Goal: Task Accomplishment & Management: Complete application form

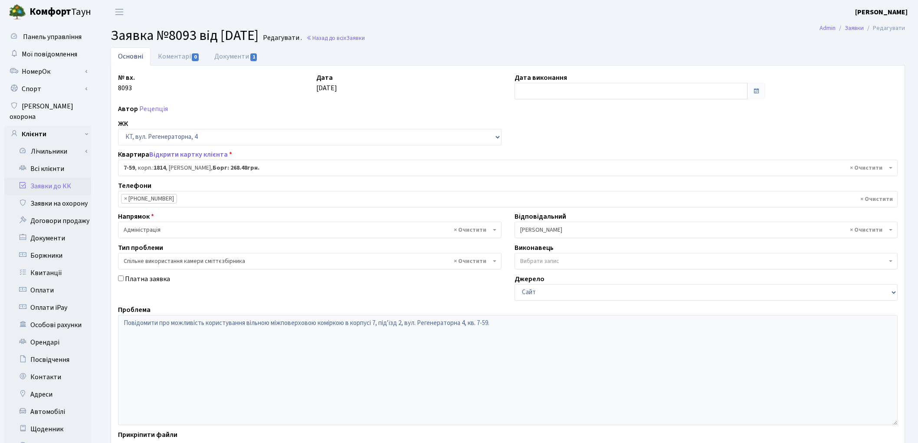
select select "5122"
select select "34"
click at [52, 177] on link "Заявки до КК" at bounding box center [47, 185] width 87 height 17
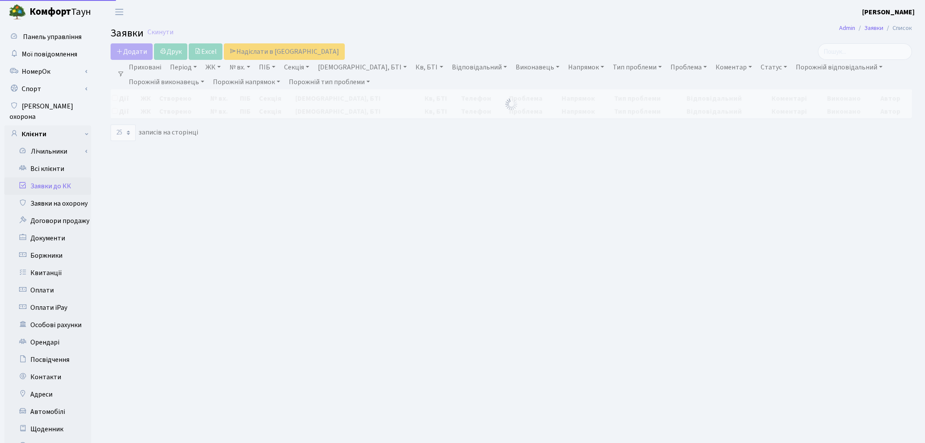
select select "25"
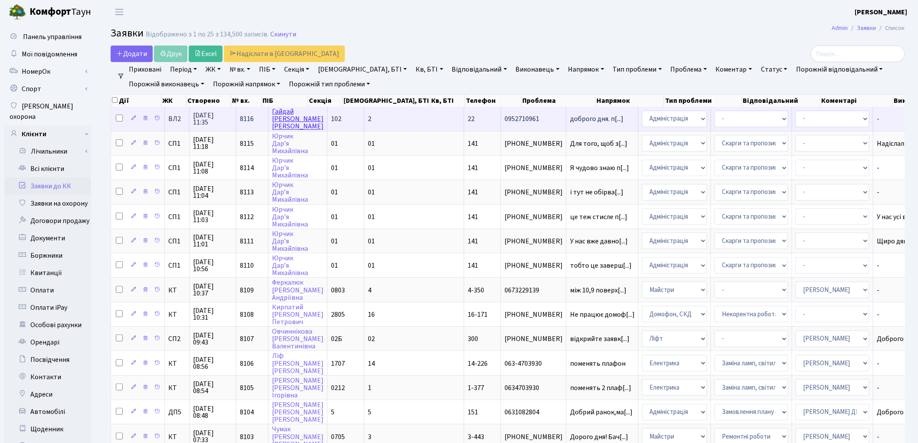
click at [288, 118] on link "Гайдай Сергій Васильович" at bounding box center [298, 119] width 52 height 24
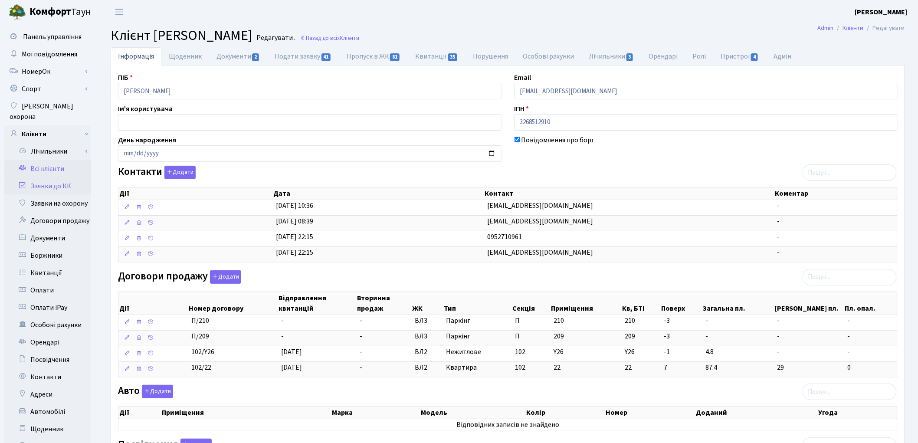
click at [49, 177] on link "Заявки до КК" at bounding box center [47, 185] width 87 height 17
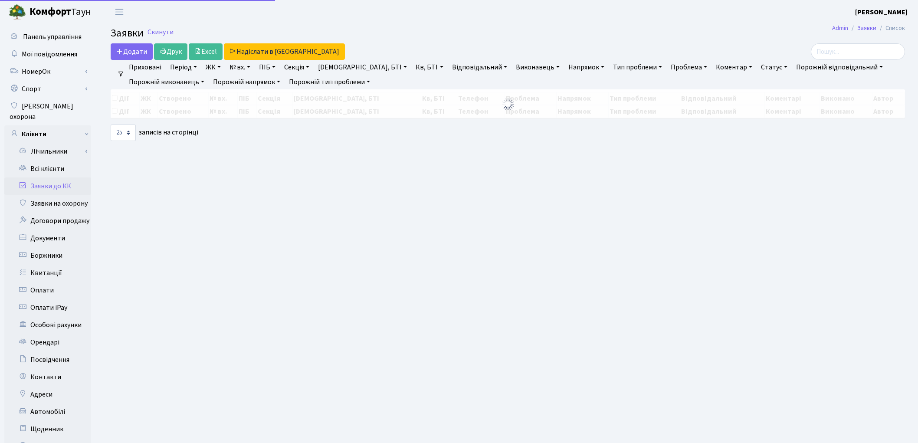
select select "25"
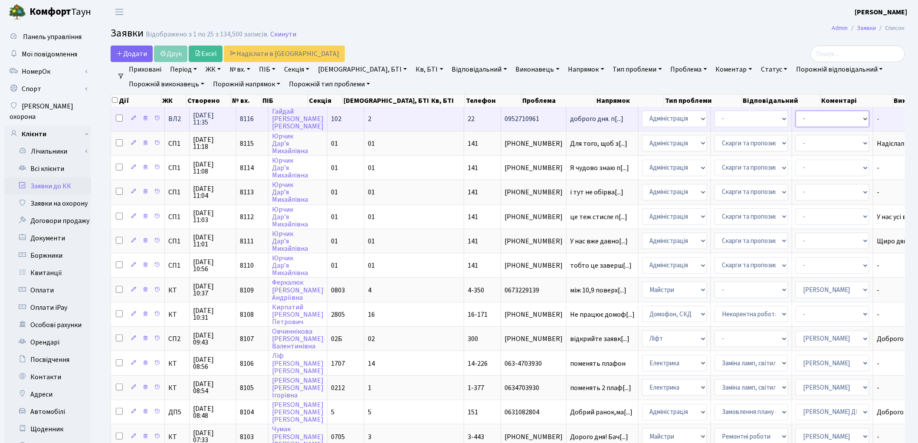
click at [795, 119] on select "- Адміністратор ЖК КТ Вижул В. В. Гордієнко Н.В. Дядюшкін Д.Ю. Кипчук Т. А. Кла…" at bounding box center [832, 119] width 74 height 16
select select "88"
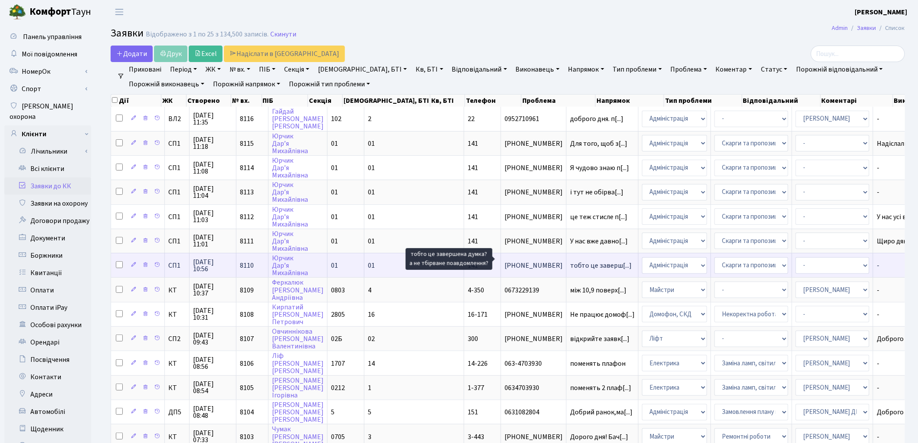
click at [570, 261] on span "тобто це заверш[...]" at bounding box center [601, 266] width 62 height 10
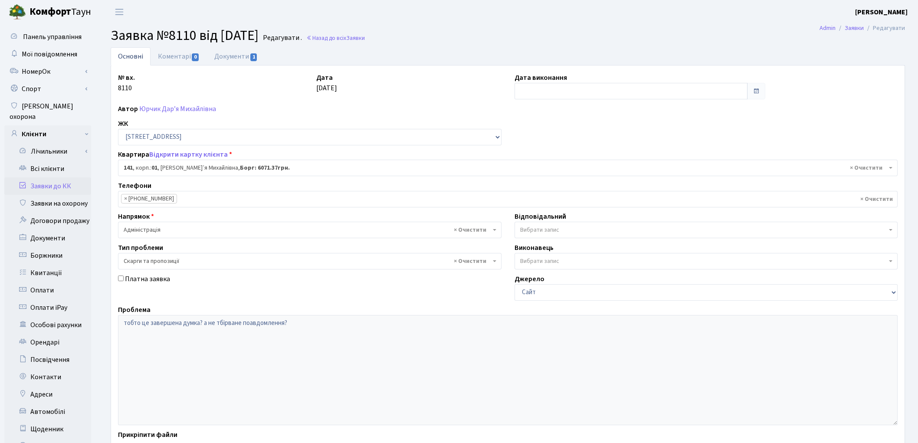
select select "20066"
select select "55"
click at [230, 52] on link "Документи 1" at bounding box center [236, 56] width 58 height 18
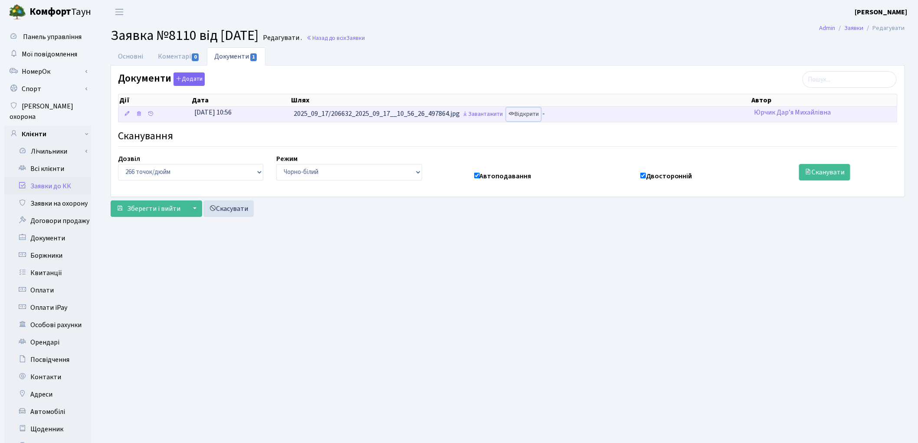
click at [533, 118] on link "Відкрити" at bounding box center [523, 114] width 35 height 13
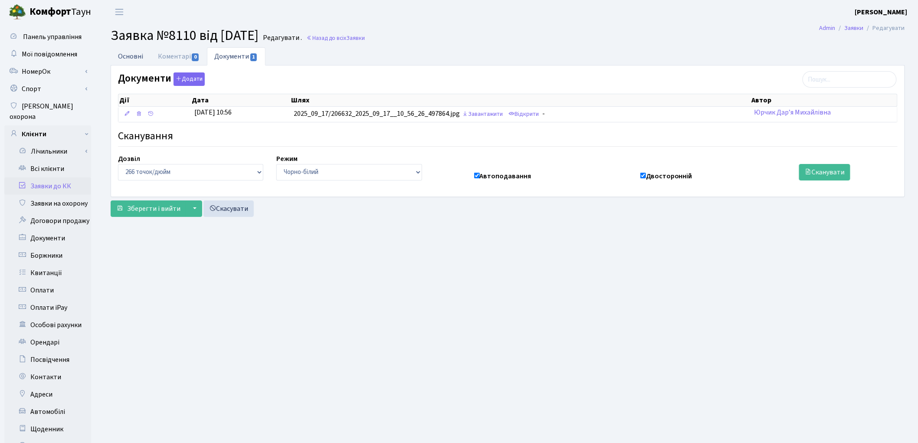
click at [142, 58] on link "Основні" at bounding box center [131, 56] width 40 height 18
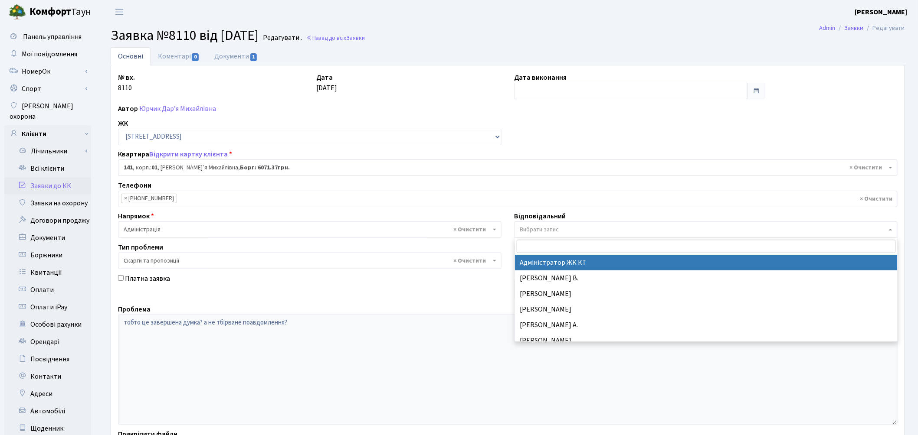
click at [543, 230] on span "Вибрати запис" at bounding box center [539, 230] width 39 height 9
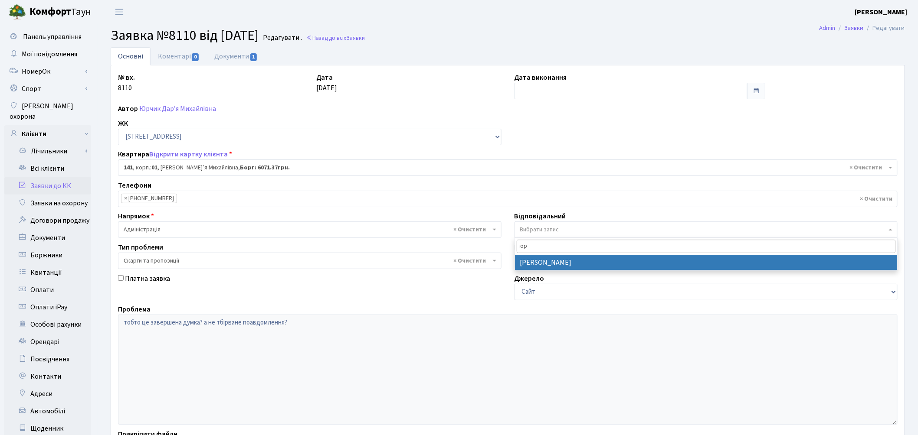
type input "гор"
select select "77"
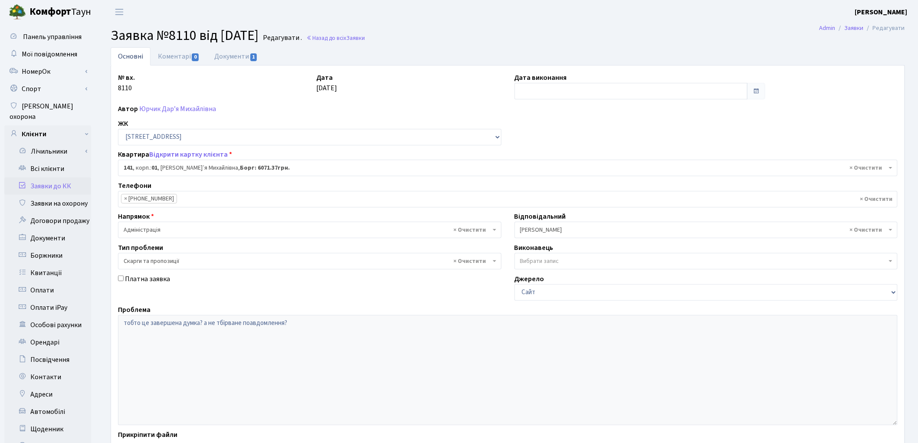
scroll to position [97, 0]
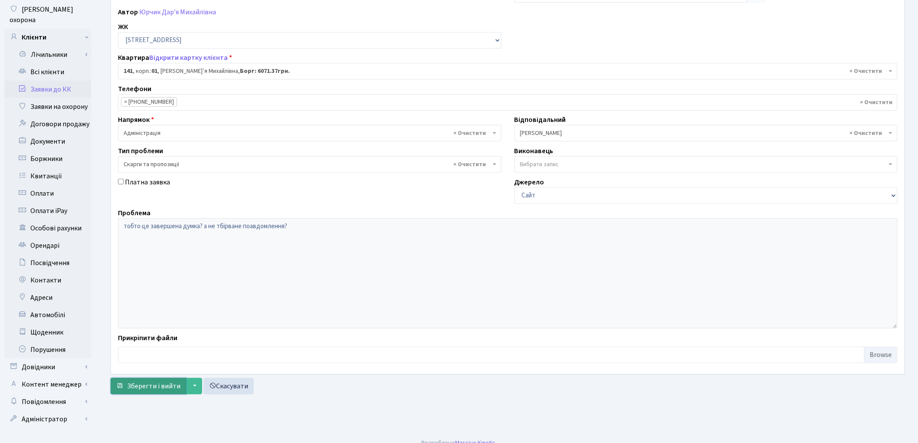
click at [139, 386] on span "Зберегти і вийти" at bounding box center [153, 386] width 53 height 10
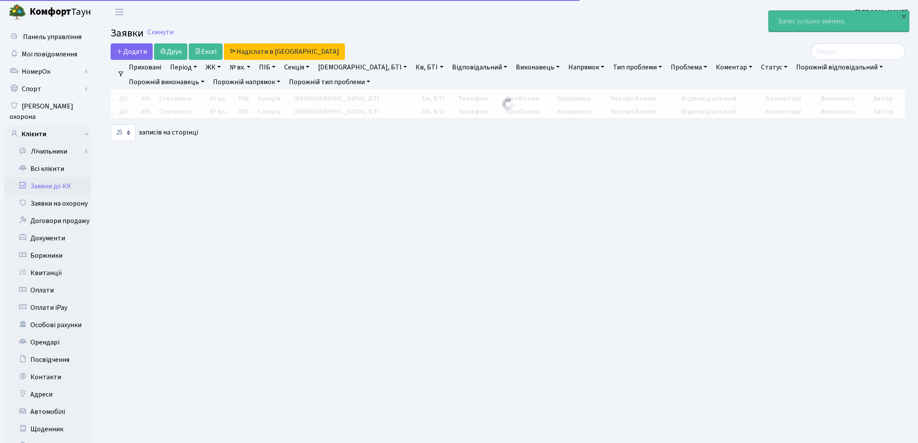
select select "25"
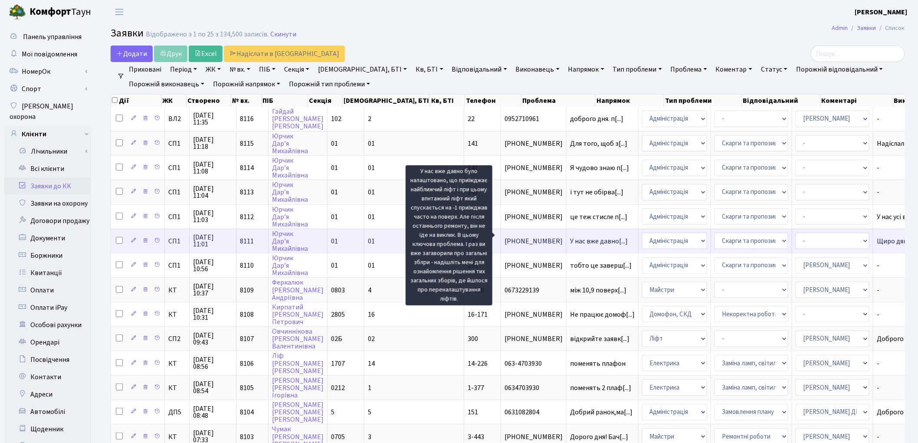
click at [570, 237] on span "У нас вже давно[...]" at bounding box center [599, 241] width 58 height 10
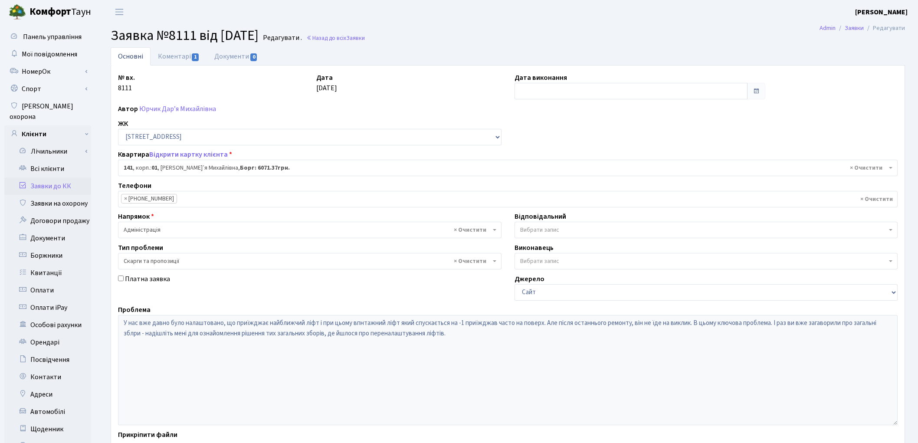
select select "20066"
select select "55"
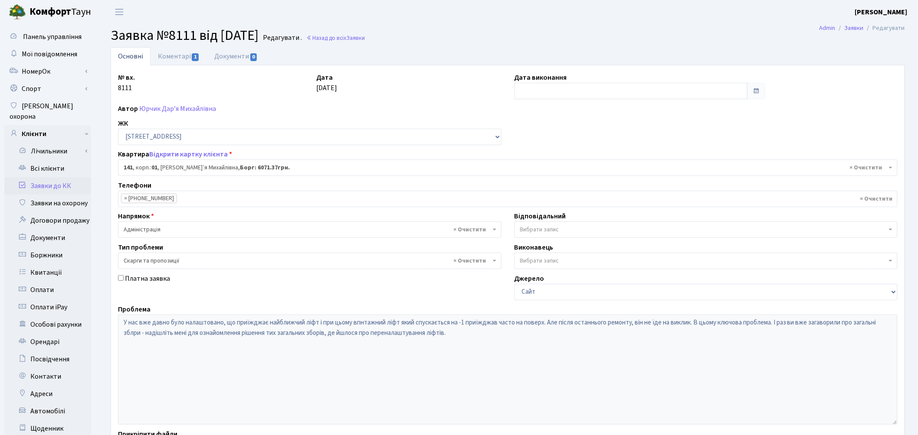
click at [546, 230] on span "Вибрати запис" at bounding box center [539, 230] width 39 height 9
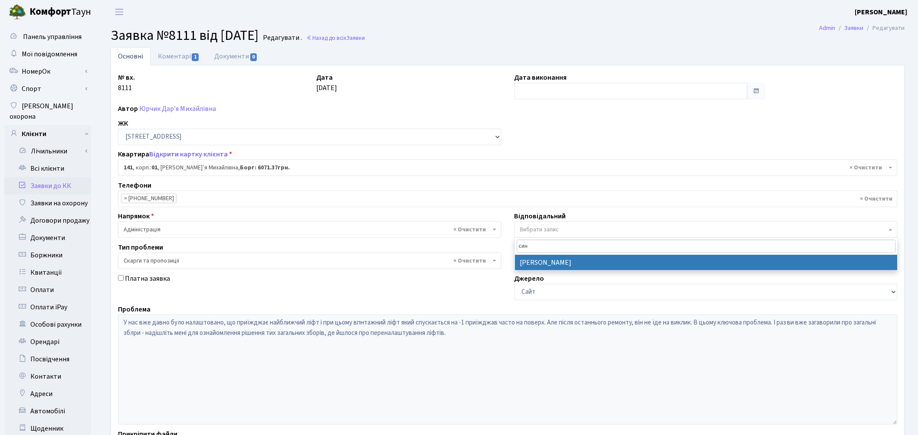
type input "син"
select select "85"
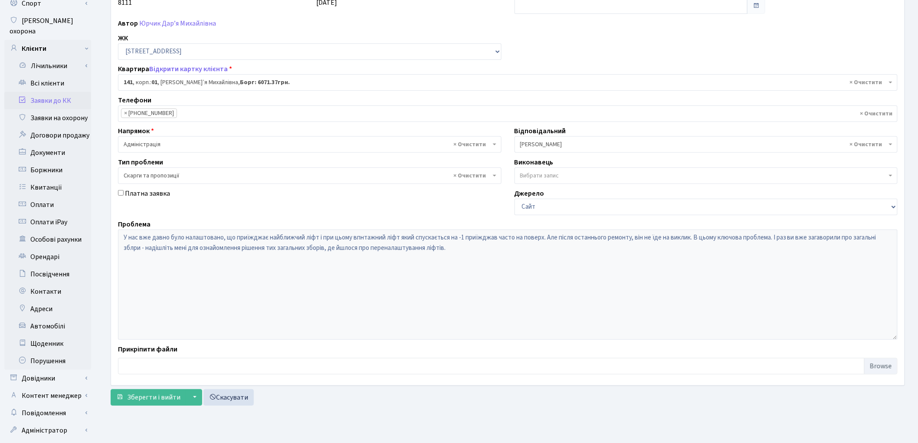
scroll to position [96, 0]
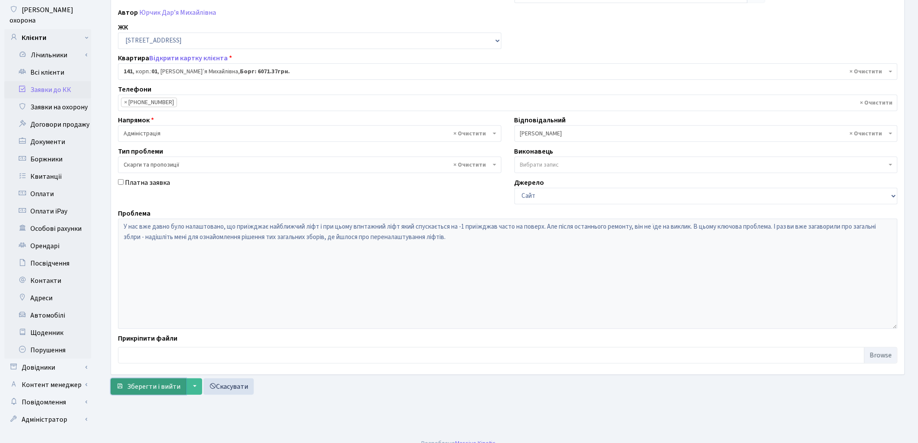
click at [151, 391] on span "Зберегти і вийти" at bounding box center [153, 387] width 53 height 10
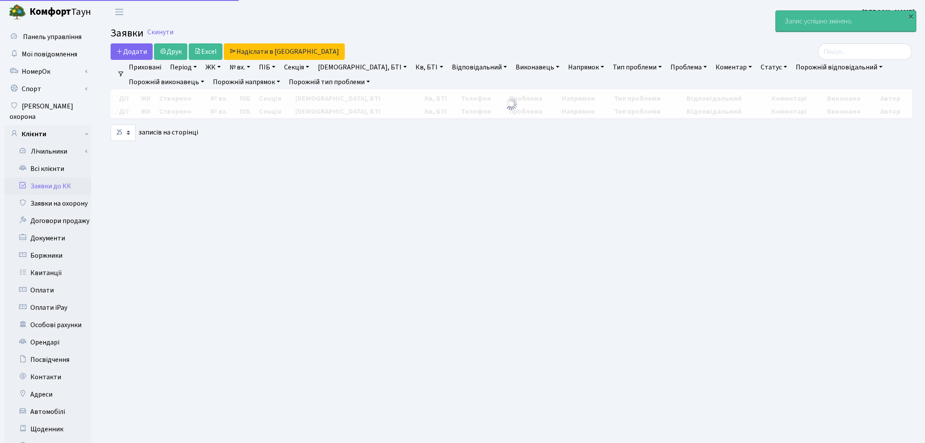
select select "25"
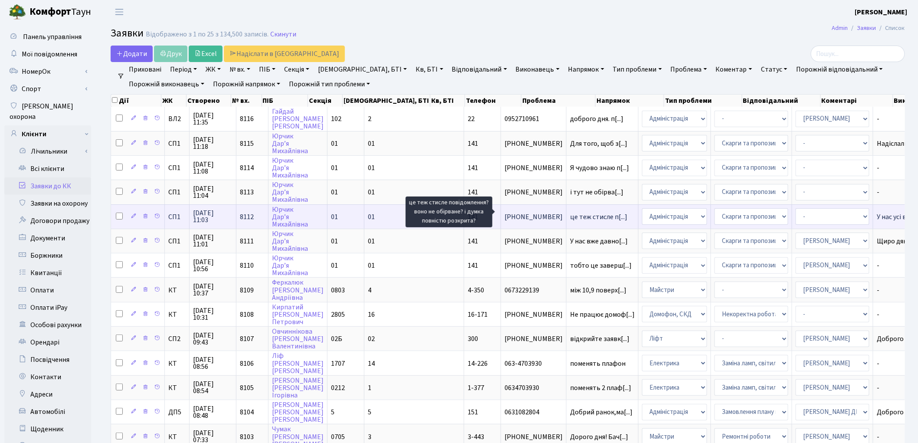
click at [570, 212] on span "це теж стисле п[...]" at bounding box center [598, 217] width 57 height 10
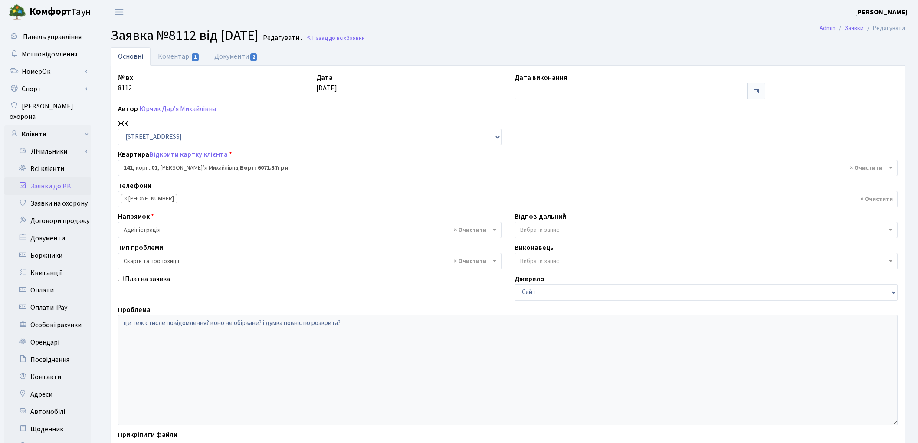
select select "20066"
select select "55"
click at [177, 55] on link "Коментарі 1" at bounding box center [178, 56] width 56 height 18
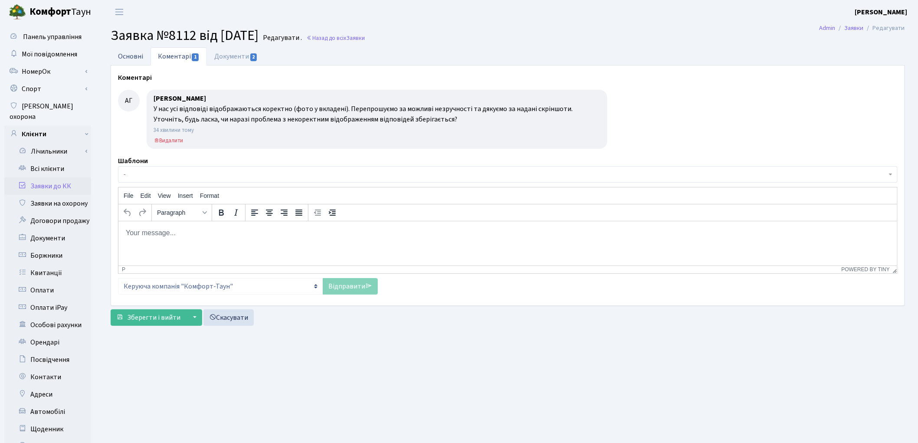
click at [131, 57] on link "Основні" at bounding box center [131, 56] width 40 height 18
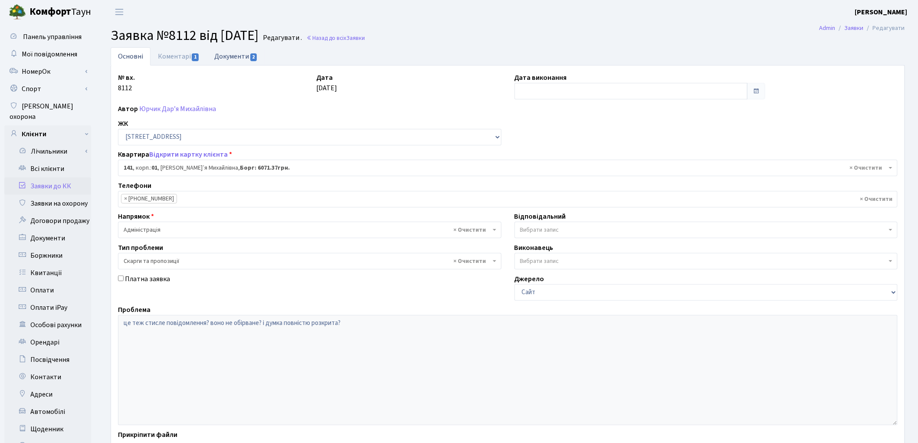
click at [226, 54] on link "Документи 2" at bounding box center [236, 56] width 58 height 18
select select "25"
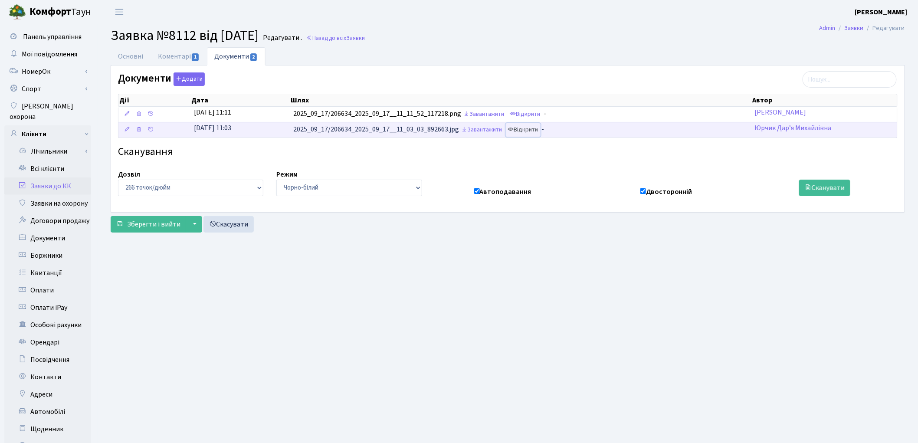
click at [540, 129] on link "Відкрити" at bounding box center [523, 129] width 35 height 13
click at [133, 62] on link "Основні" at bounding box center [131, 56] width 40 height 18
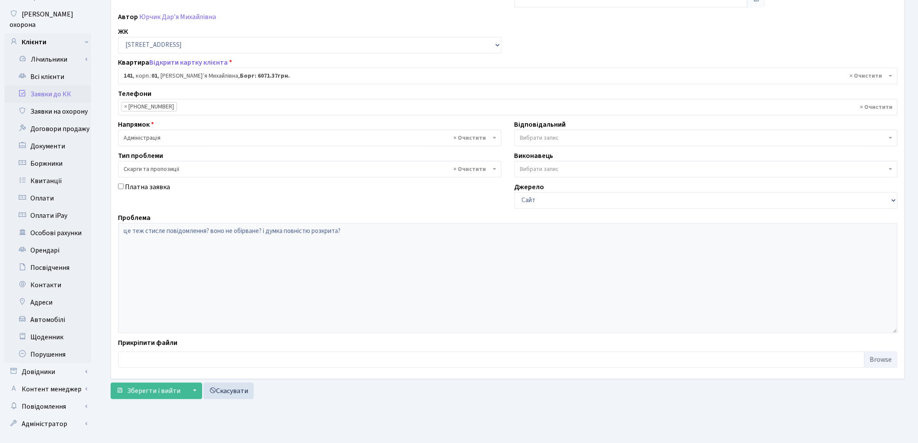
scroll to position [97, 0]
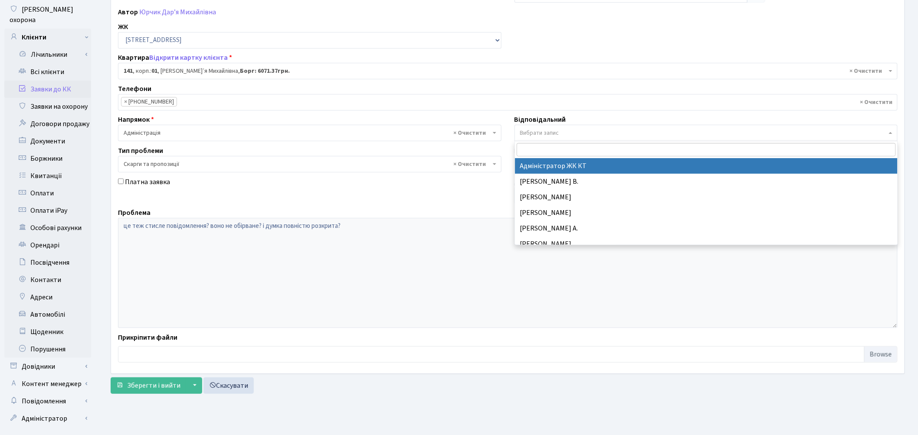
click at [578, 131] on span "Вибрати запис" at bounding box center [703, 133] width 367 height 9
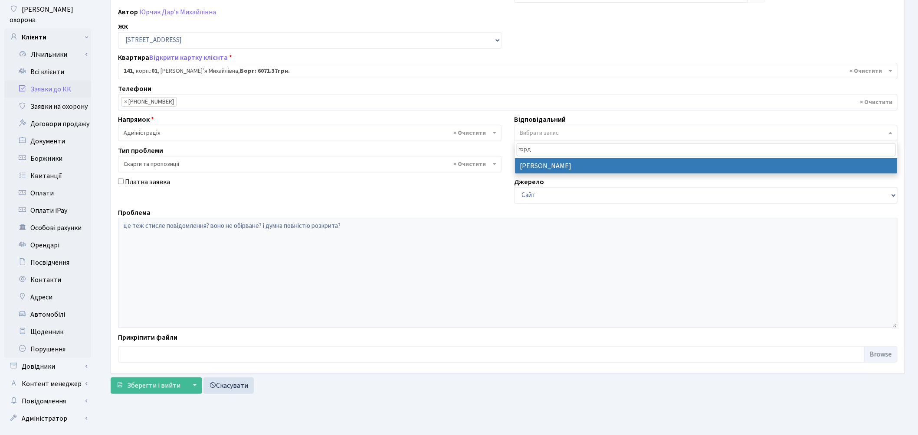
type input "горд"
select select "77"
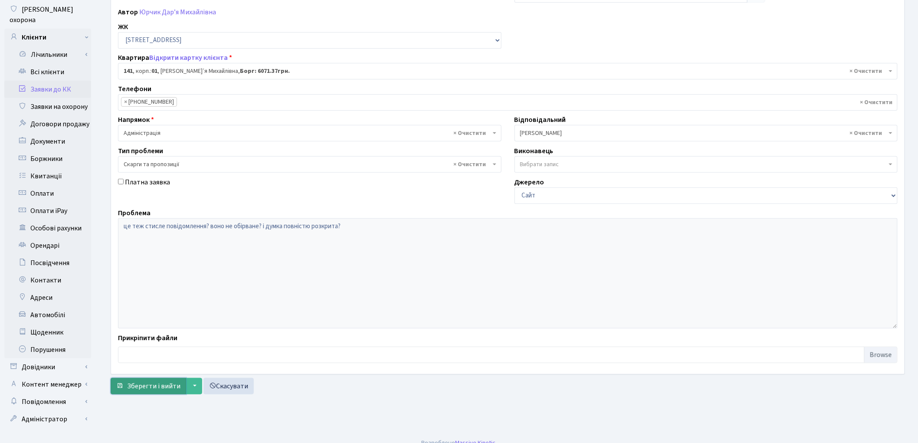
click at [155, 385] on span "Зберегти і вийти" at bounding box center [153, 386] width 53 height 10
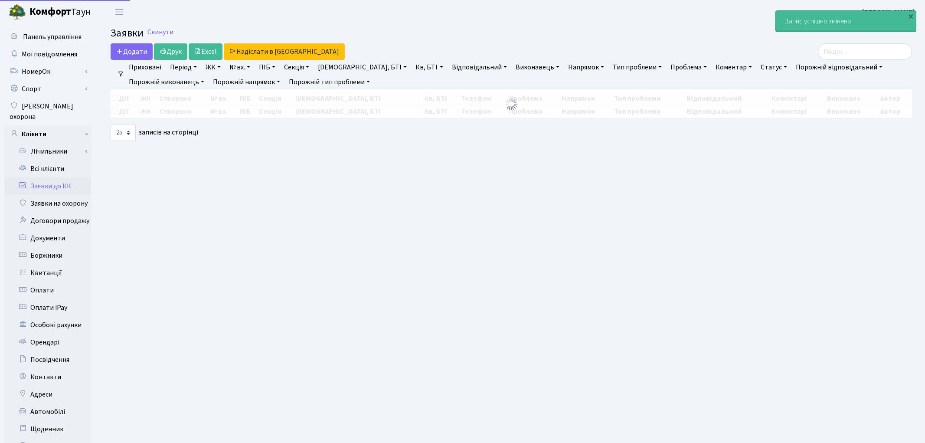
select select "25"
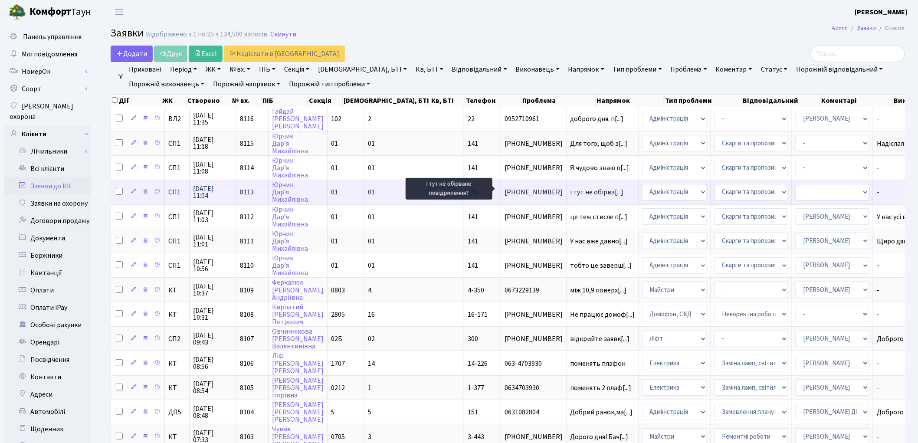
click at [570, 188] on span "і тут не обірва[...]" at bounding box center [596, 192] width 53 height 10
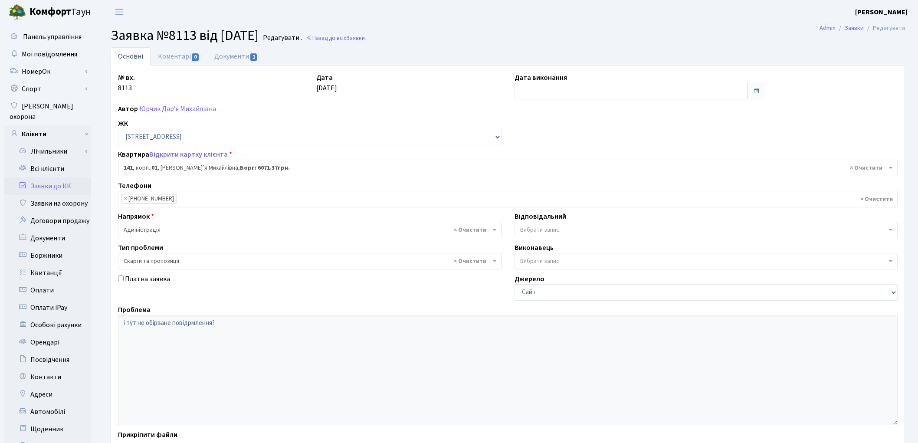
select select "20066"
select select "55"
click at [219, 58] on link "Документи 1" at bounding box center [236, 56] width 58 height 18
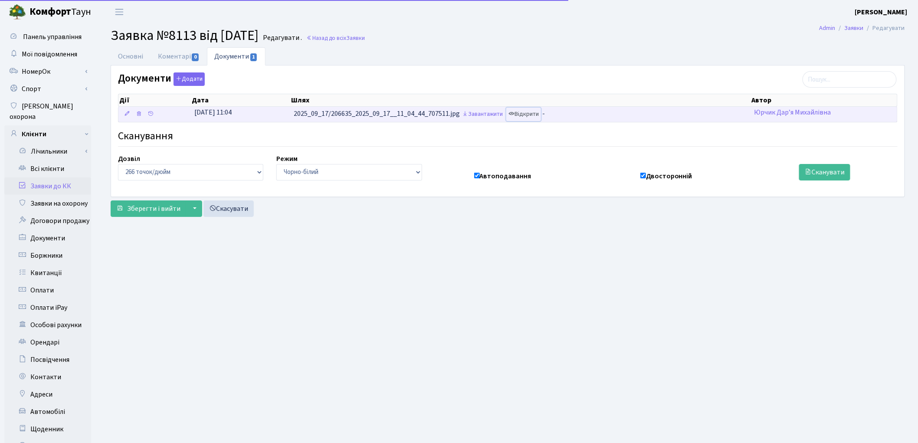
click at [531, 118] on link "Відкрити" at bounding box center [523, 114] width 35 height 13
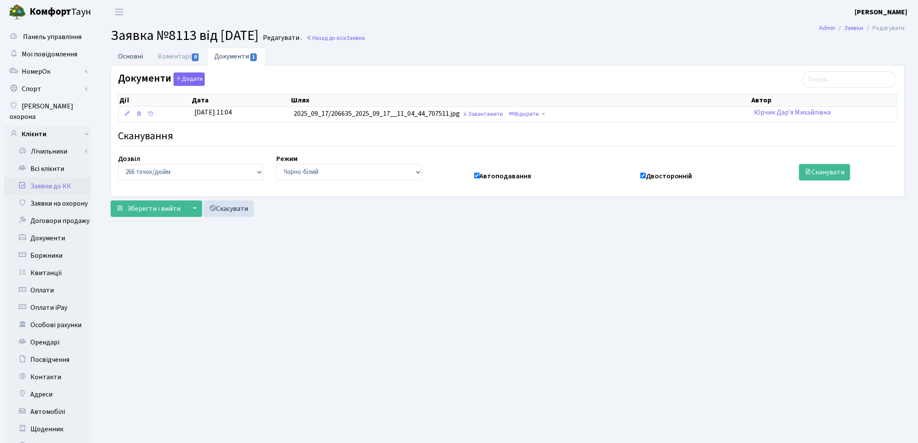
click at [129, 58] on link "Основні" at bounding box center [131, 56] width 40 height 18
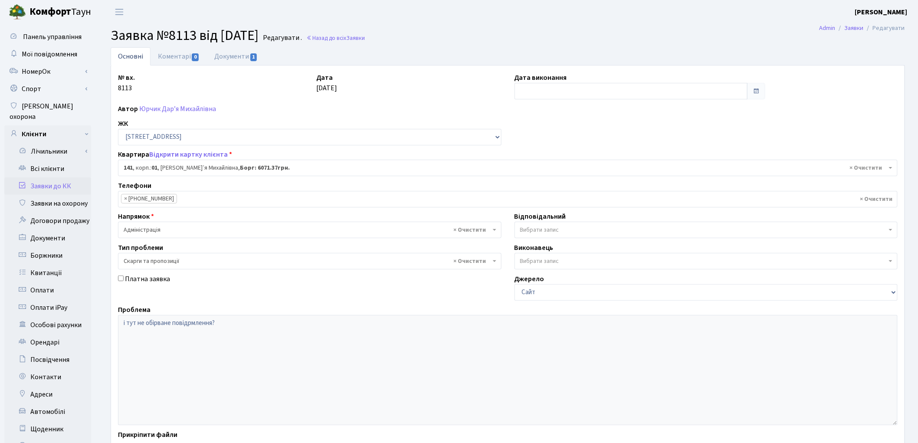
click at [536, 231] on span "Вибрати запис" at bounding box center [539, 230] width 39 height 9
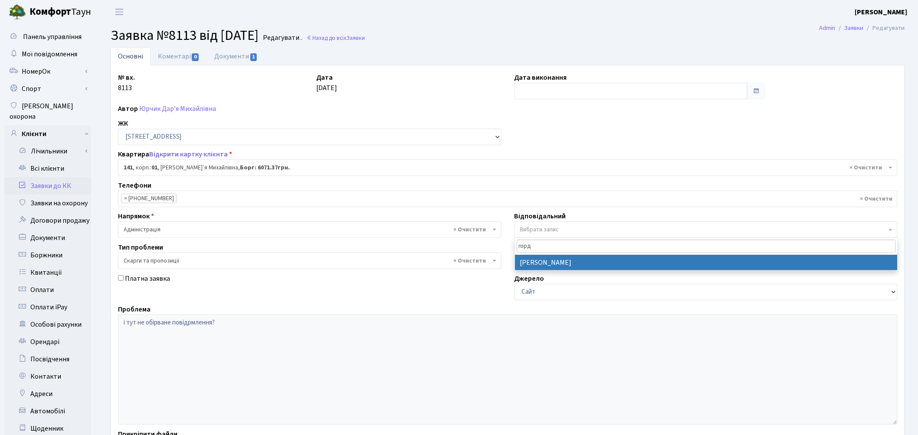
type input "горд"
select select "77"
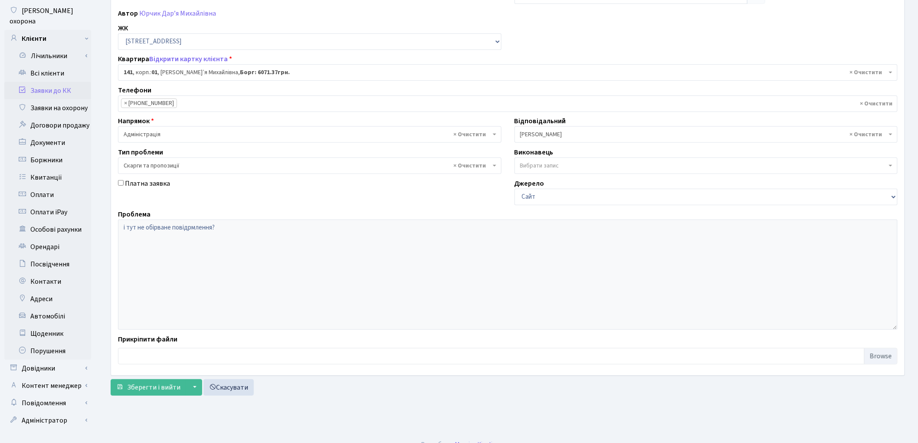
scroll to position [97, 0]
click at [142, 388] on span "Зберегти і вийти" at bounding box center [153, 386] width 53 height 10
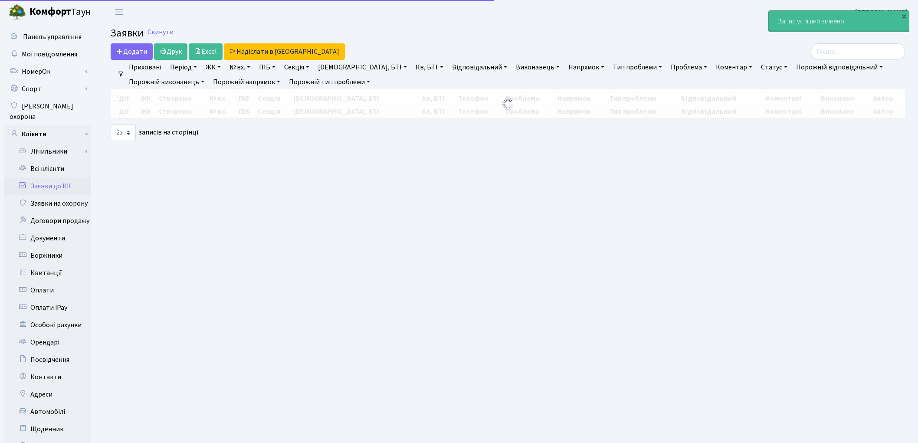
select select "25"
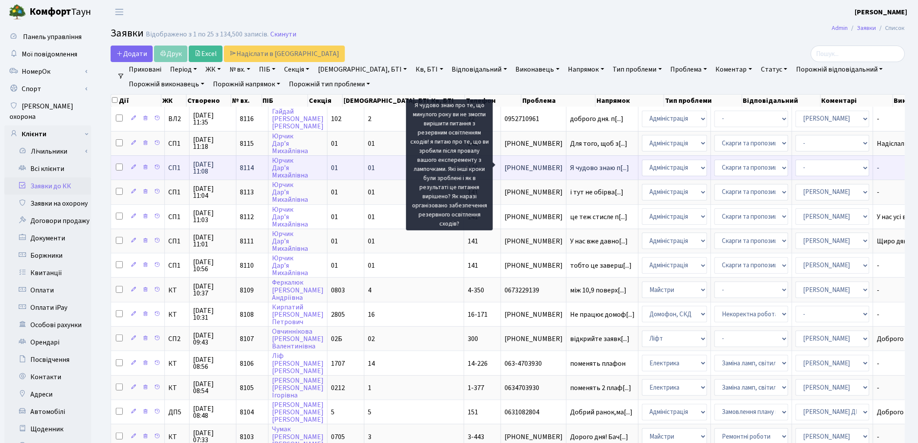
click at [570, 167] on span "Я чудово знаю п[...]" at bounding box center [599, 168] width 59 height 10
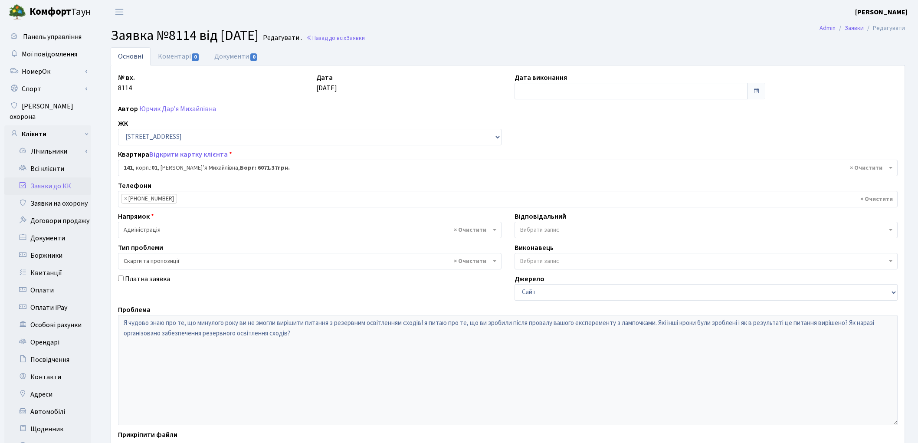
select select "20066"
select select "55"
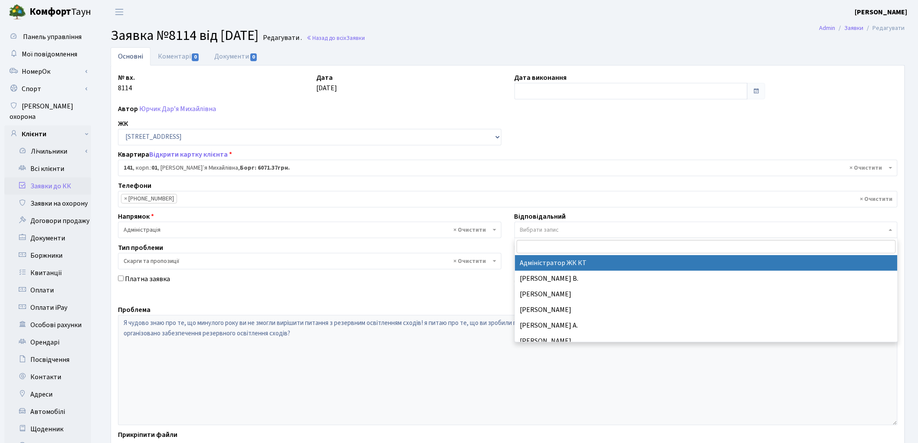
click at [551, 227] on span "Вибрати запис" at bounding box center [539, 230] width 39 height 9
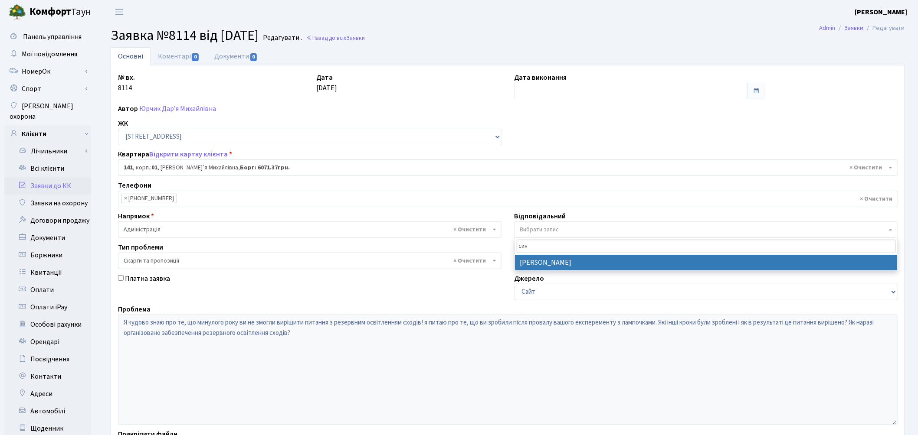
type input "син"
select select "85"
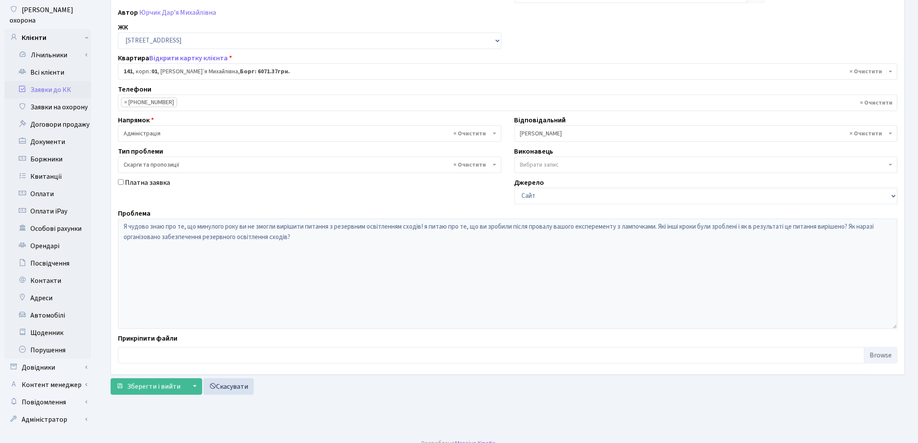
scroll to position [97, 0]
click at [137, 389] on span "Зберегти і вийти" at bounding box center [153, 386] width 53 height 10
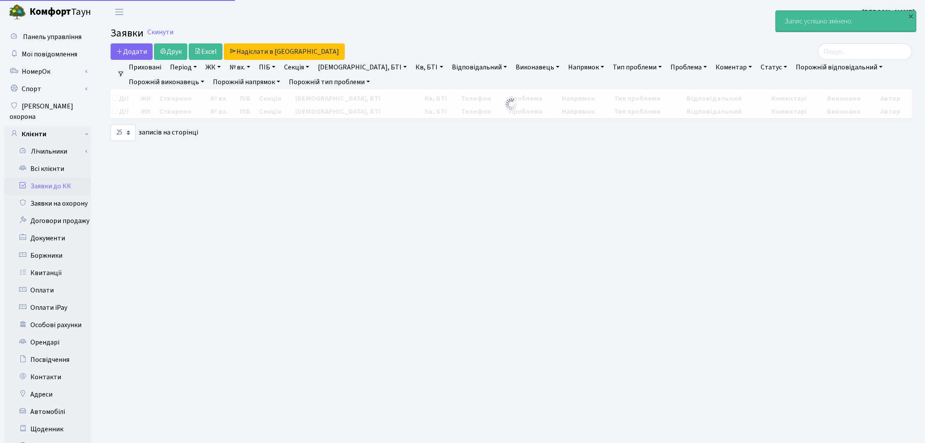
select select "25"
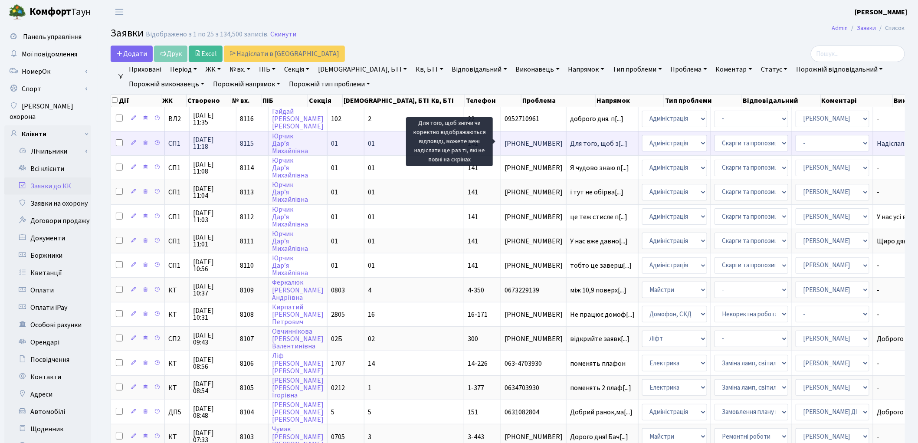
click at [570, 141] on span "Для того, щоб з[...]" at bounding box center [598, 144] width 57 height 10
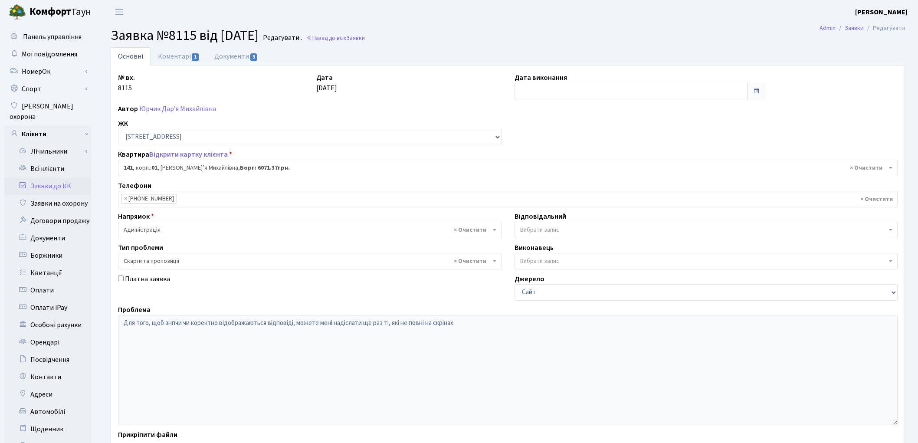
select select "20066"
select select "55"
click at [186, 157] on link "Відкрити картку клієнта" at bounding box center [188, 155] width 78 height 10
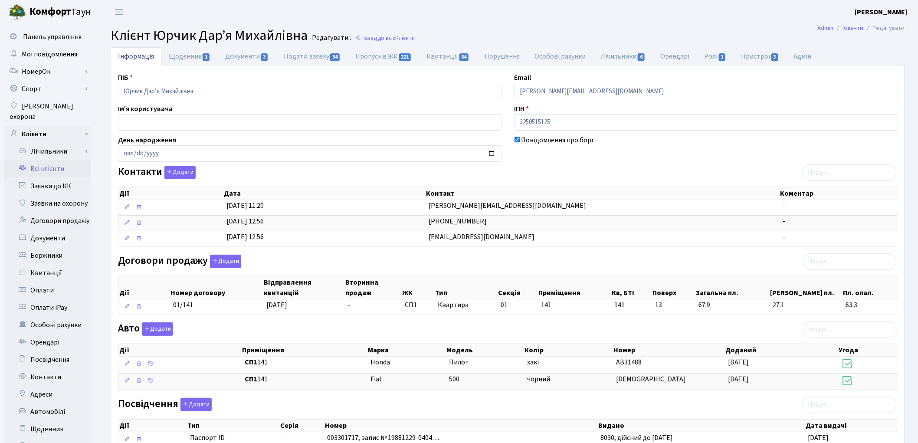
click at [301, 169] on div "Контакти Додати Дії Дата Контакт Коментар Дії Дата Контакт Коментар" at bounding box center [507, 208] width 792 height 85
click at [51, 160] on link "Всі клієнти" at bounding box center [47, 168] width 87 height 17
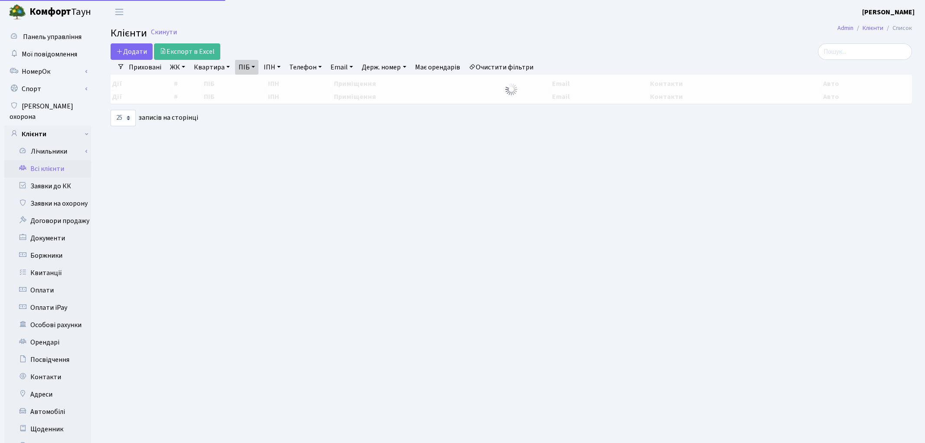
select select "25"
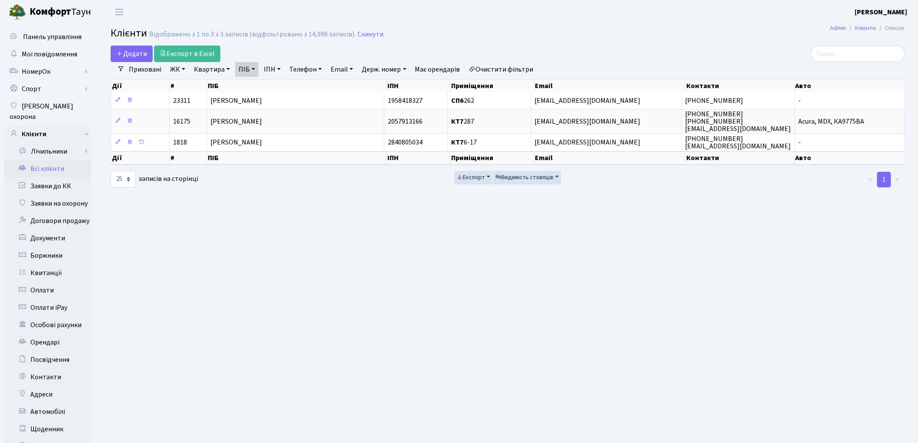
click at [509, 68] on link "Очистити фільтри" at bounding box center [501, 69] width 72 height 15
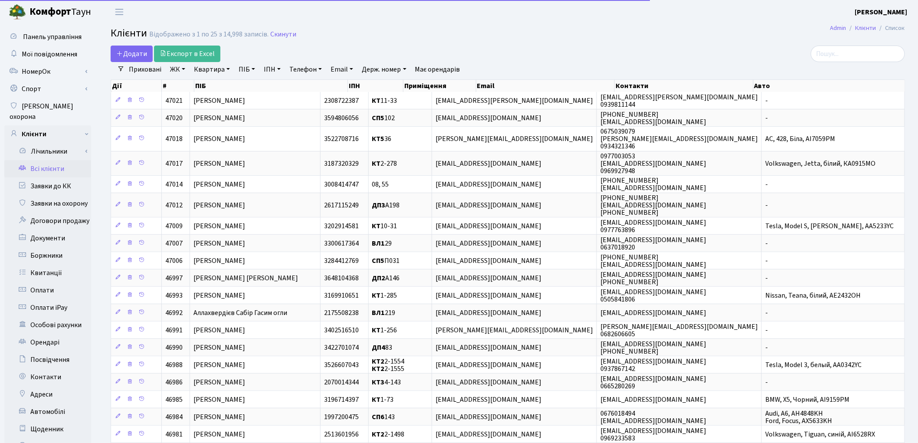
click at [207, 72] on link "Квартира" at bounding box center [211, 69] width 43 height 15
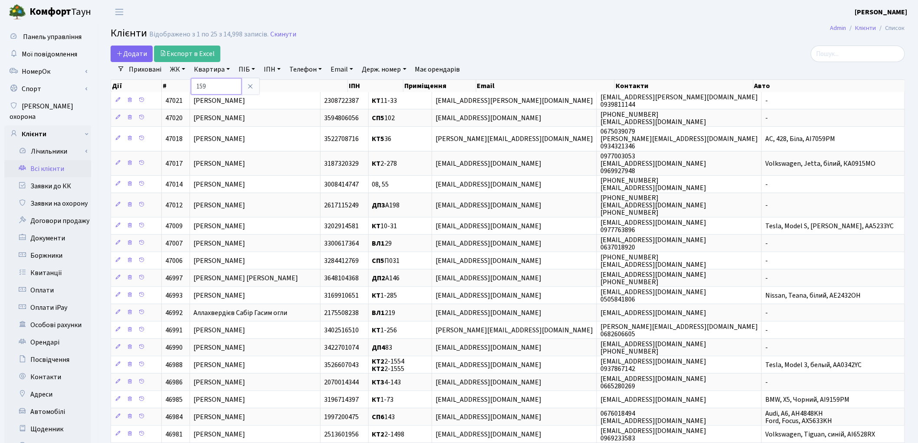
type input "159"
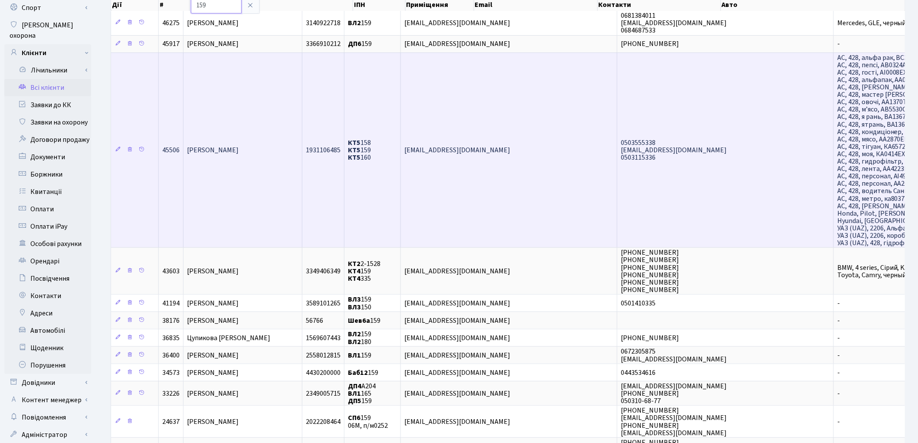
scroll to position [96, 0]
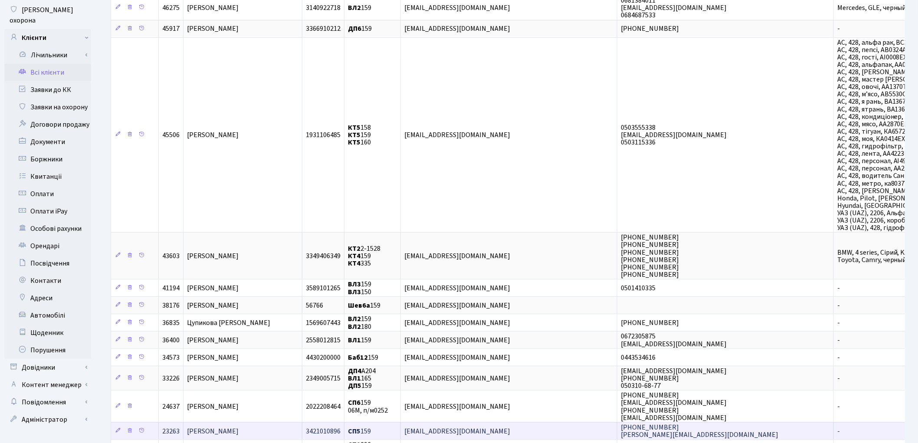
click at [224, 426] on span "[PERSON_NAME]" at bounding box center [213, 431] width 52 height 10
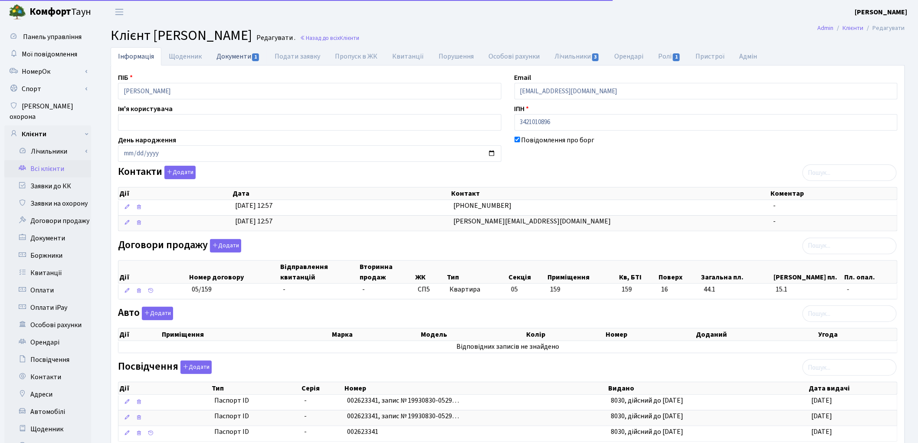
click at [229, 64] on link "Документи 1" at bounding box center [238, 56] width 58 height 18
select select "25"
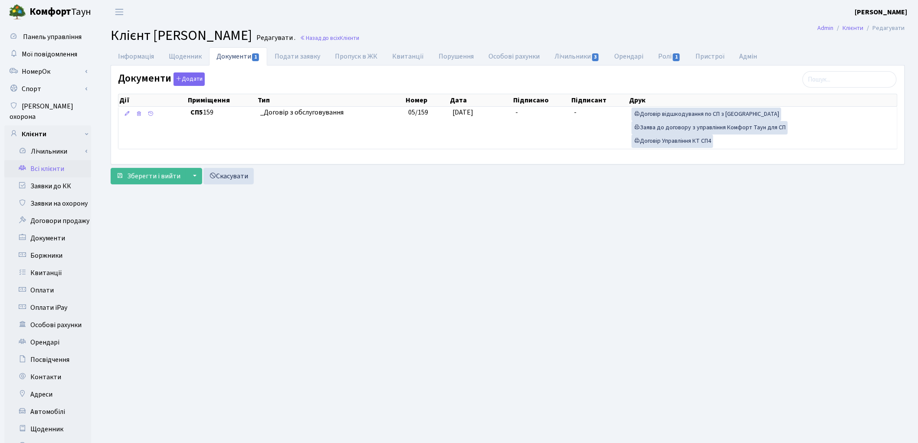
click at [61, 160] on link "Всі клієнти" at bounding box center [47, 168] width 87 height 17
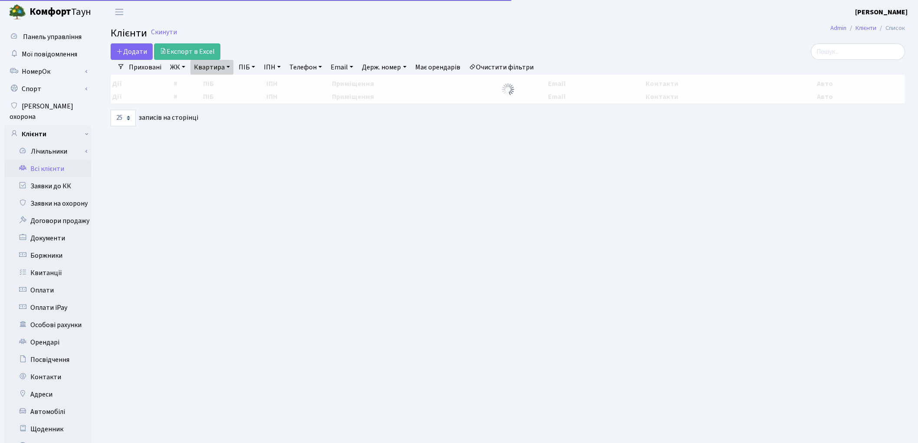
select select "25"
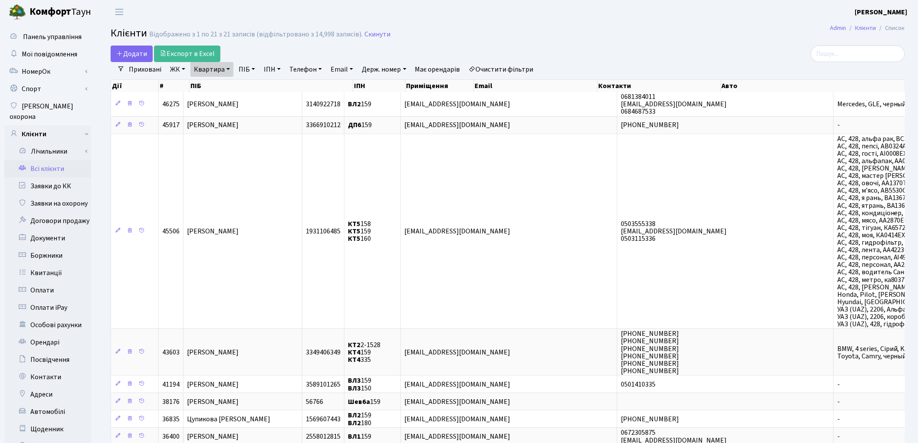
click at [498, 69] on link "Очистити фільтри" at bounding box center [501, 69] width 72 height 15
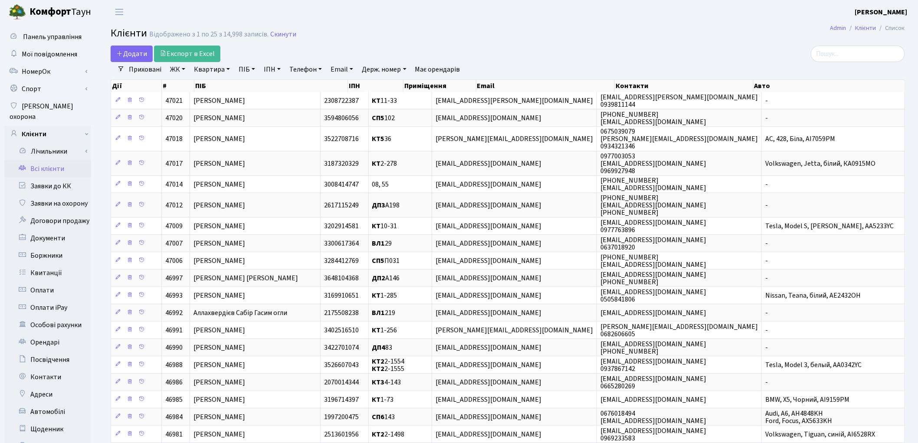
click at [252, 73] on link "ПІБ" at bounding box center [246, 69] width 23 height 15
type input "мурах"
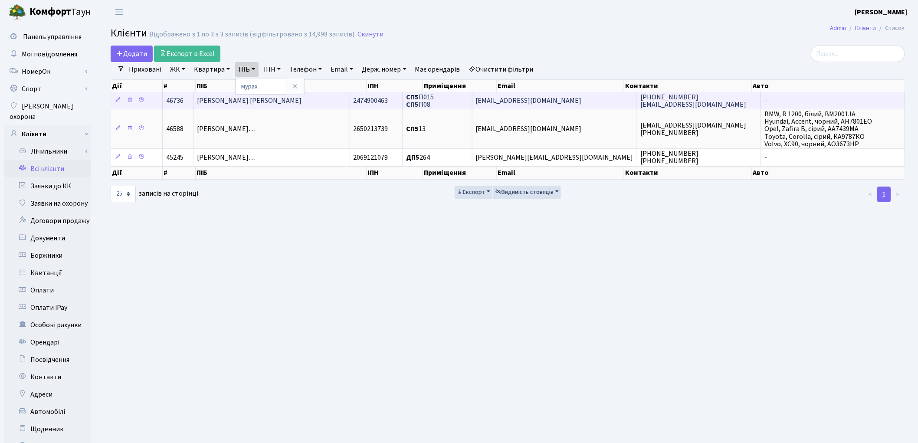
click at [253, 104] on span "[PERSON_NAME] [PERSON_NAME]" at bounding box center [249, 101] width 105 height 10
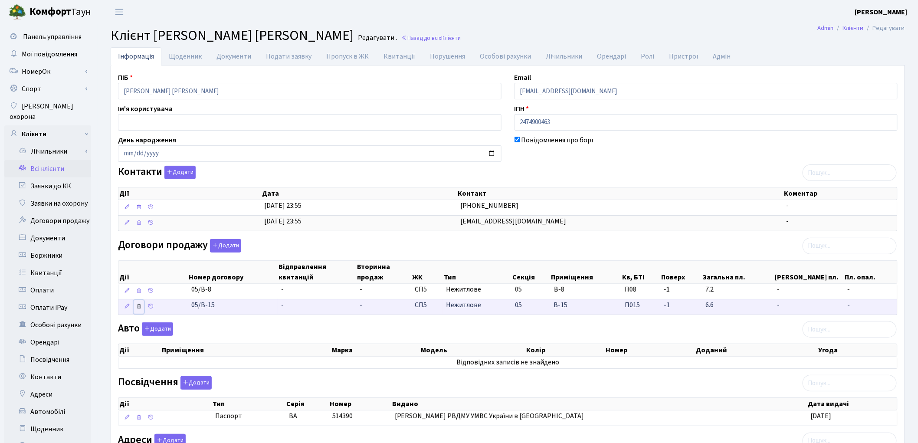
click at [137, 309] on icon at bounding box center [139, 306] width 6 height 6
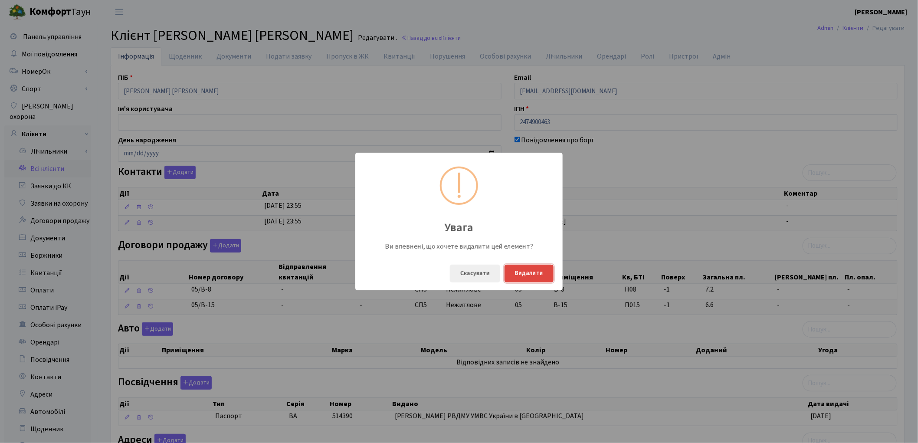
click at [519, 270] on button "Видалити" at bounding box center [528, 274] width 49 height 18
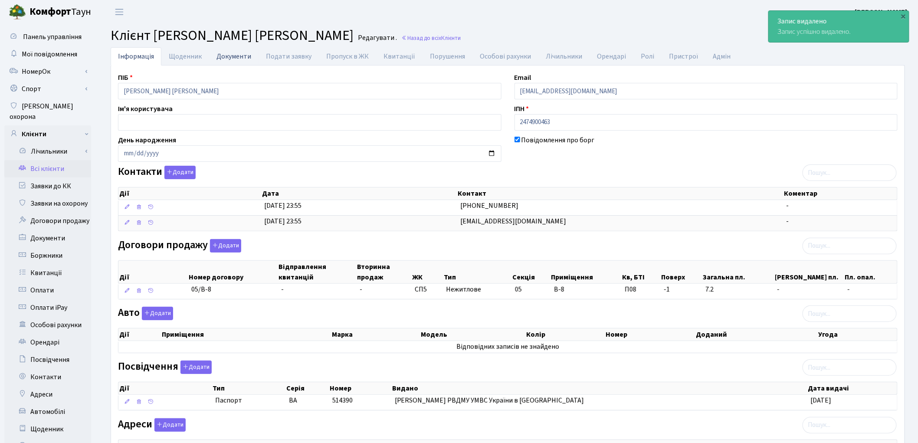
click at [224, 55] on link "Документи" at bounding box center [233, 56] width 49 height 18
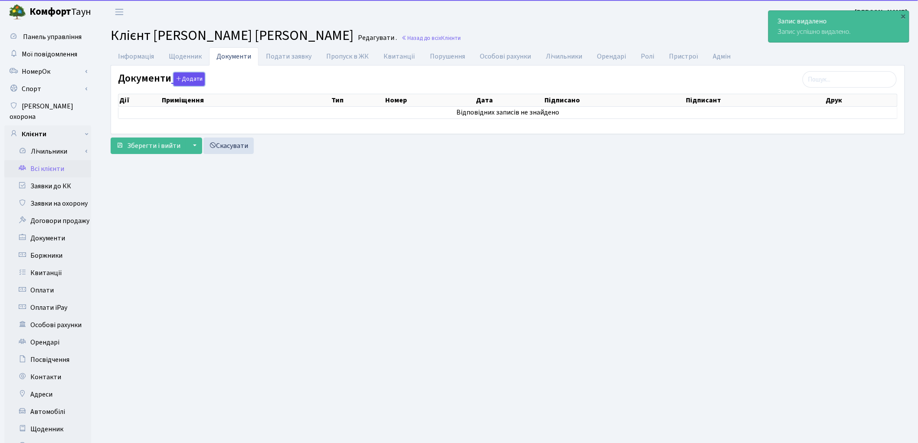
click at [193, 79] on button "Додати" at bounding box center [188, 78] width 31 height 13
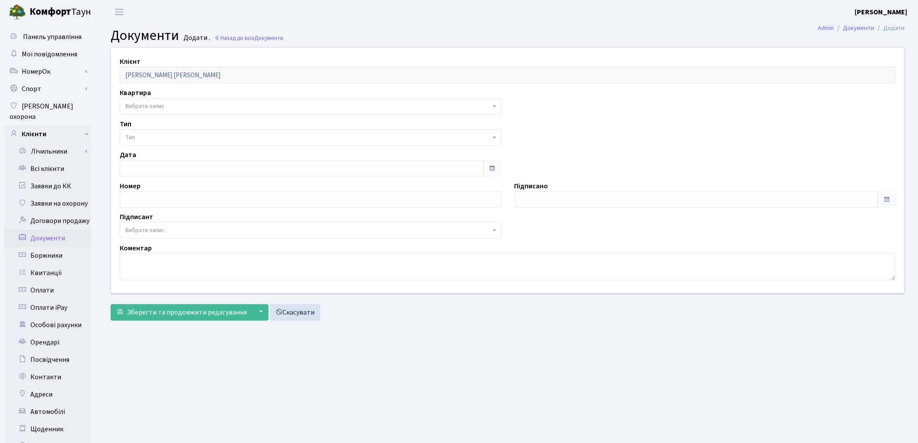
click at [150, 98] on span "Вибрати запис" at bounding box center [311, 106] width 382 height 16
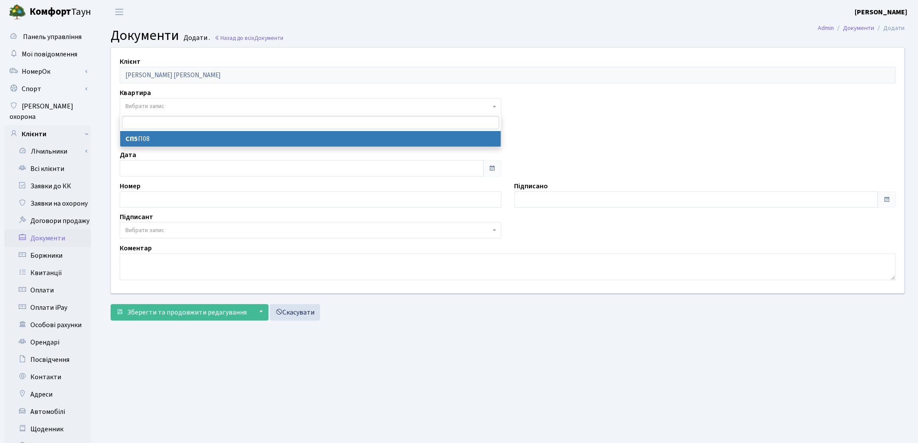
select select "178682"
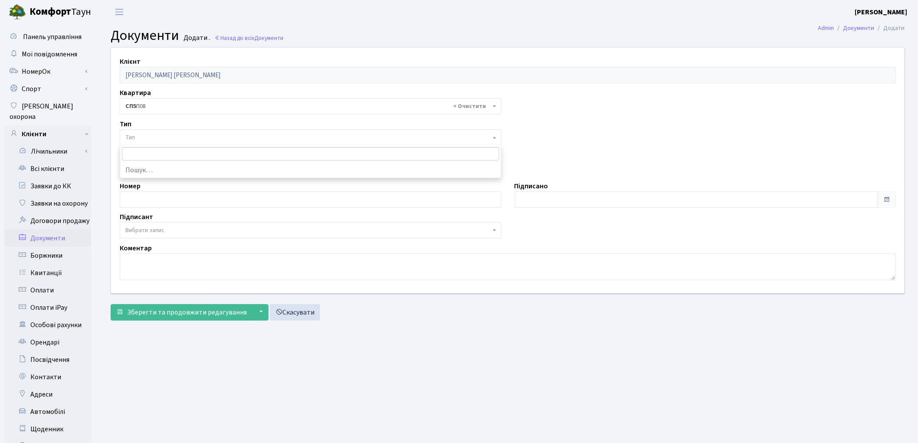
click at [154, 134] on span "Тип" at bounding box center [307, 137] width 365 height 9
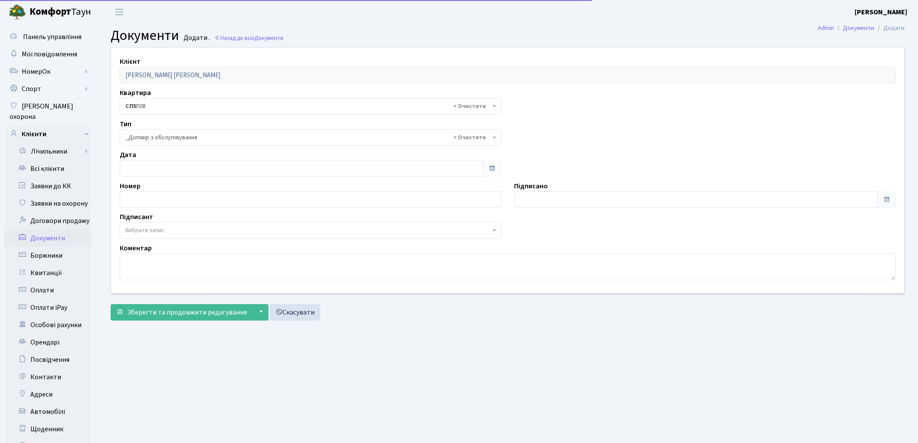
click at [163, 135] on span "× _Договір з обслуговування" at bounding box center [307, 137] width 365 height 9
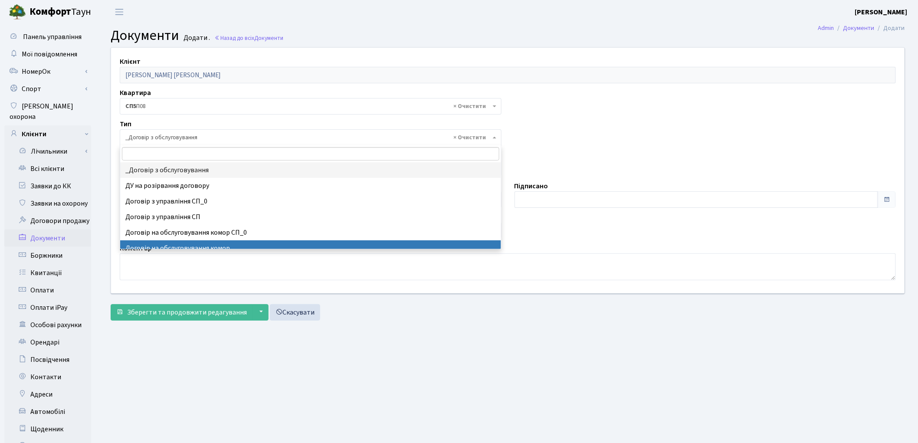
select select "309"
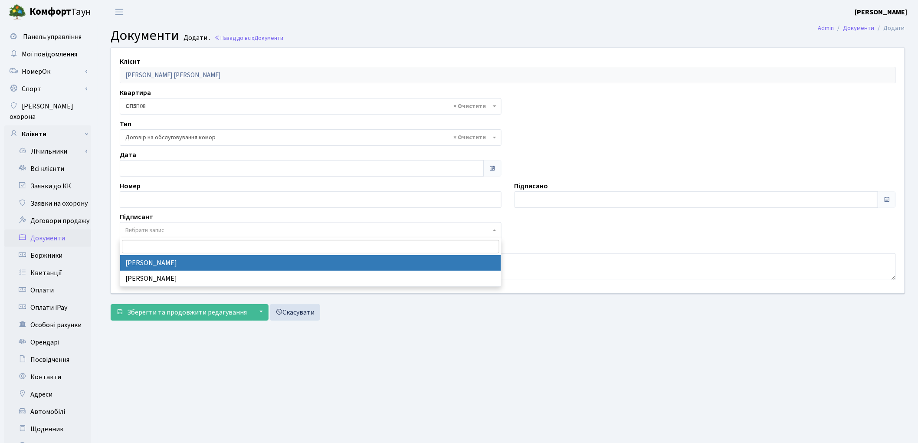
click at [148, 232] on span "Вибрати запис" at bounding box center [144, 230] width 39 height 9
select select "74"
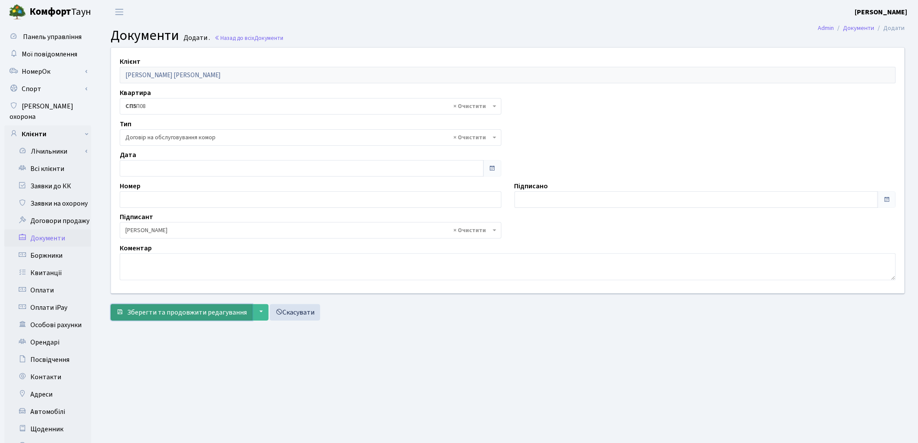
click at [183, 314] on span "Зберегти та продовжити редагування" at bounding box center [187, 312] width 120 height 10
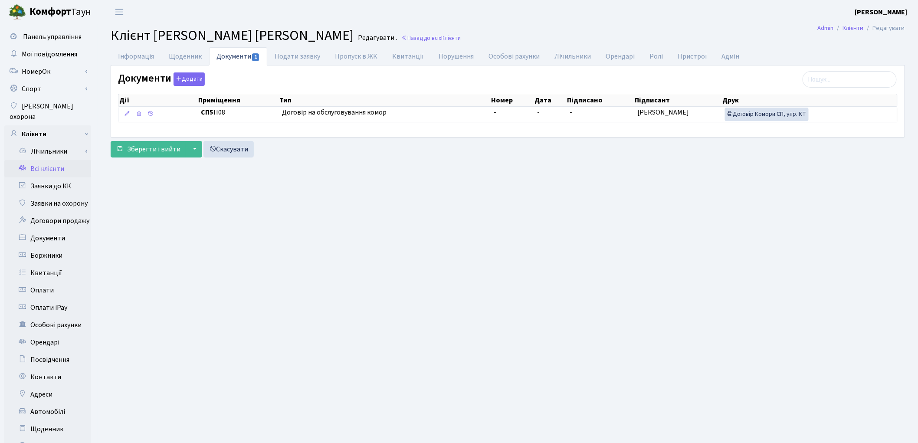
click at [59, 160] on link "Всі клієнти" at bounding box center [47, 168] width 87 height 17
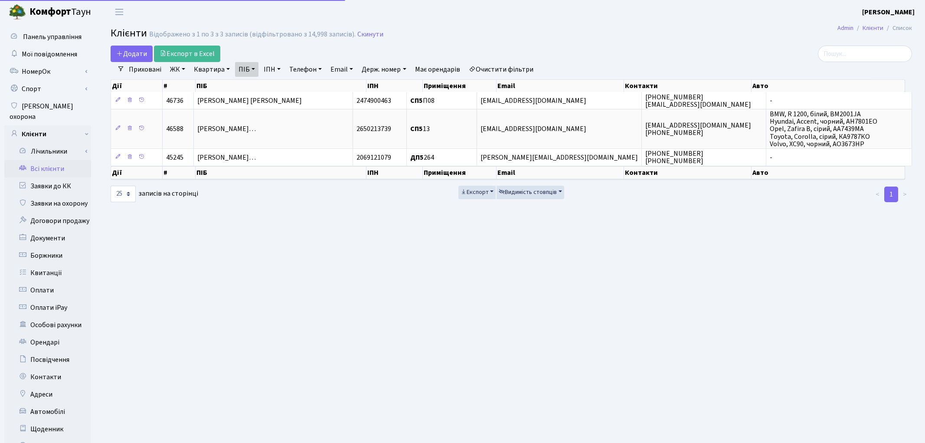
select select "25"
click at [518, 69] on link "Очистити фільтри" at bounding box center [501, 69] width 72 height 15
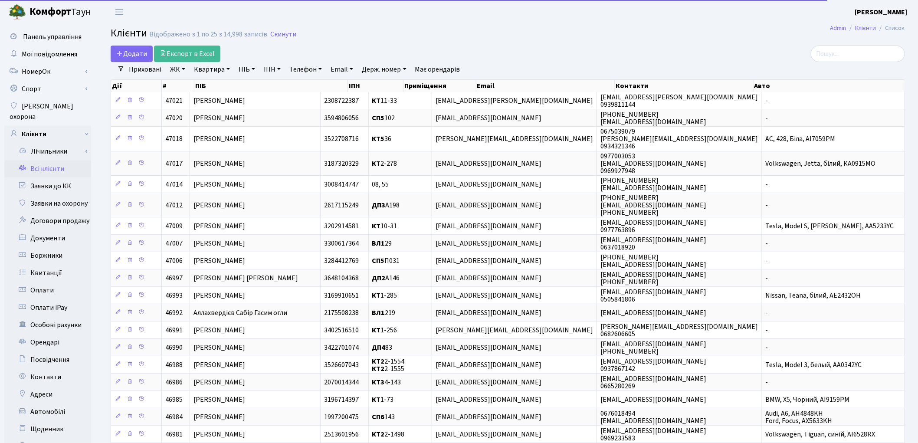
click at [217, 73] on link "Квартира" at bounding box center [211, 69] width 43 height 15
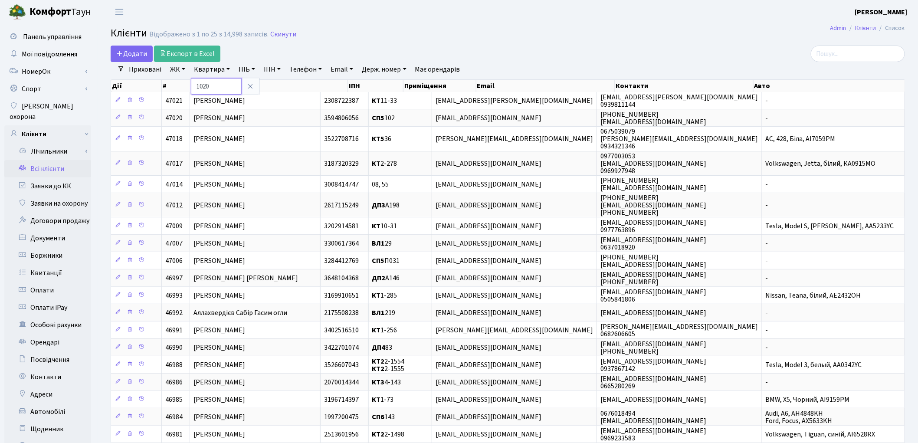
type input "1020"
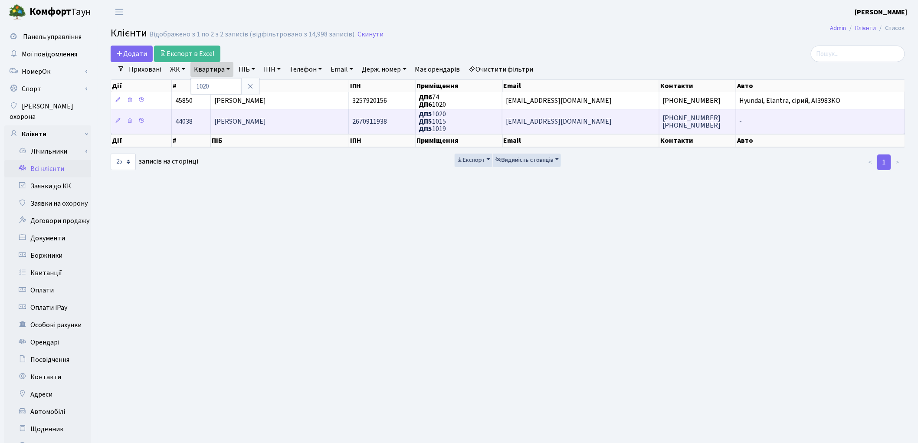
click at [260, 126] on td "[PERSON_NAME]" at bounding box center [280, 121] width 138 height 24
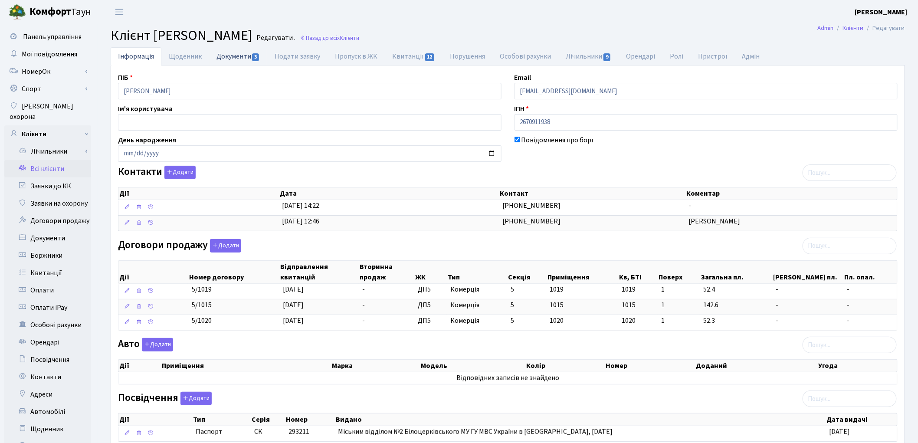
click at [216, 56] on link "Документи 3" at bounding box center [238, 56] width 58 height 18
select select "25"
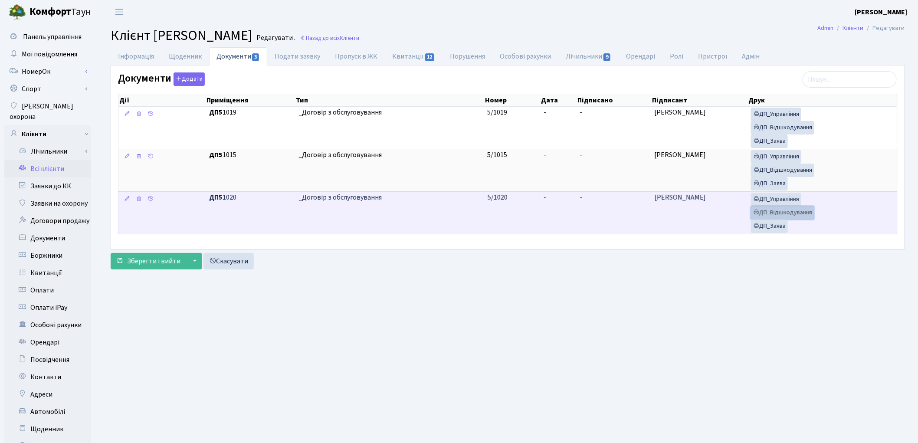
click at [775, 212] on link "ДП_Відшкодування" at bounding box center [782, 212] width 63 height 13
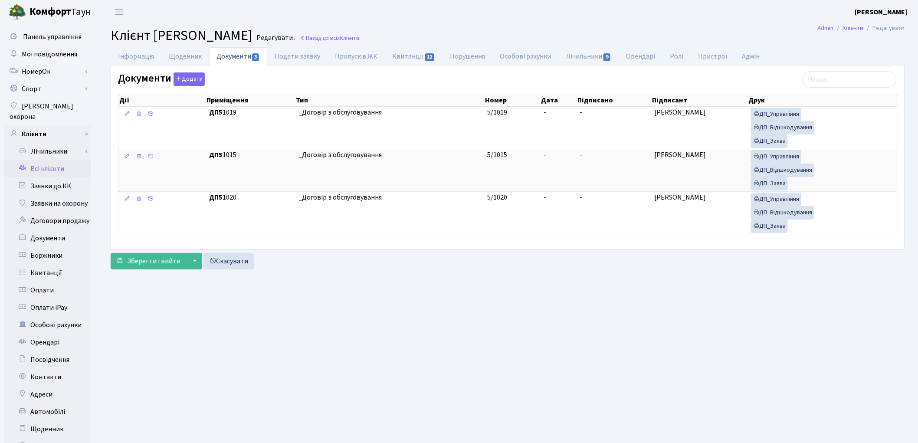
click at [673, 401] on main "Admin Клієнти Редагувати Клієнт Лебідь Юрій Леонідович Редагувати . Назад до вс…" at bounding box center [508, 276] width 820 height 505
click at [626, 296] on main "Admin Клієнти Редагувати Клієнт Лебідь Юрій Леонідович Редагувати . Назад до вс…" at bounding box center [508, 276] width 820 height 505
click at [42, 160] on link "Всі клієнти" at bounding box center [47, 168] width 87 height 17
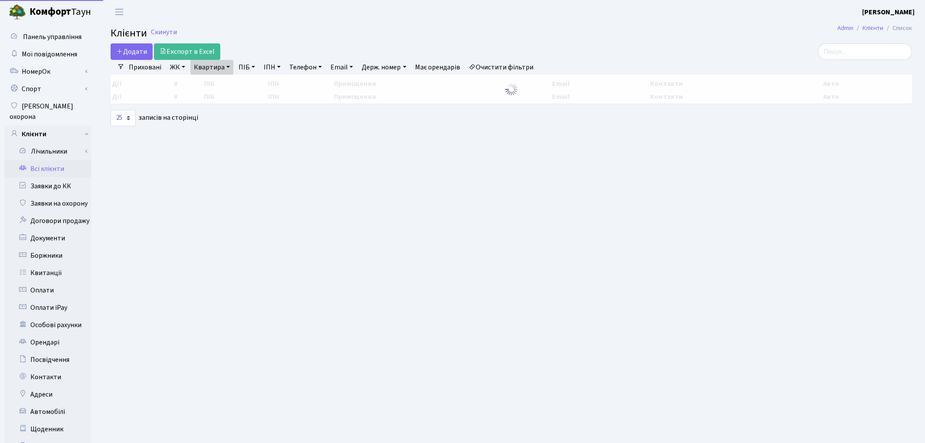
select select "25"
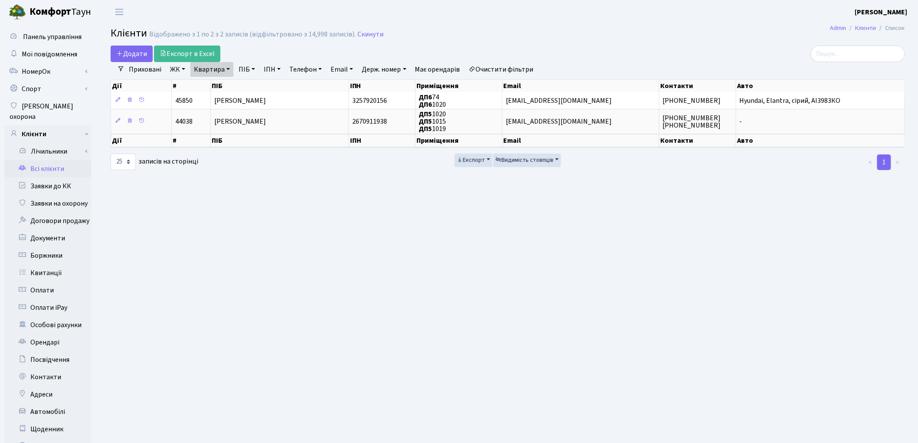
click at [510, 67] on link "Очистити фільтри" at bounding box center [501, 69] width 72 height 15
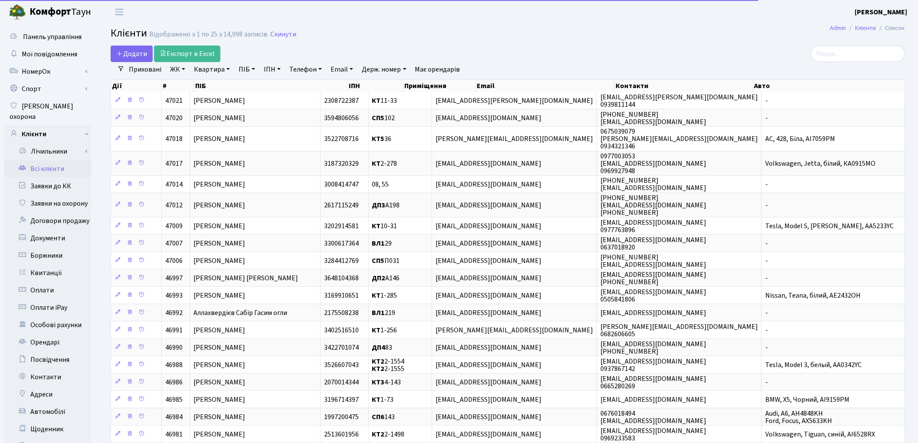
click at [245, 72] on link "ПІБ" at bounding box center [246, 69] width 23 height 15
paste input "Самуся Володимир Сергійович"
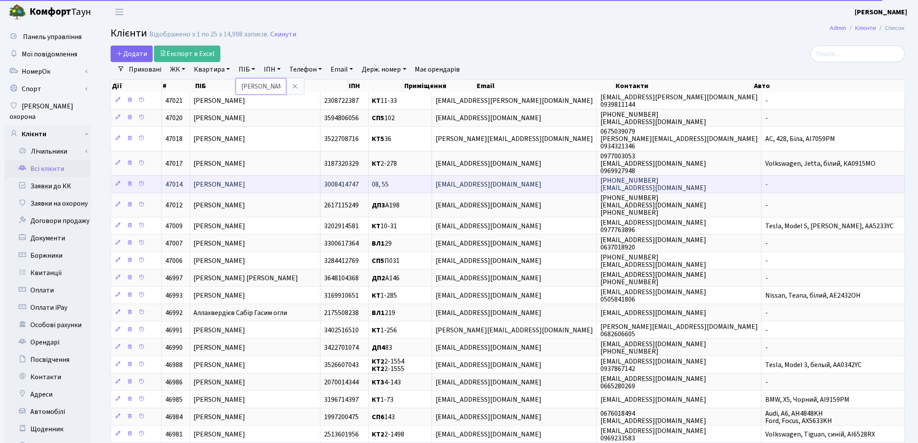
scroll to position [0, 50]
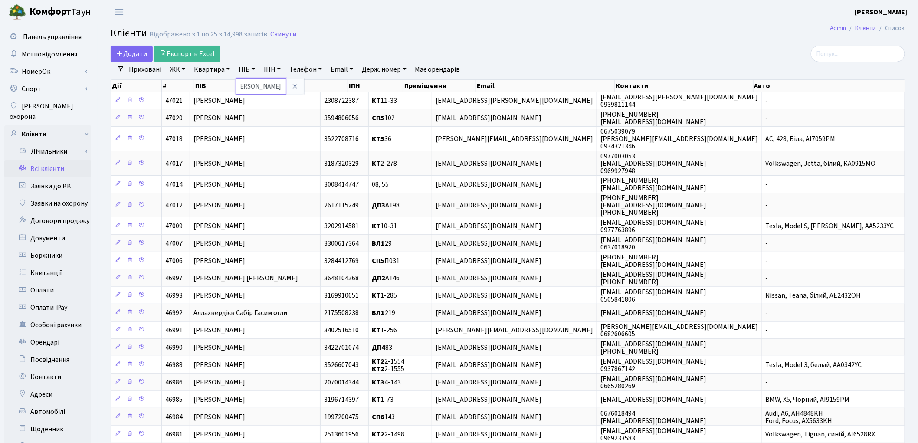
type input "[PERSON_NAME]"
click at [445, 32] on h2 "Клієнти Відображено з 1 по 25 з 14,998 записів. Скинути" at bounding box center [508, 34] width 794 height 15
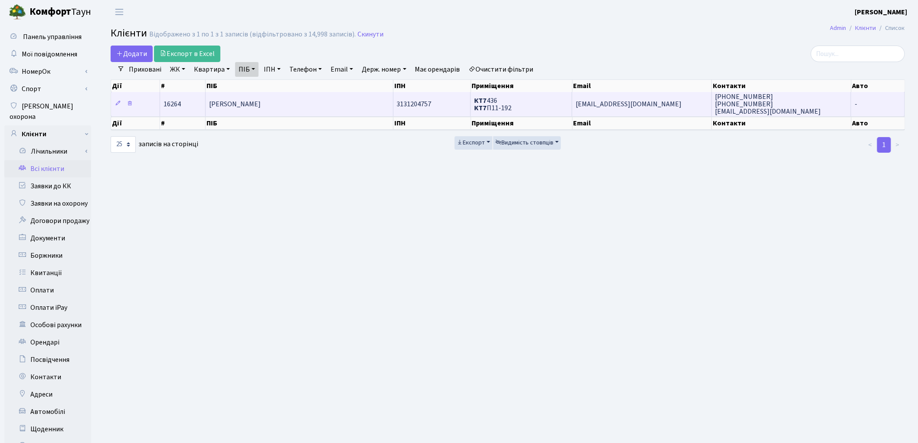
click at [254, 109] on td "[PERSON_NAME]" at bounding box center [300, 104] width 188 height 24
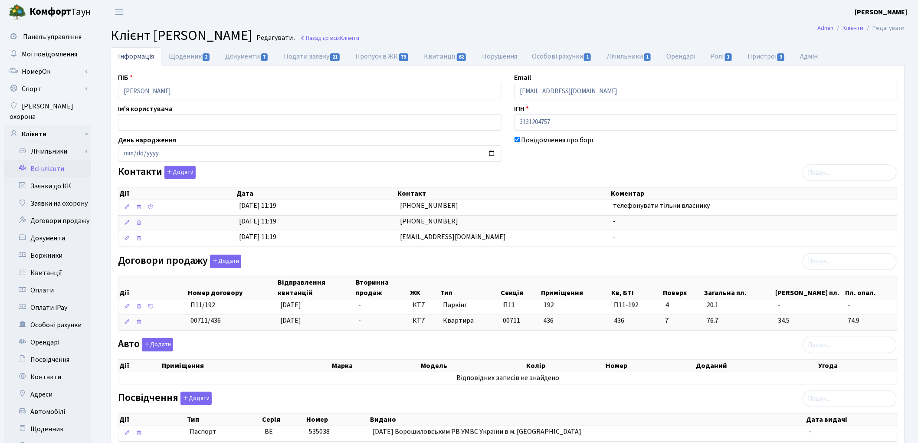
click at [652, 402] on div "Посвідчення Додати Дії Тип [GEOGRAPHIC_DATA] Номер Видано Дата видачі Дії Тип" at bounding box center [507, 418] width 792 height 53
click at [217, 263] on button "Додати" at bounding box center [225, 261] width 31 height 13
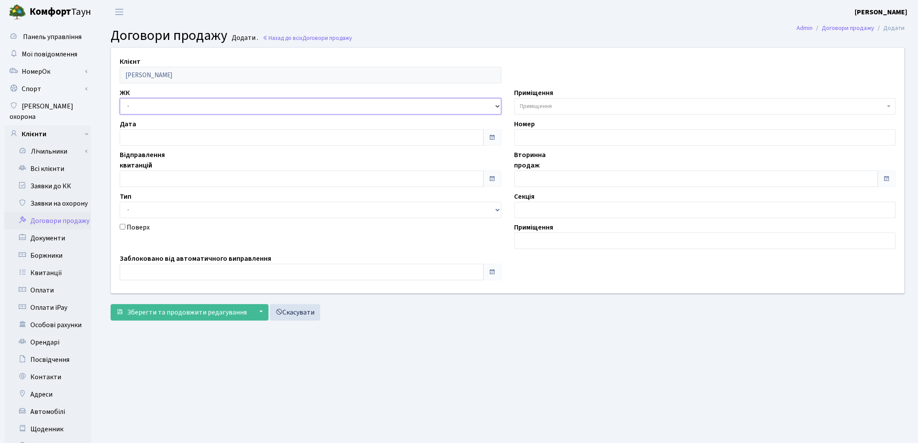
click at [150, 106] on select "- ТХ, вул. Ділова, 1/2 КТ, вул. Регенераторна, 4 КТ2, просп. Соборності, 17 КТ3…" at bounding box center [311, 106] width 382 height 16
select select "305"
click at [120, 98] on select "- ТХ, вул. Ділова, 1/2 КТ, вул. Регенераторна, 4 КТ2, просп. Соборності, 17 КТ3…" at bounding box center [311, 106] width 382 height 16
select select
click at [540, 108] on span "Приміщення" at bounding box center [536, 106] width 32 height 9
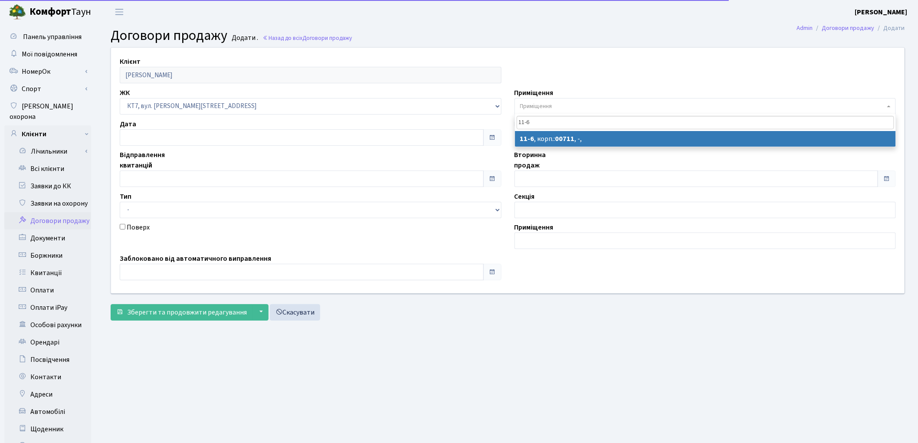
type input "11-6"
select select "18949"
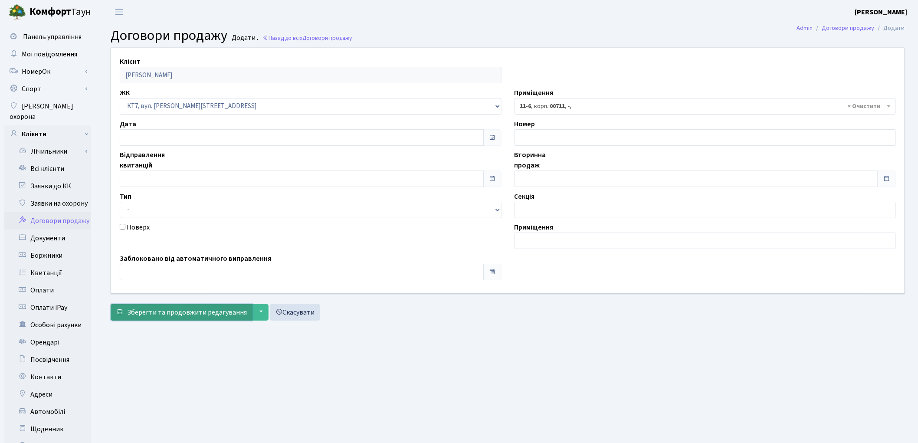
click at [166, 308] on span "Зберегти та продовжити редагування" at bounding box center [187, 312] width 120 height 10
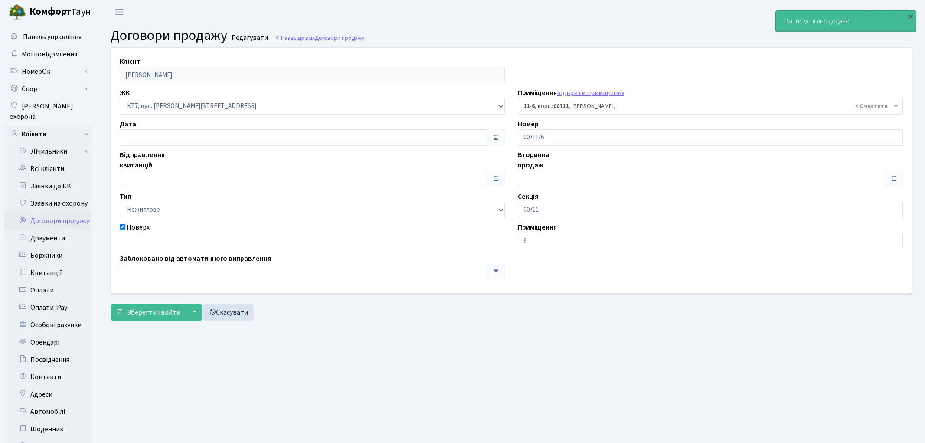
select select "18949"
click at [745, 372] on main "Admin Договори продажу Редагувати Договори продажу Редагувати . Назад до всіх Д…" at bounding box center [508, 276] width 820 height 505
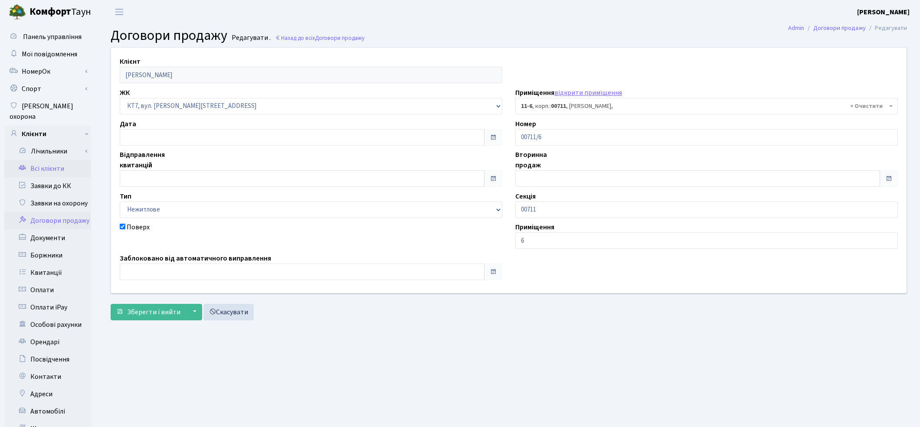
click at [54, 160] on link "Всі клієнти" at bounding box center [47, 168] width 87 height 17
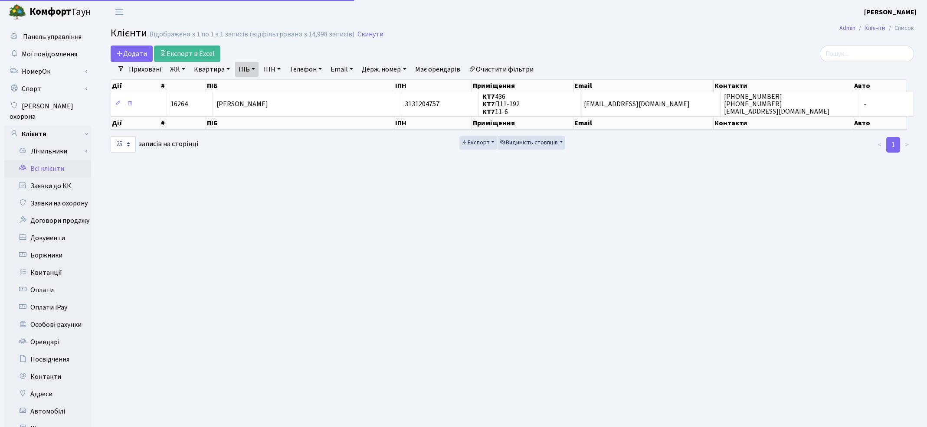
select select "25"
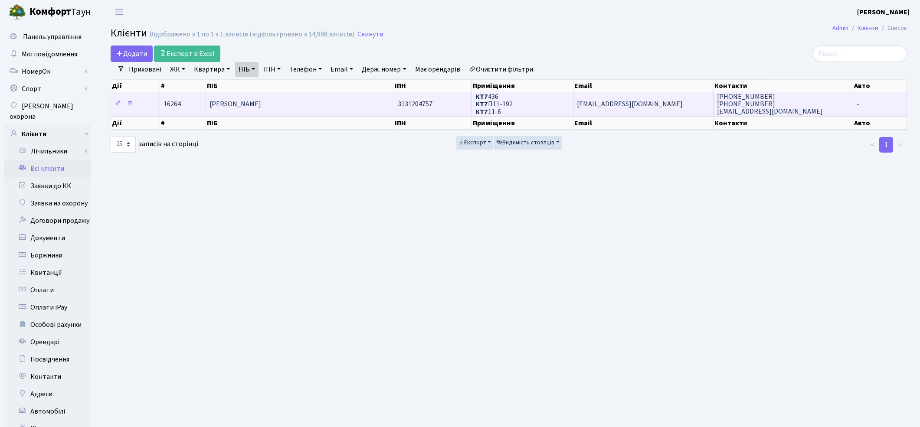
click at [244, 101] on span "[PERSON_NAME]" at bounding box center [235, 104] width 52 height 10
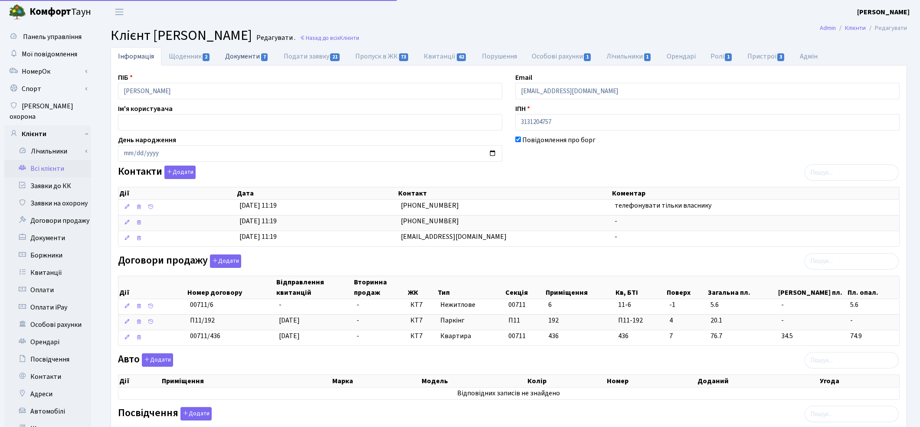
click at [245, 57] on link "Документи 7" at bounding box center [247, 56] width 58 height 18
select select "25"
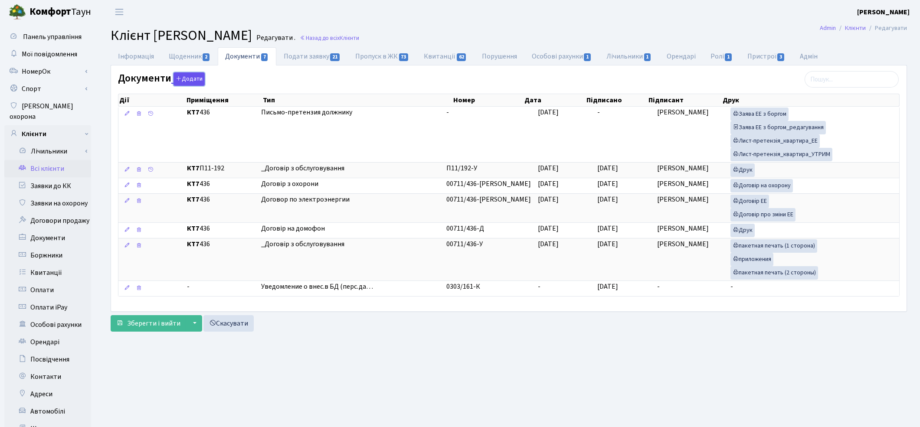
click at [188, 78] on button "Додати" at bounding box center [188, 78] width 31 height 13
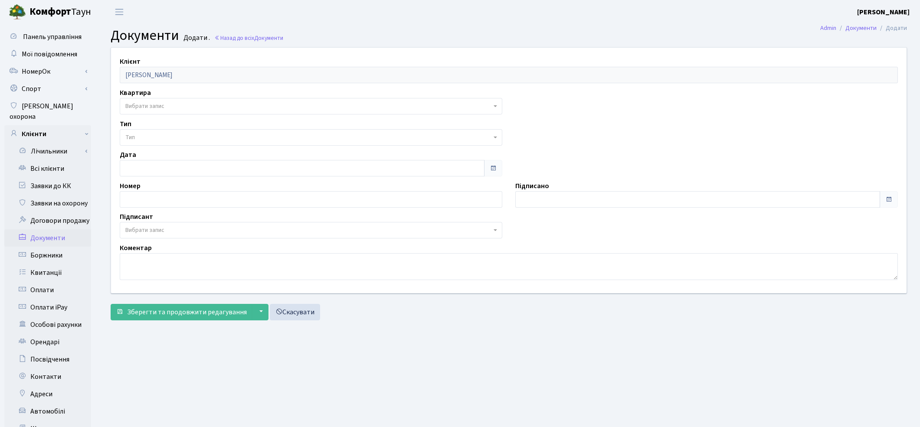
click at [157, 111] on span "Вибрати запис" at bounding box center [311, 106] width 382 height 16
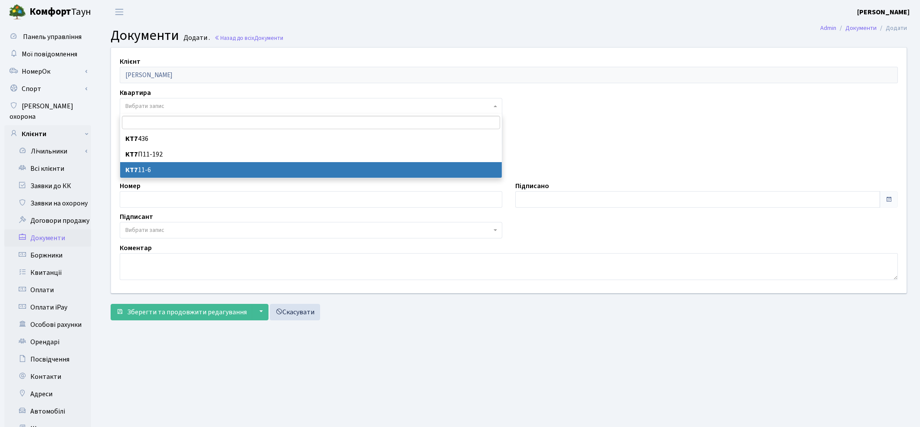
select select "178684"
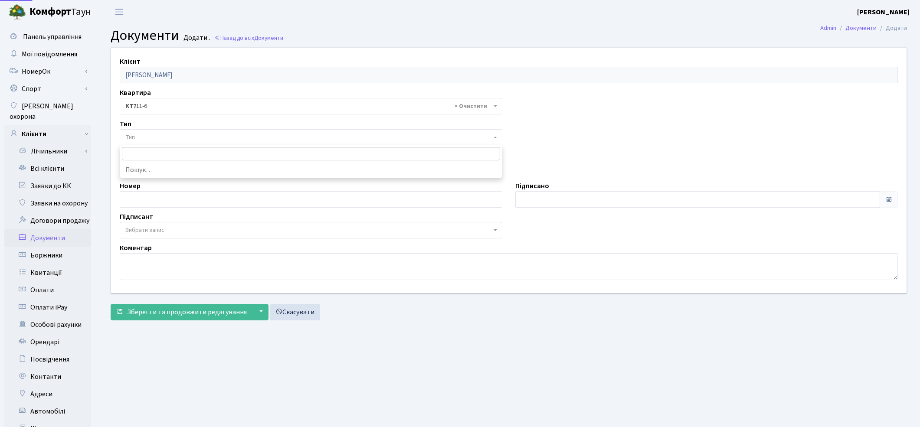
click at [152, 136] on span "Тип" at bounding box center [308, 137] width 366 height 9
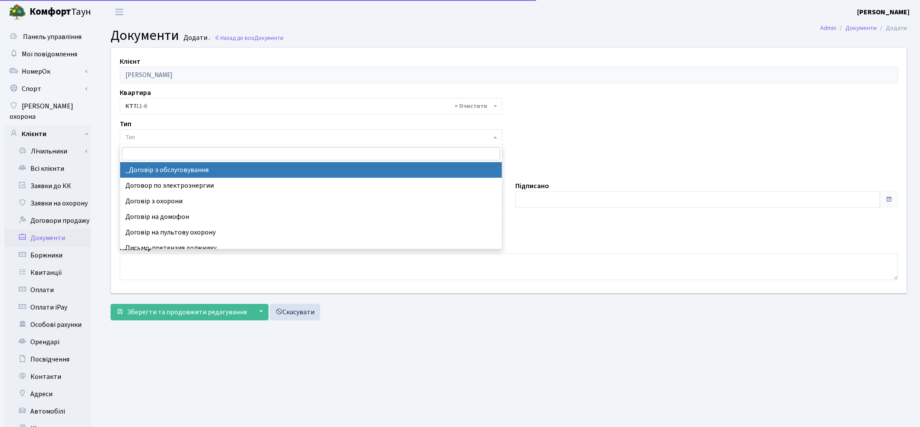
select select "289"
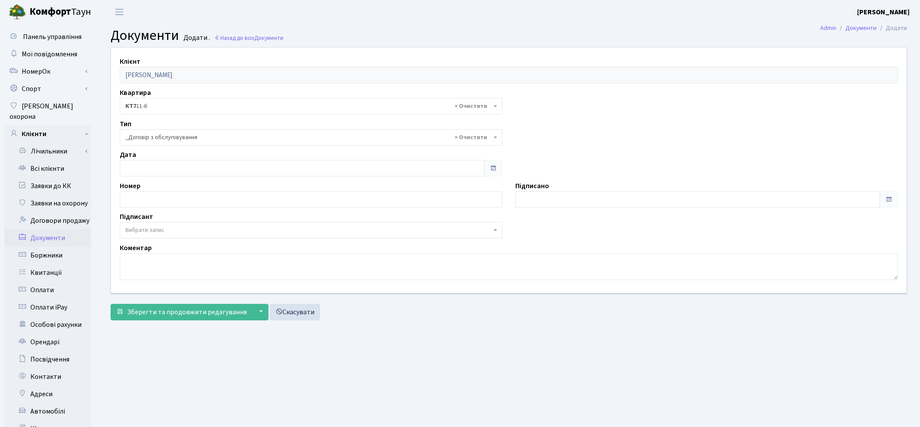
click at [134, 224] on span "Вибрати запис" at bounding box center [311, 230] width 382 height 16
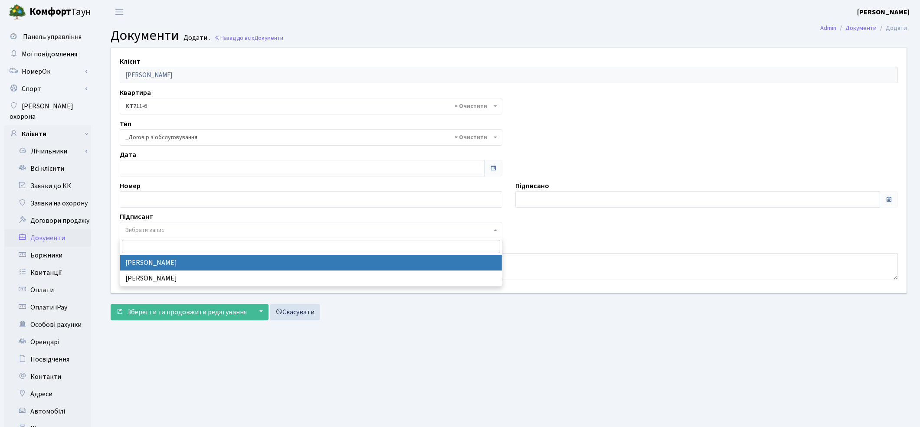
select select "74"
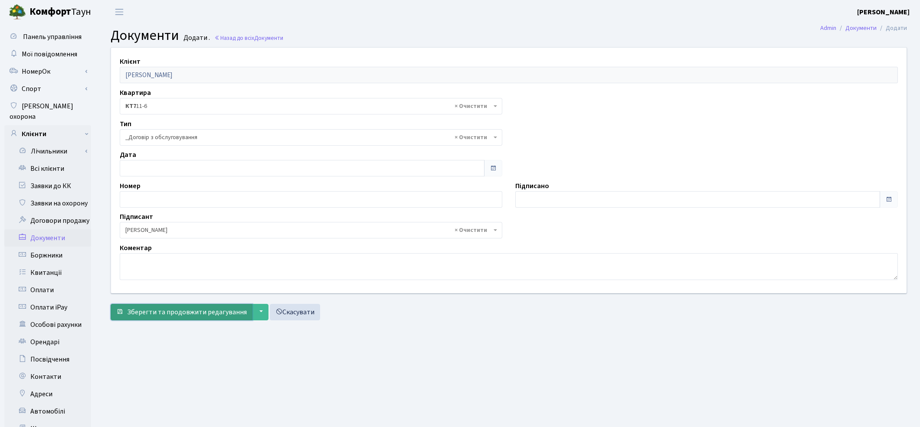
click at [146, 314] on span "Зберегти та продовжити редагування" at bounding box center [187, 312] width 120 height 10
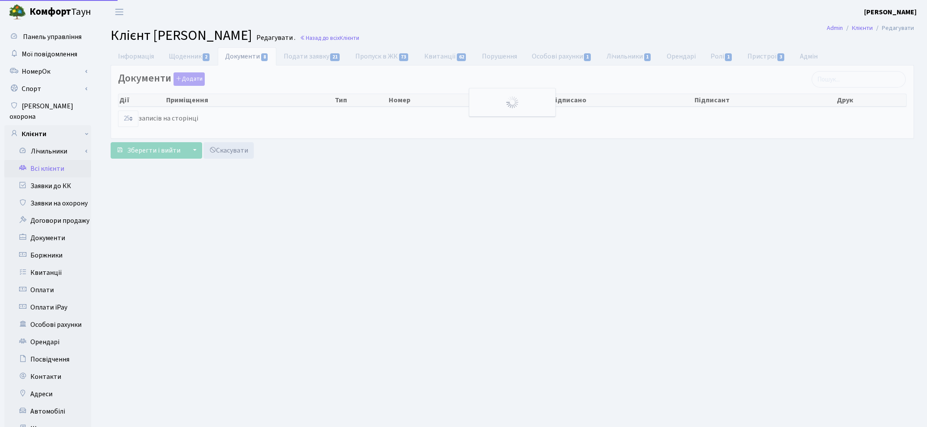
select select "25"
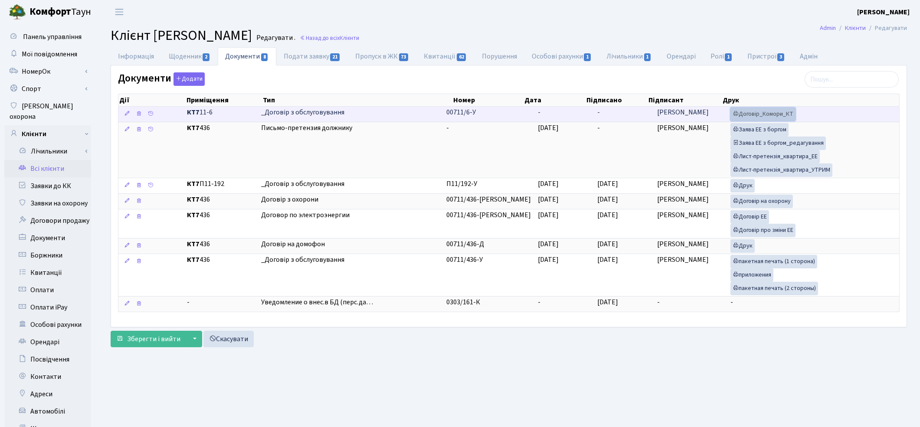
click at [753, 116] on link "Договір_Комори_КТ" at bounding box center [762, 114] width 65 height 13
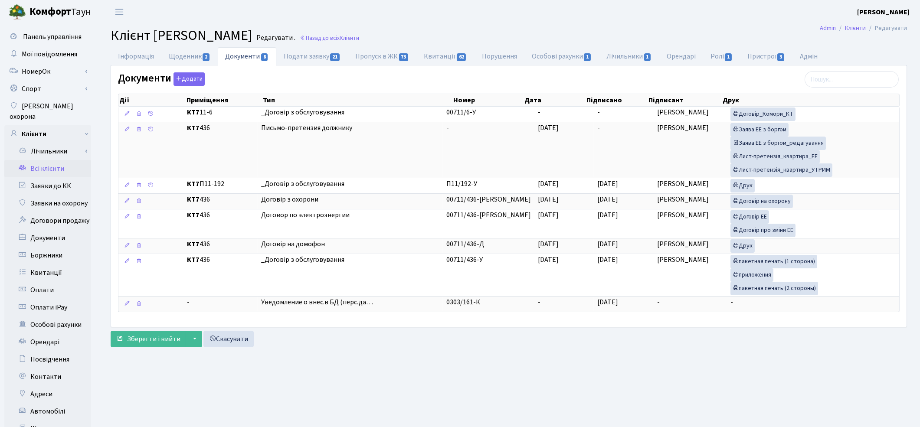
click at [40, 160] on link "Всі клієнти" at bounding box center [47, 168] width 87 height 17
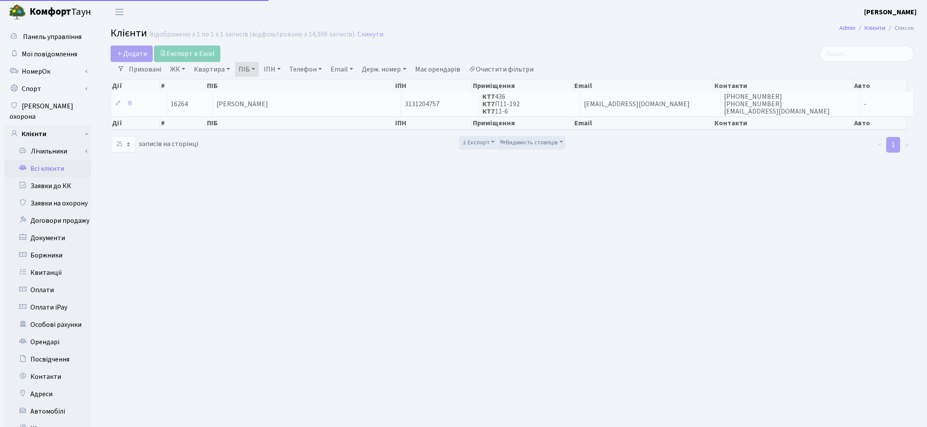
select select "25"
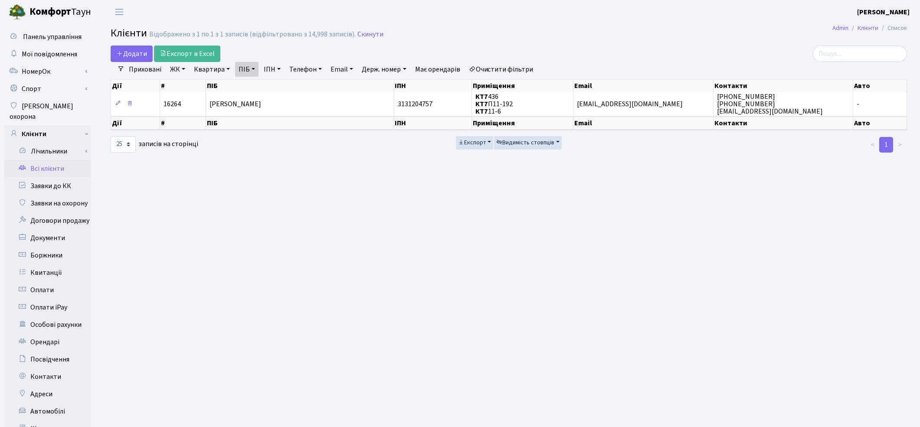
click at [603, 266] on main "Admin Клієнти Список Клієнти Відображено з 1 по 1 з 1 записів (відфільтровано з…" at bounding box center [509, 276] width 822 height 505
click at [516, 66] on link "Очистити фільтри" at bounding box center [501, 69] width 72 height 15
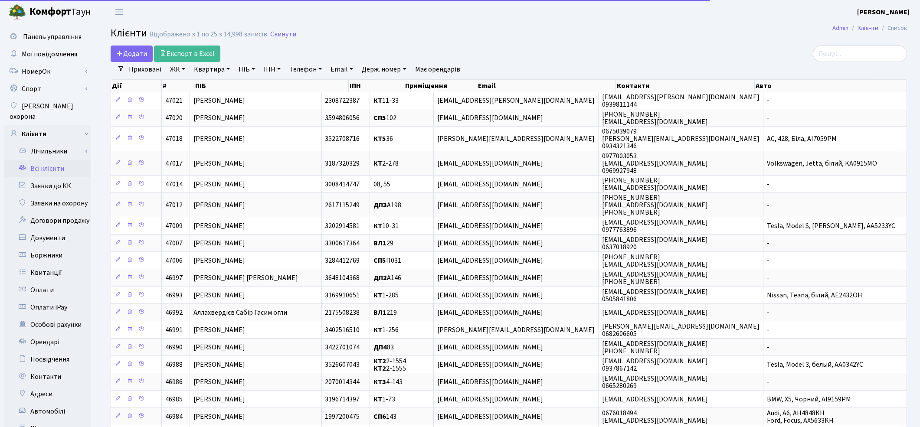
click at [250, 71] on link "ПІБ" at bounding box center [246, 69] width 23 height 15
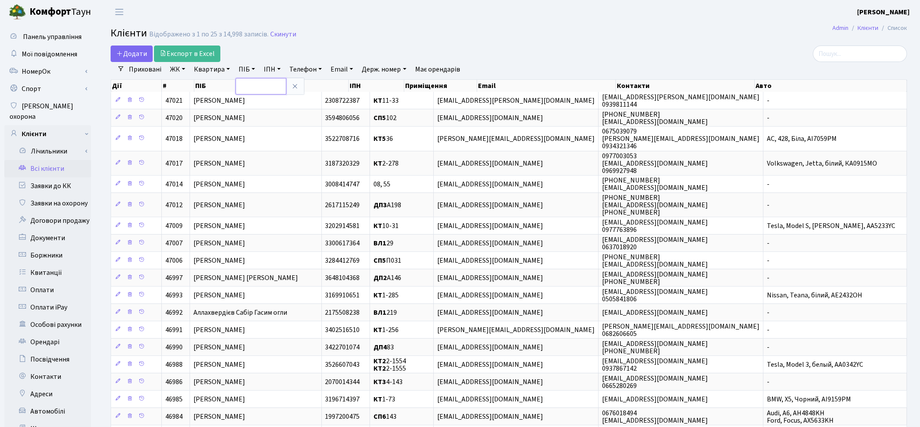
paste input "[PERSON_NAME]"
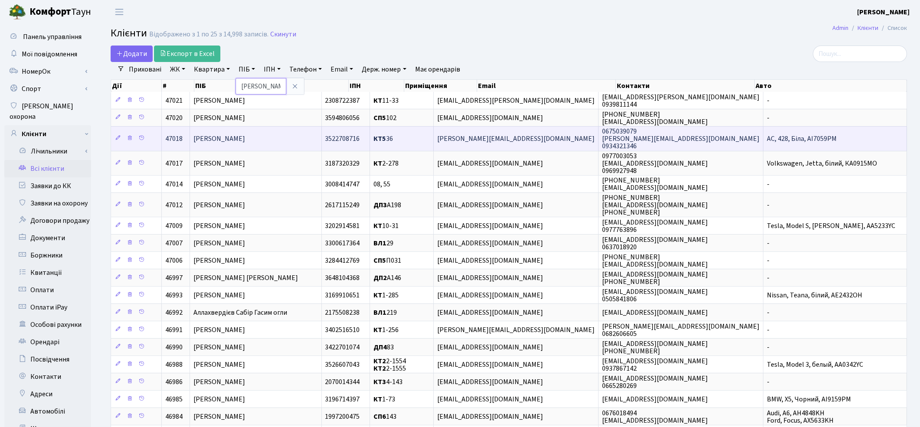
scroll to position [0, 54]
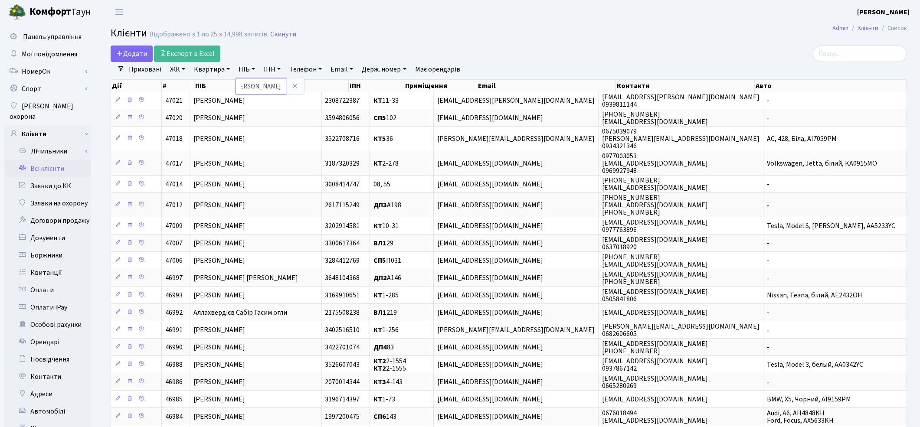
type input "[PERSON_NAME]"
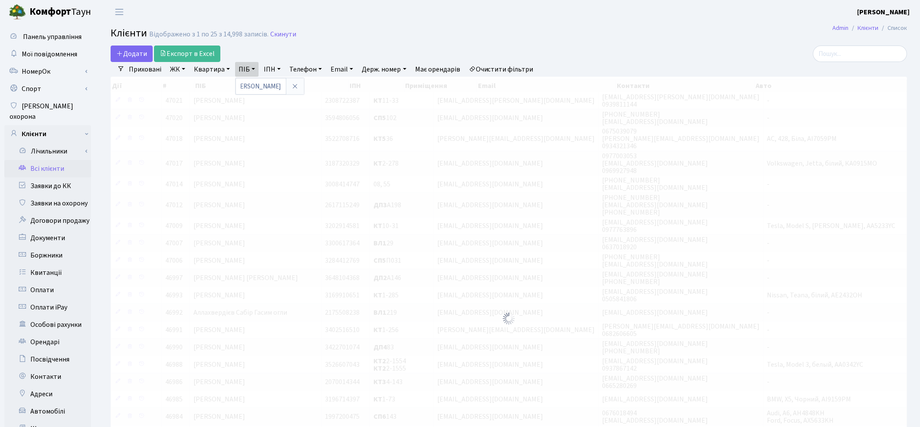
click at [562, 60] on div "Додати Експорт в Excel" at bounding box center [374, 54] width 526 height 16
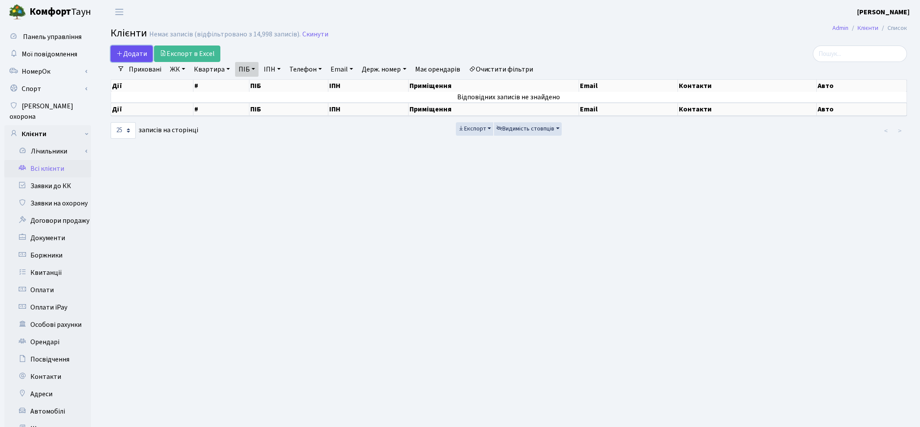
click at [116, 46] on link "Додати" at bounding box center [132, 54] width 42 height 16
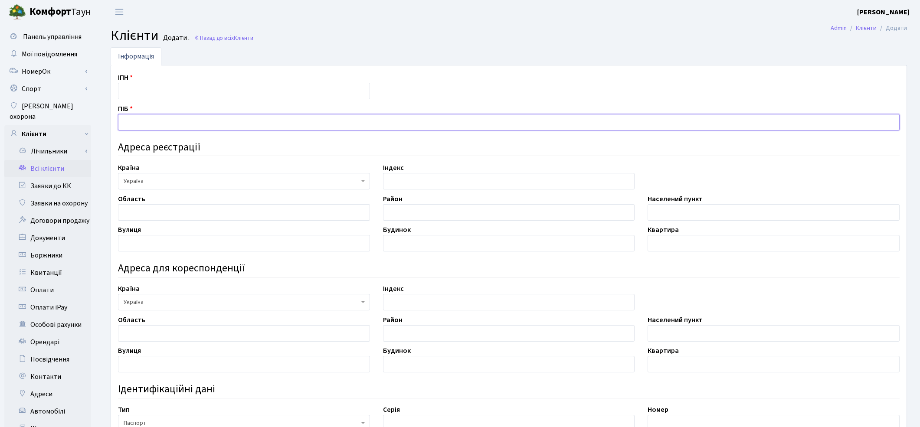
paste input "[PERSON_NAME]"
type input "[PERSON_NAME]"
click at [541, 380] on div "Ідентифікаційні дані" at bounding box center [508, 389] width 794 height 24
click at [160, 92] on input "text" at bounding box center [244, 91] width 252 height 16
paste input "3451311047"
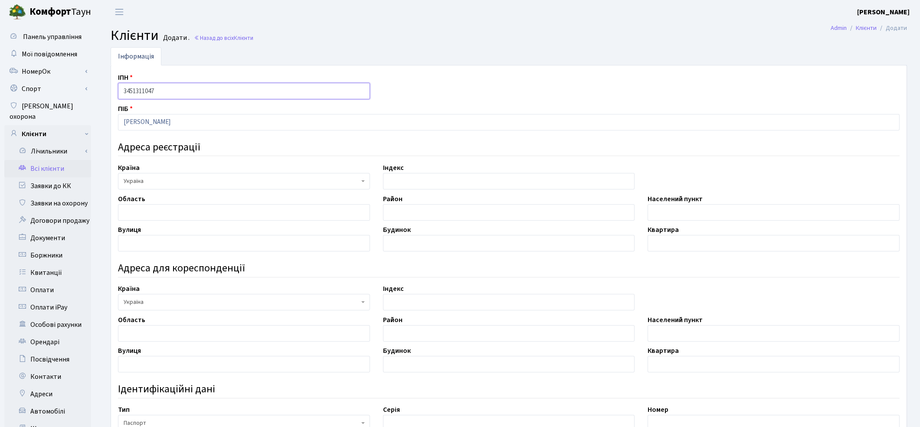
type input "3451311047"
click at [744, 276] on div "Адреса для кореспонденції" at bounding box center [508, 268] width 794 height 24
click at [681, 212] on input "text" at bounding box center [773, 212] width 252 height 16
paste input "м. Київ"
type input "м. Київ"
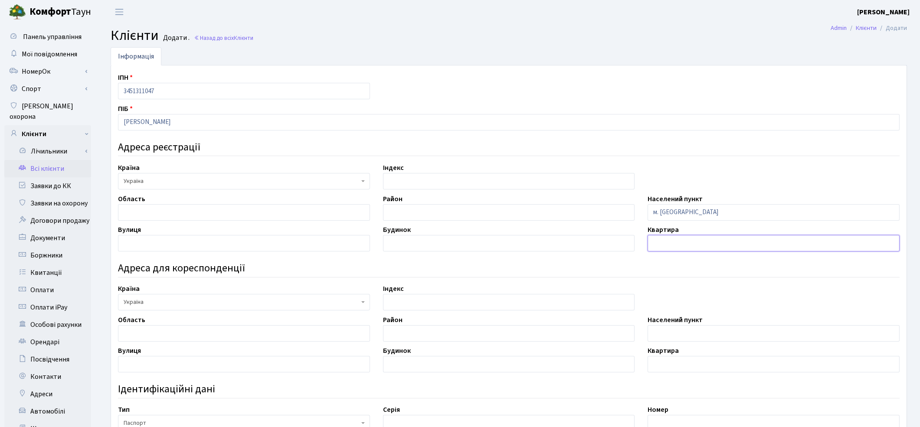
click at [709, 240] on input "text" at bounding box center [773, 243] width 252 height 16
click at [196, 242] on input "text" at bounding box center [244, 243] width 252 height 16
paste input "вул. Березнева"
type input "вул. Березнева"
click at [401, 245] on input "text" at bounding box center [509, 243] width 252 height 16
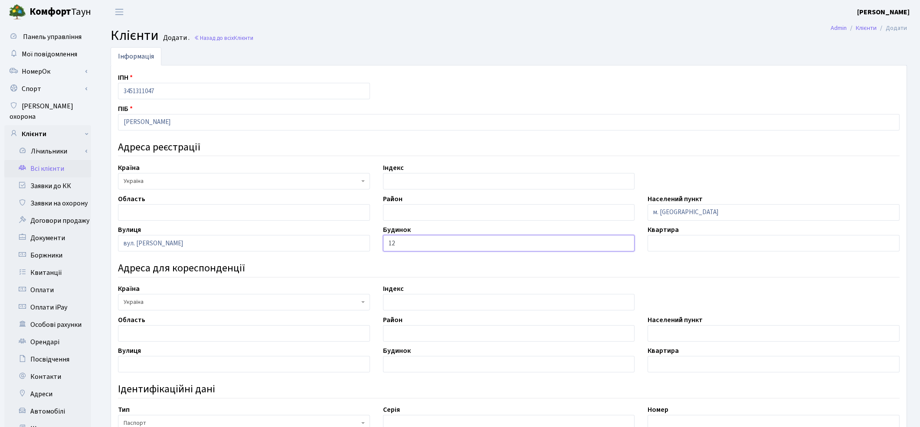
type input "12"
click at [722, 293] on div "ІПН 3451311047 ПІБ Маліцька-Бурко Анна Вадимівна Адреса реєстрації Країна АБХАЗ…" at bounding box center [508, 335] width 794 height 526
click at [691, 244] on input "text" at bounding box center [773, 243] width 252 height 16
type input "145"
click at [733, 380] on div "Ідентифікаційні дані" at bounding box center [508, 389] width 794 height 24
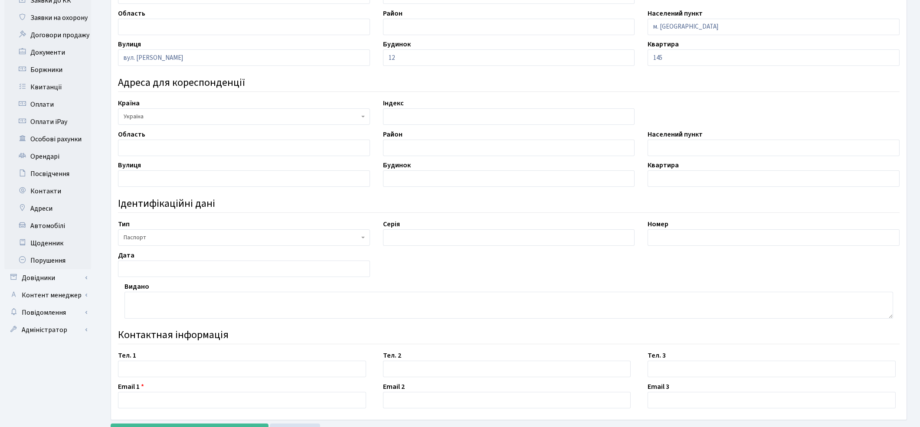
scroll to position [224, 0]
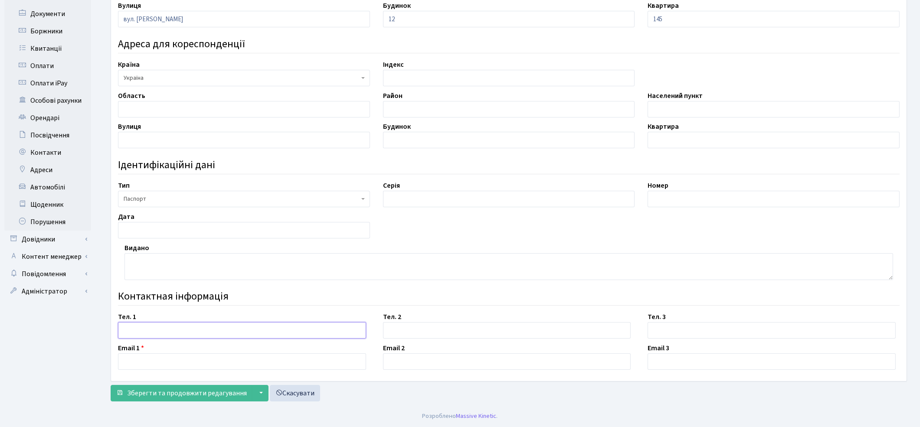
click at [159, 330] on input "text" at bounding box center [242, 330] width 248 height 16
type input "121212@ukr.net"
drag, startPoint x: 119, startPoint y: 333, endPoint x: 183, endPoint y: 328, distance: 64.0
click at [183, 328] on input "121212@ukr.net" at bounding box center [242, 330] width 248 height 16
click at [148, 365] on input "text" at bounding box center [242, 361] width 248 height 16
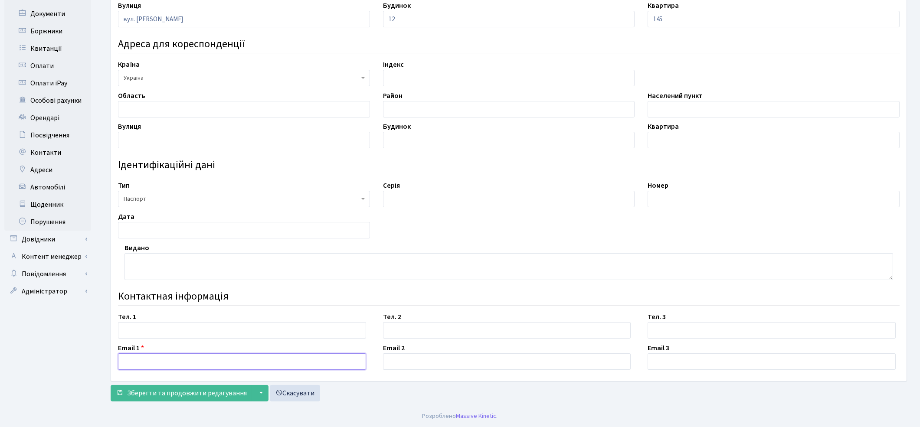
paste input "121212@ukr.net"
type input "121212@ukr.net"
click at [172, 393] on span "Зберегти та продовжити редагування" at bounding box center [187, 394] width 120 height 10
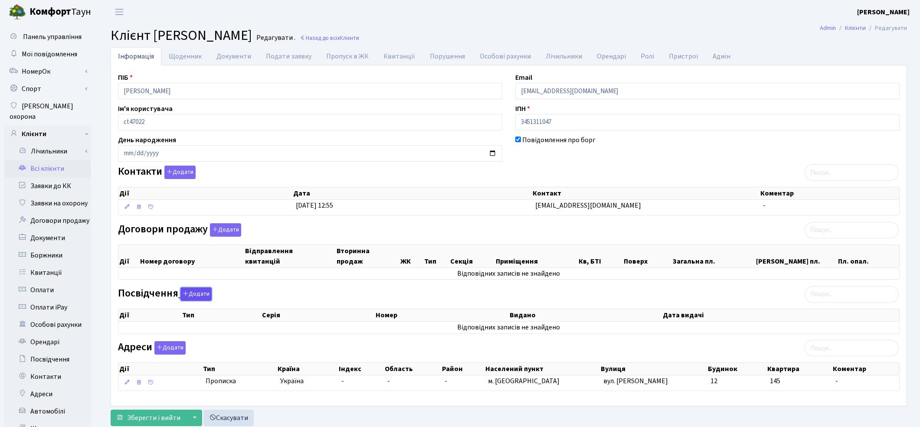
click at [185, 293] on icon "button" at bounding box center [186, 294] width 6 height 6
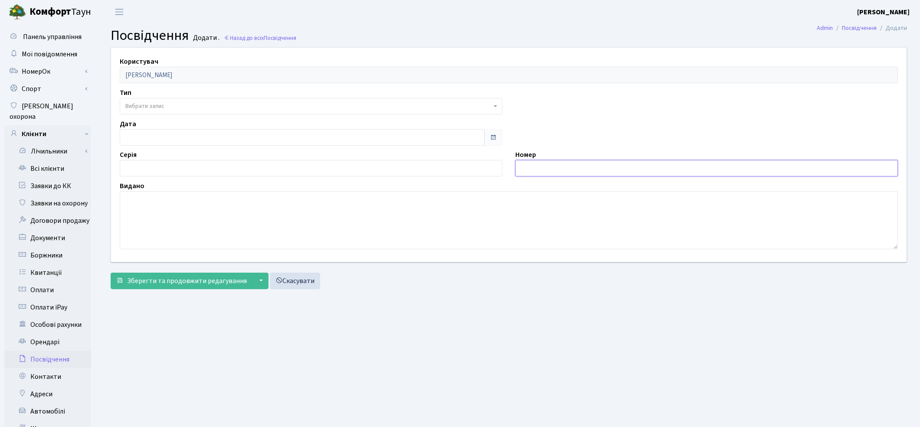
click at [541, 166] on input "text" at bounding box center [706, 168] width 382 height 16
paste input "004293196"
type input "004293196"
click at [147, 108] on span "Вибрати запис" at bounding box center [144, 106] width 39 height 9
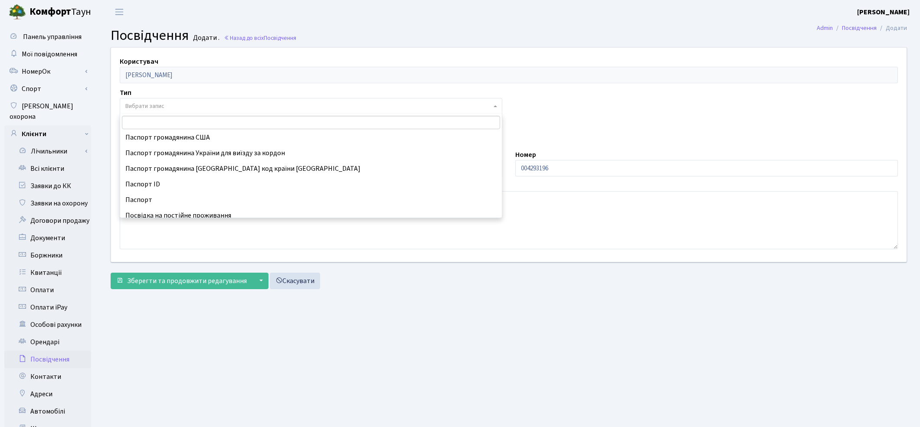
scroll to position [96, 0]
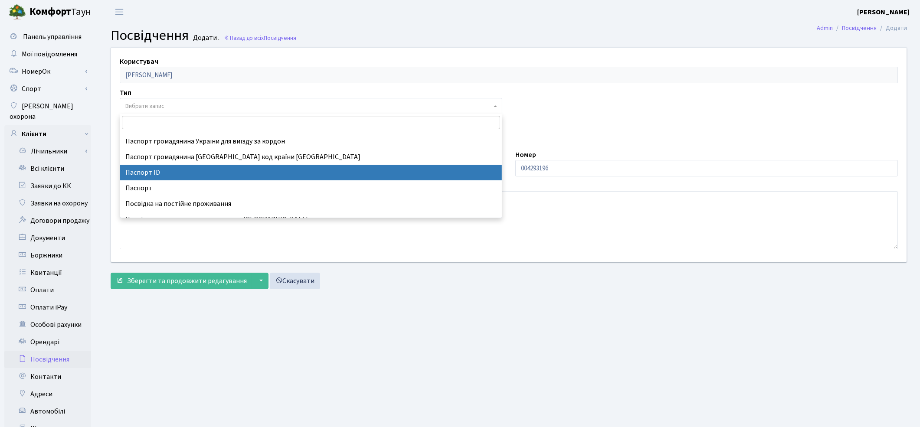
select select "34"
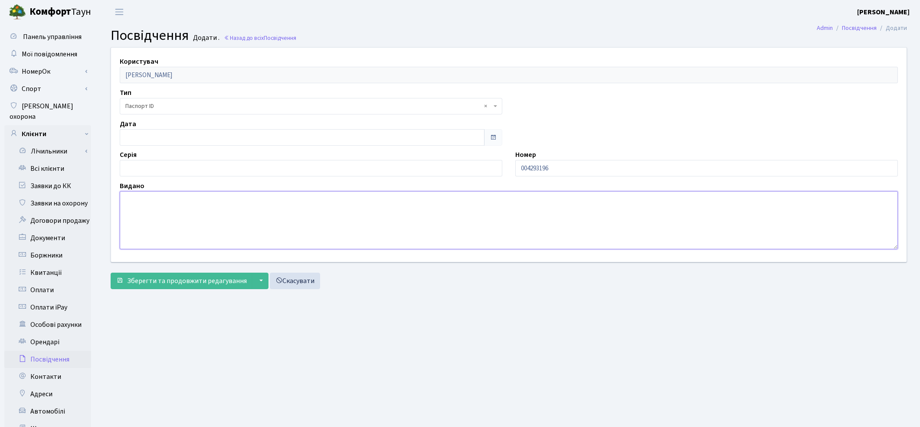
click at [122, 198] on textarea at bounding box center [509, 220] width 778 height 58
paste textarea "3219"
type textarea "3219"
drag, startPoint x: 245, startPoint y: 339, endPoint x: 214, endPoint y: 265, distance: 80.9
click at [245, 339] on main "Admin Посвідчення Додати Посвідчення Додати . Назад до всіх Посвідчення Користу…" at bounding box center [509, 276] width 822 height 505
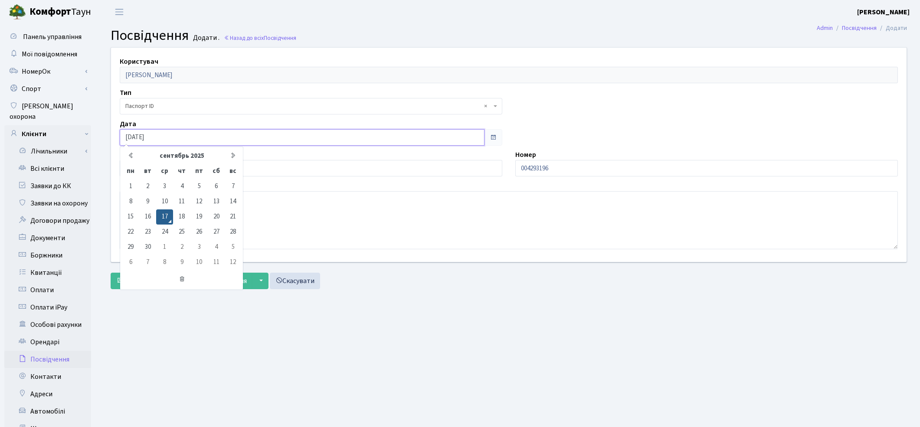
click at [164, 133] on input "17.09.2025" at bounding box center [302, 137] width 365 height 16
drag, startPoint x: 164, startPoint y: 133, endPoint x: 67, endPoint y: 136, distance: 96.8
click at [67, 136] on div "Панель управління Мої повідомлення НомерОк" at bounding box center [460, 276] width 920 height 505
paste input "[DATE]"
type input "04.12.2019"
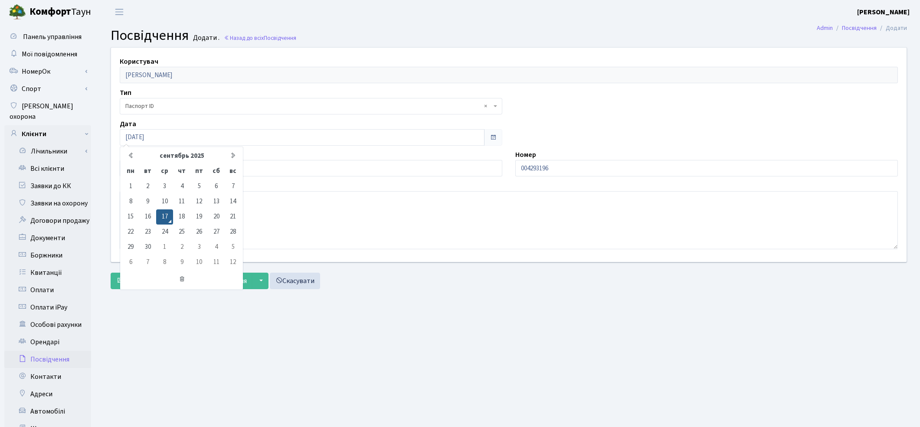
drag, startPoint x: 345, startPoint y: 332, endPoint x: 299, endPoint y: 271, distance: 75.5
click at [341, 314] on main "Admin Посвідчення Додати Посвідчення Додати . Назад до всіх Посвідчення Користу…" at bounding box center [509, 276] width 822 height 505
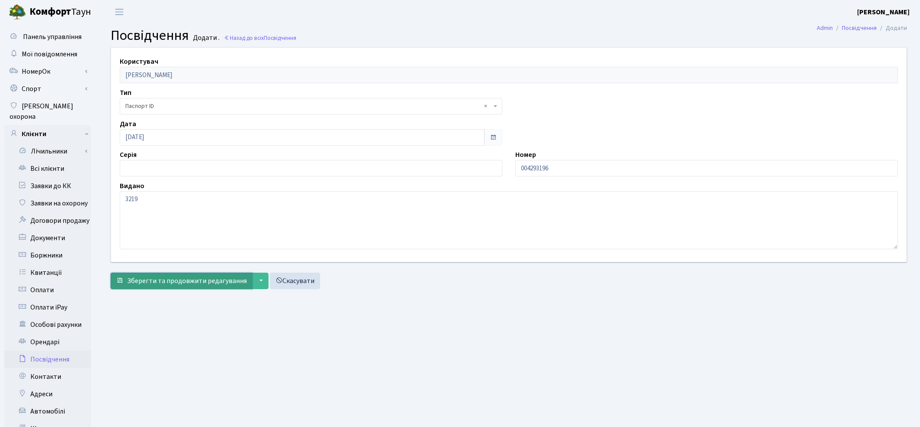
click at [165, 278] on span "Зберегти та продовжити редагування" at bounding box center [187, 281] width 120 height 10
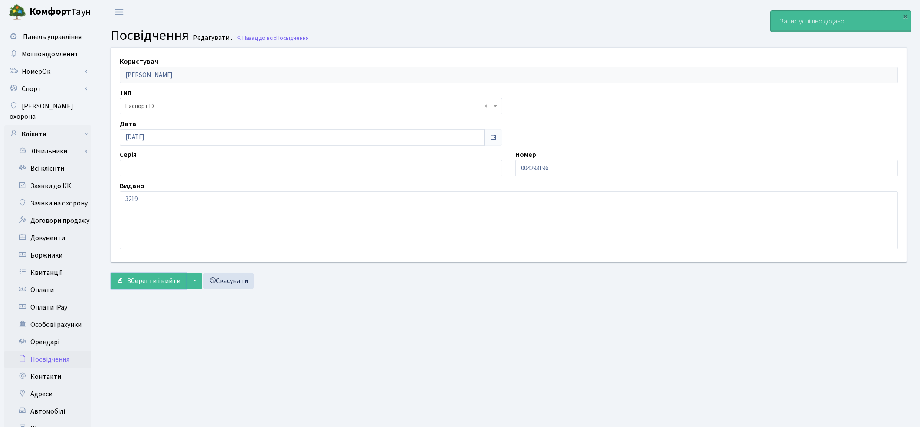
click at [165, 278] on span "Зберегти і вийти" at bounding box center [153, 281] width 53 height 10
click at [43, 160] on link "Всі клієнти" at bounding box center [47, 168] width 87 height 17
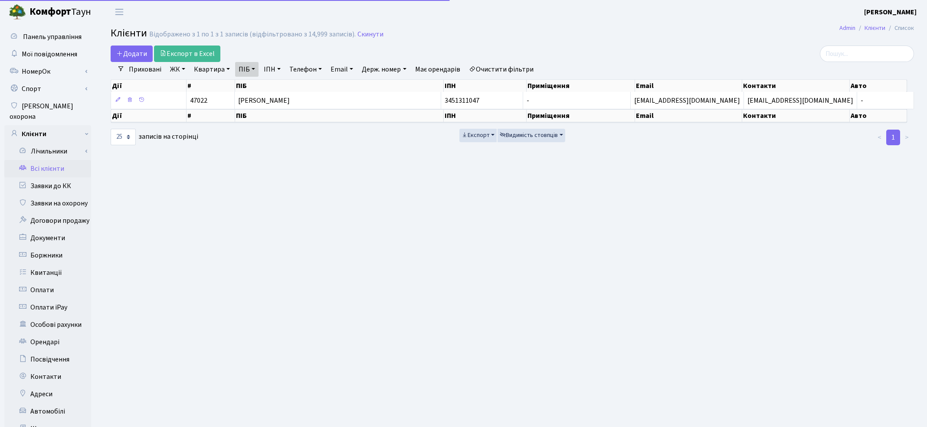
select select "25"
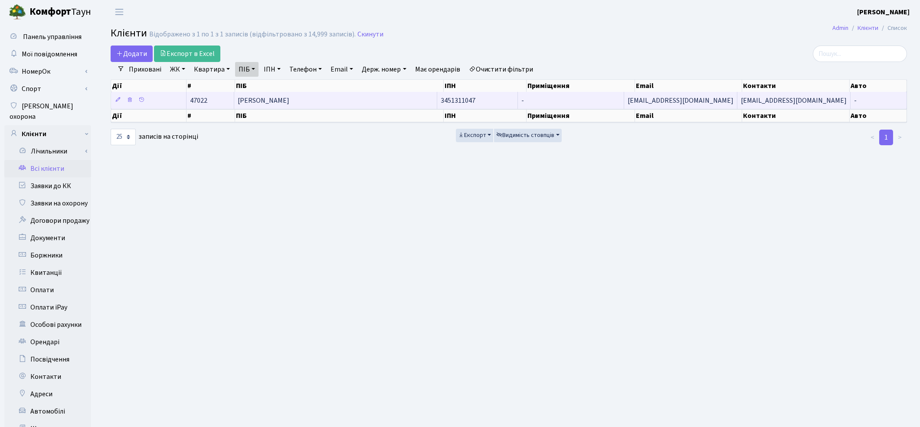
click at [301, 108] on td "[PERSON_NAME]" at bounding box center [335, 100] width 203 height 17
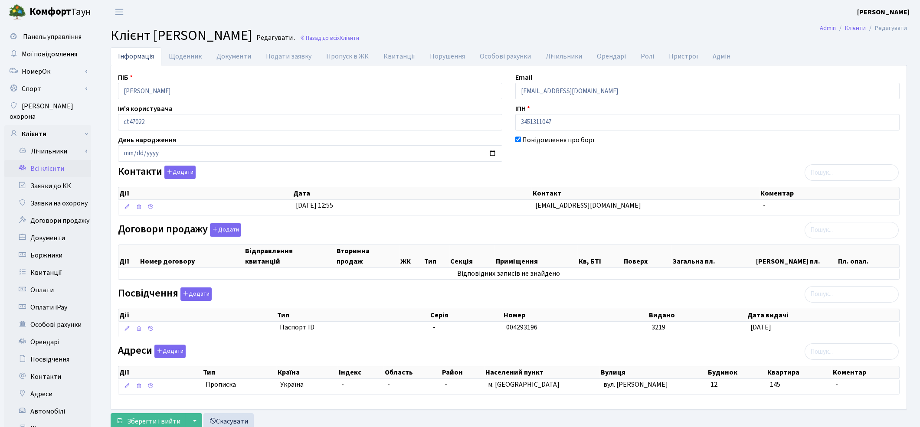
click at [417, 360] on div at bounding box center [310, 360] width 384 height 5
click at [229, 230] on button "Додати" at bounding box center [225, 229] width 31 height 13
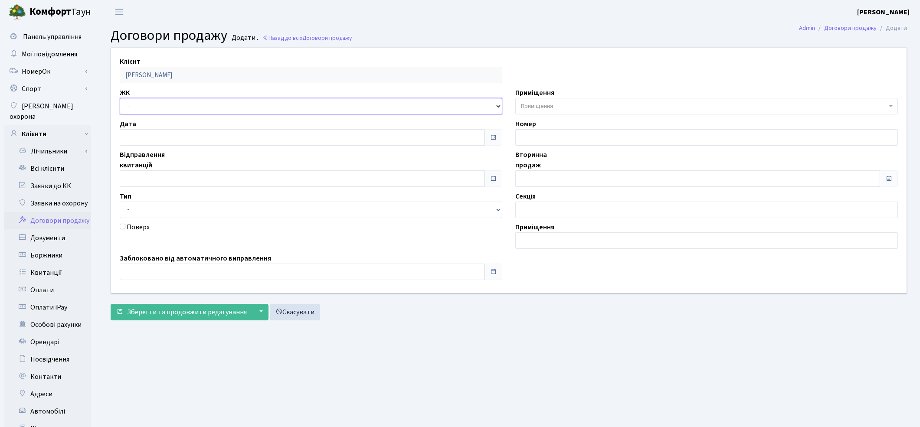
click at [151, 106] on select "- ТХ, вул. [STREET_ADDRESS] Регенераторна, 4 КТ2, просп. [STREET_ADDRESS] [STRE…" at bounding box center [311, 106] width 382 height 16
select select "305"
click at [120, 98] on select "- ТХ, вул. [STREET_ADDRESS] Регенераторна, 4 КТ2, просп. [STREET_ADDRESS] [STRE…" at bounding box center [311, 106] width 382 height 16
select select
click at [525, 108] on span "Приміщення" at bounding box center [537, 106] width 32 height 9
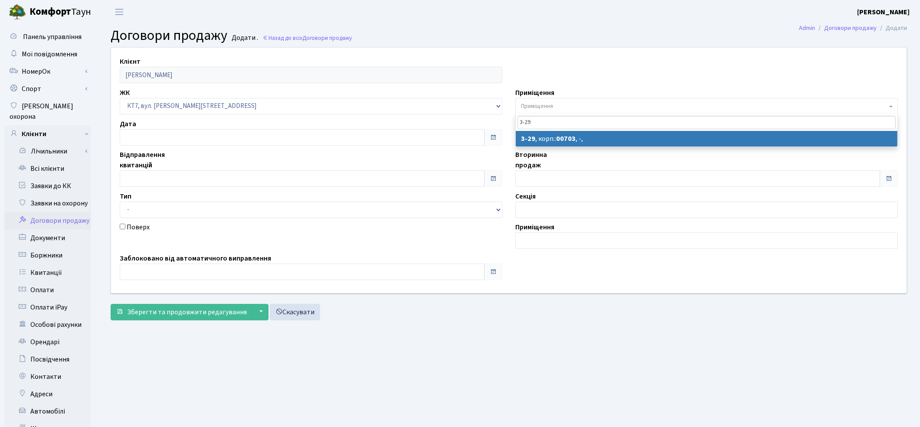
type input "3-29"
select select "18470"
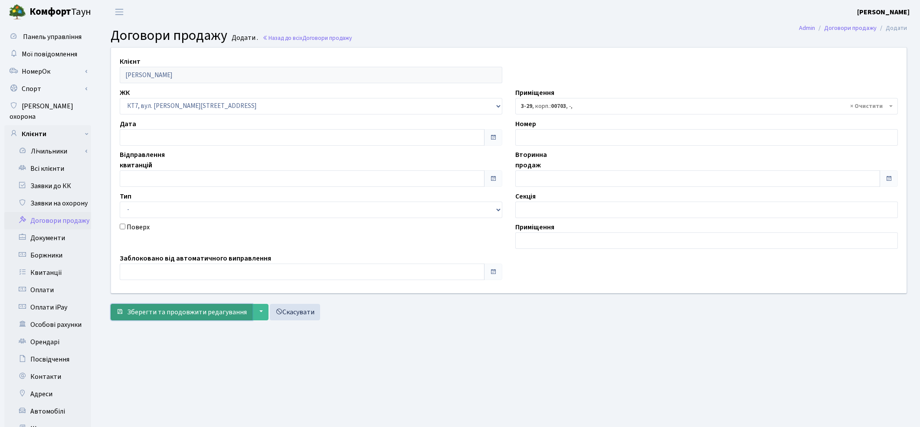
click at [209, 314] on span "Зберегти та продовжити редагування" at bounding box center [187, 312] width 120 height 10
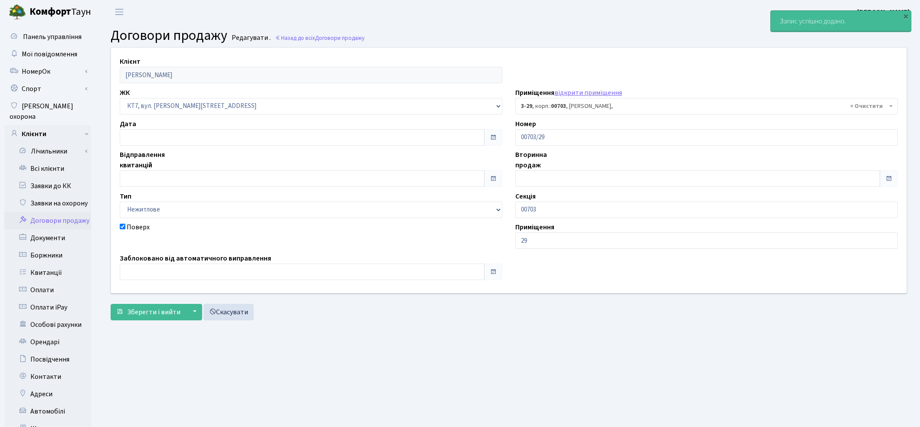
select select "18470"
click at [48, 160] on link "Всі клієнти" at bounding box center [47, 168] width 87 height 17
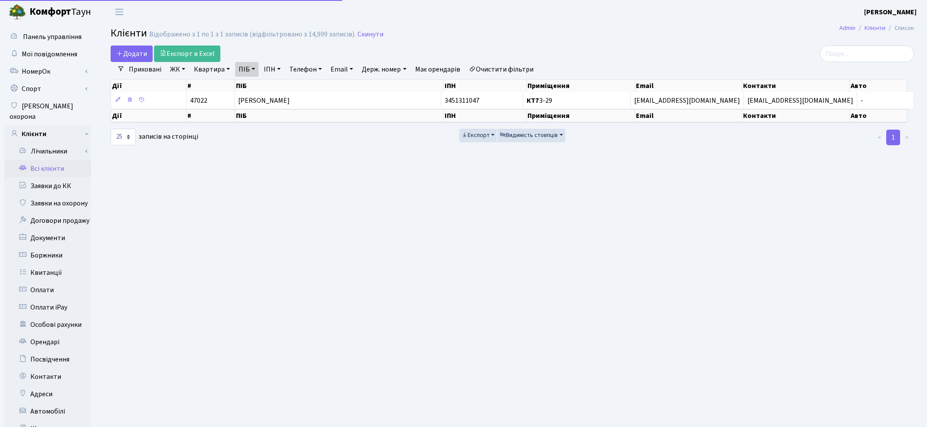
select select "25"
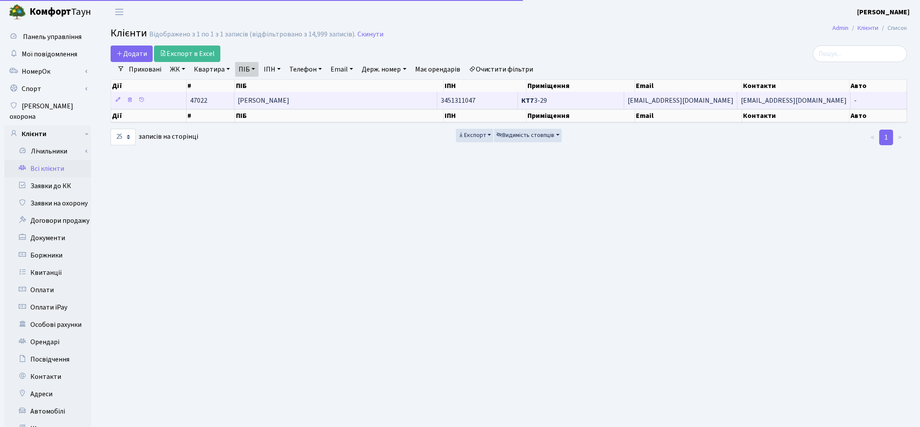
click at [349, 101] on td "Маліцька-Бурко Анна Вадимівна" at bounding box center [335, 100] width 203 height 17
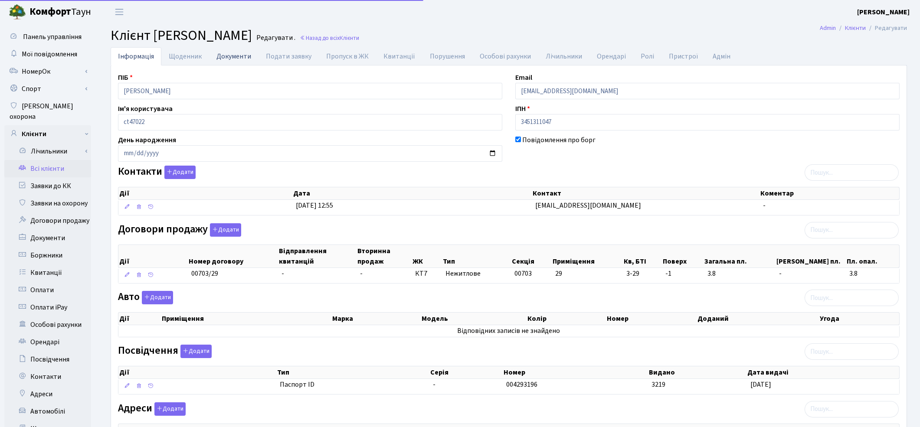
click at [216, 55] on link "Документи" at bounding box center [233, 56] width 49 height 18
select select "25"
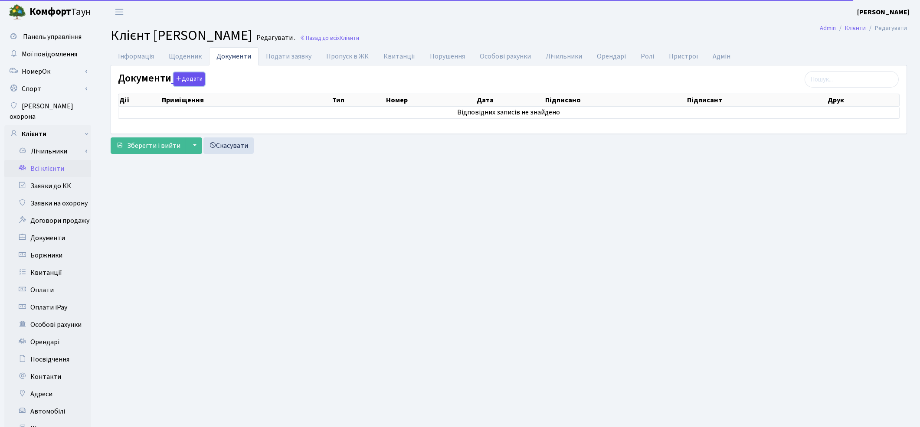
click at [179, 80] on icon "button" at bounding box center [179, 78] width 6 height 6
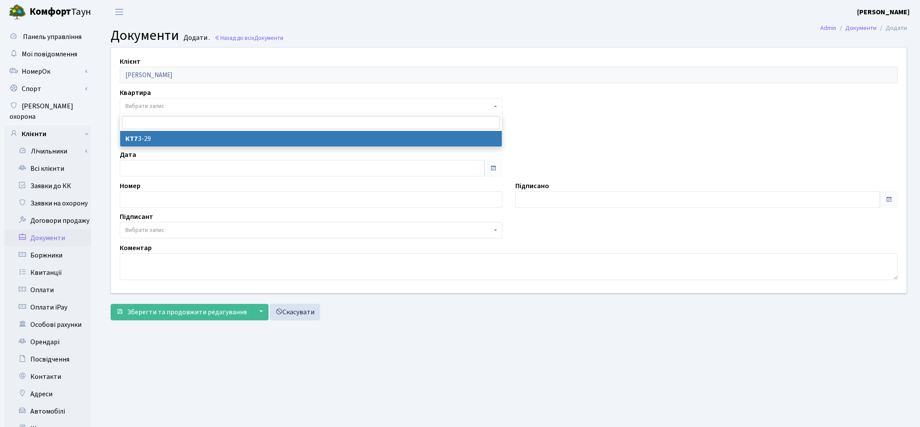
click at [175, 108] on span "Вибрати запис" at bounding box center [308, 106] width 366 height 9
select select "178685"
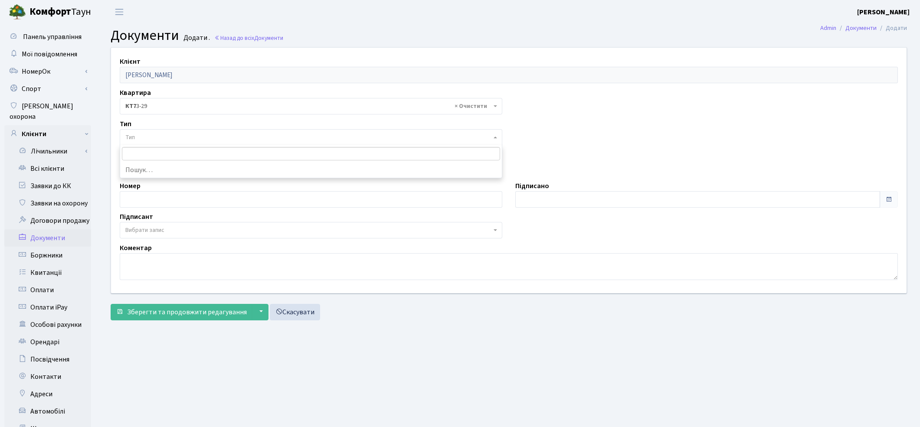
click at [175, 137] on span "Тип" at bounding box center [308, 137] width 366 height 9
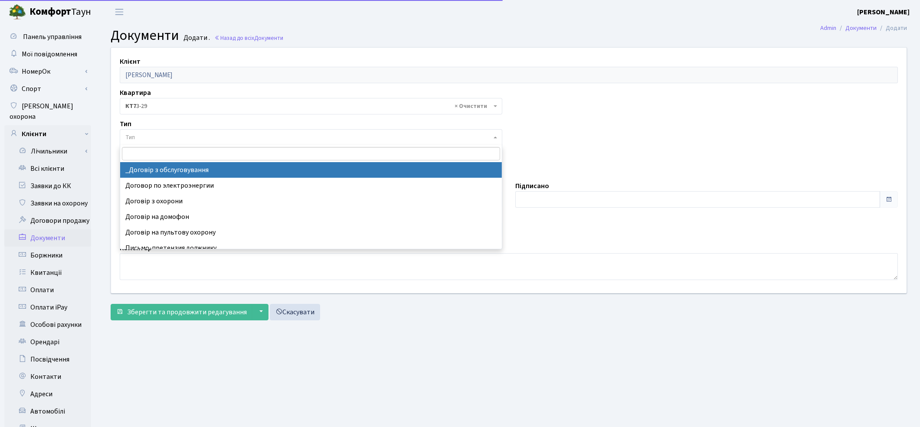
select select "289"
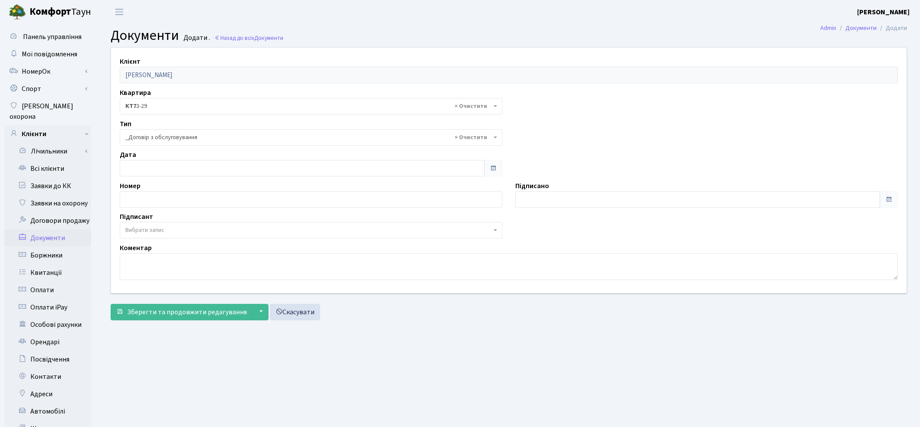
click at [171, 230] on span "Вибрати запис" at bounding box center [308, 230] width 366 height 9
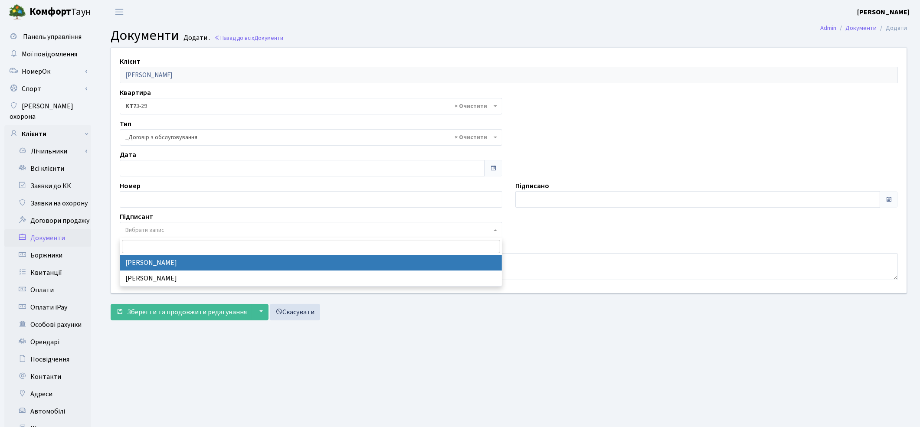
select select "74"
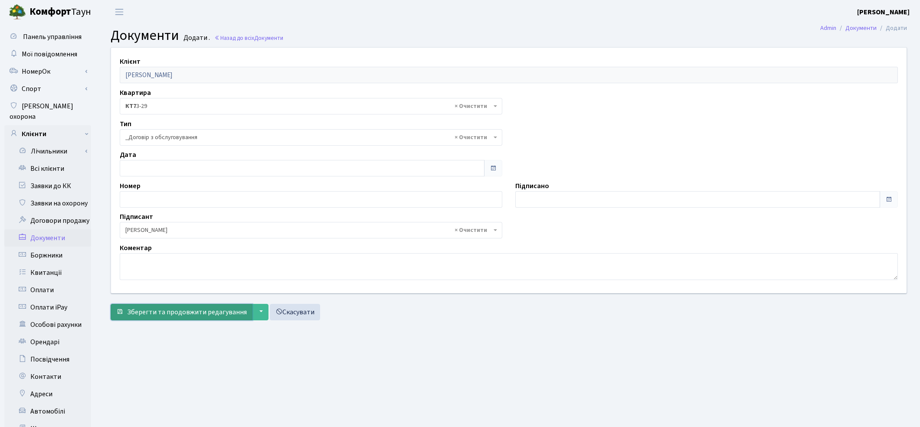
click at [180, 311] on span "Зберегти та продовжити редагування" at bounding box center [187, 312] width 120 height 10
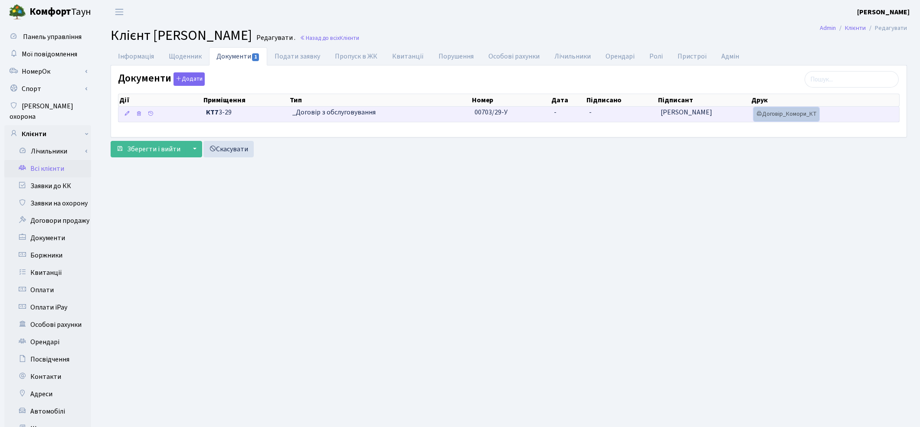
click at [779, 119] on link "Договір_Комори_КТ" at bounding box center [786, 114] width 65 height 13
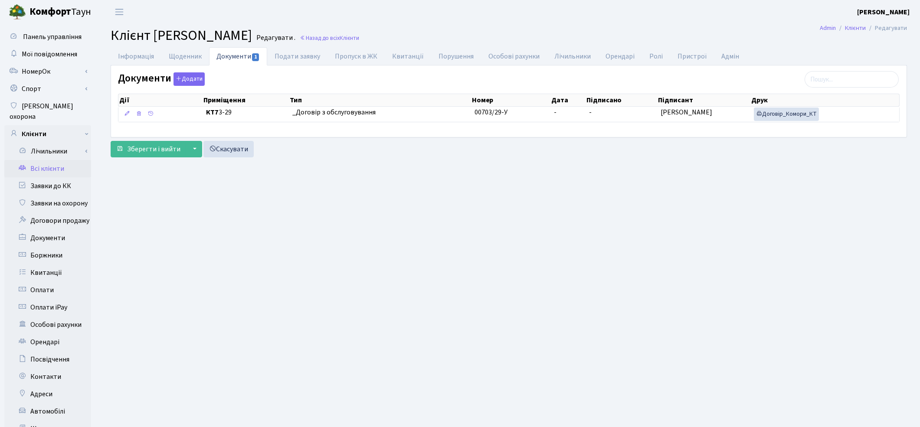
click at [552, 205] on main "Admin Клієнти Редагувати Клієнт Маліцька-Бурко Анна Вадимівна Редагувати . Наза…" at bounding box center [509, 276] width 822 height 505
click at [634, 266] on main "Admin Клієнти Редагувати Клієнт Маліцька-Бурко Анна Вадимівна Редагувати . Наза…" at bounding box center [509, 276] width 822 height 505
click at [582, 217] on main "Admin Клієнти Редагувати Клієнт Маліцька-Бурко Анна Вадимівна Редагувати . Наза…" at bounding box center [509, 276] width 822 height 505
click at [68, 178] on link "Заявки до КК" at bounding box center [47, 185] width 87 height 17
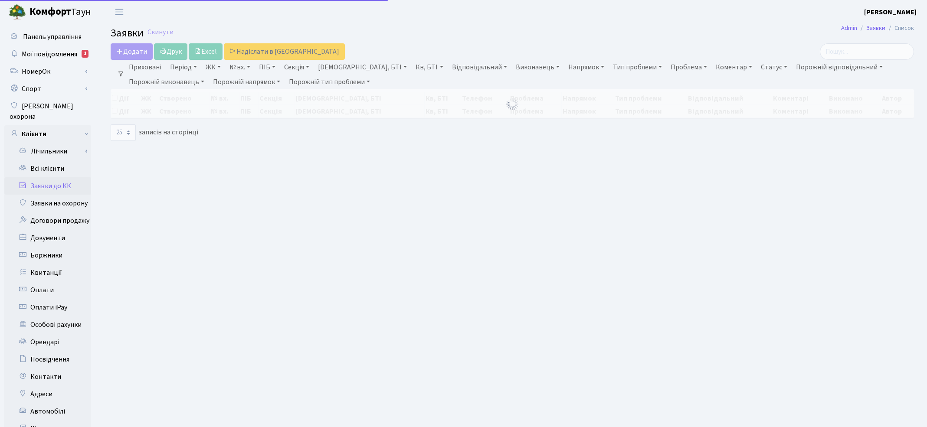
select select "25"
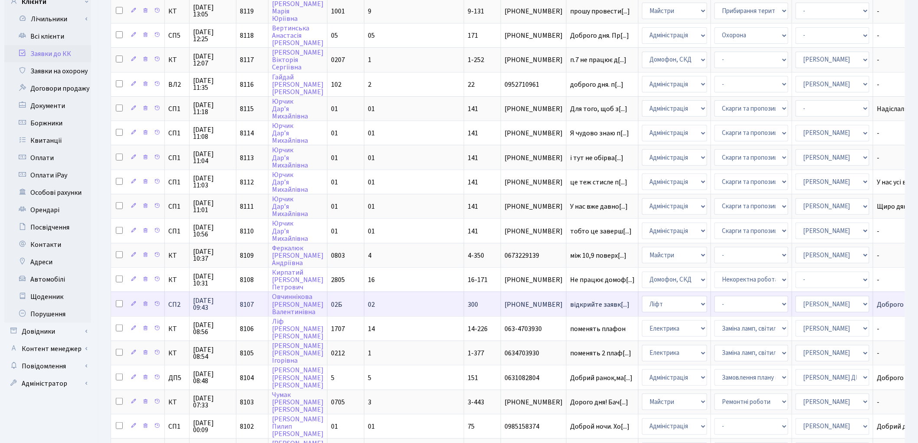
scroll to position [144, 0]
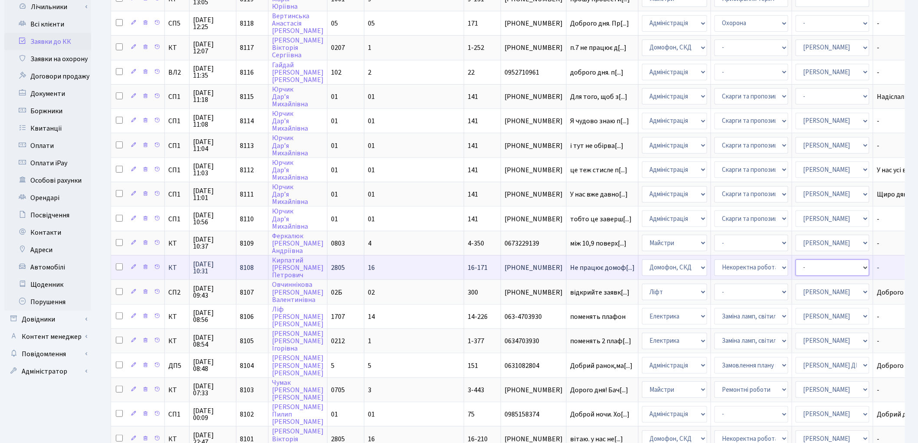
click at [795, 259] on select "- Адміністратор ЖК КТ Вижул В. В. Гордієнко Н.В. Дядюшкін Д.Ю. Кипчук Т. А. Кла…" at bounding box center [832, 267] width 74 height 16
select select "22"
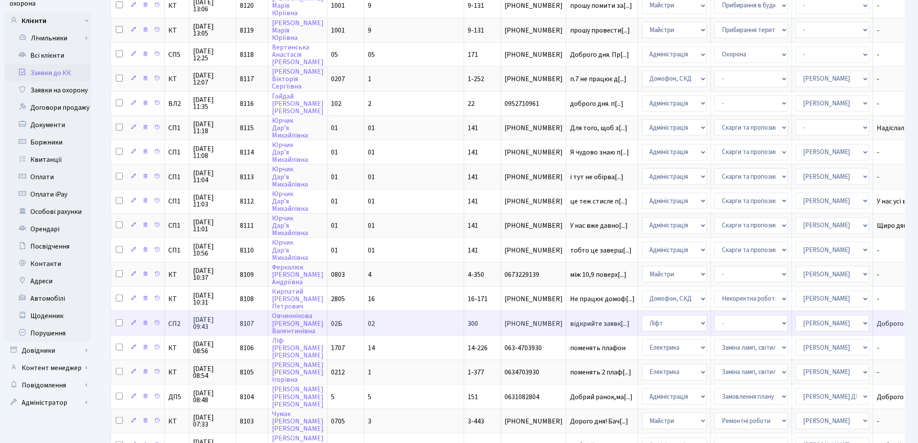
scroll to position [96, 0]
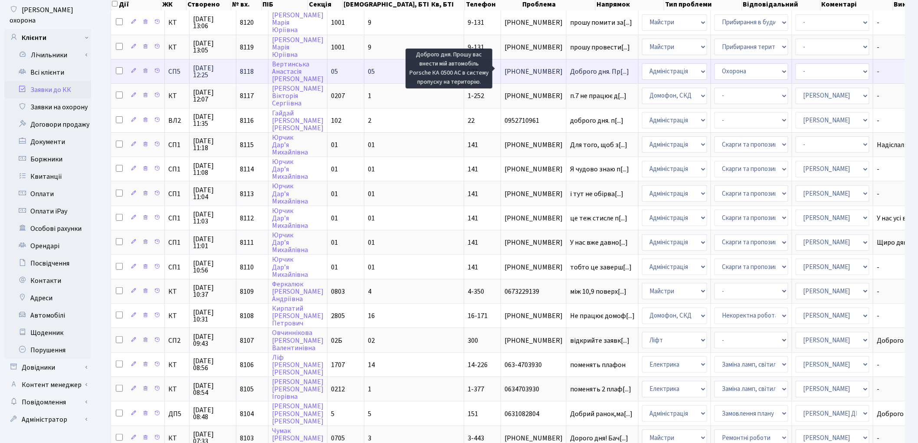
click at [570, 69] on span "Доброго дня. Пр[...]" at bounding box center [599, 72] width 59 height 10
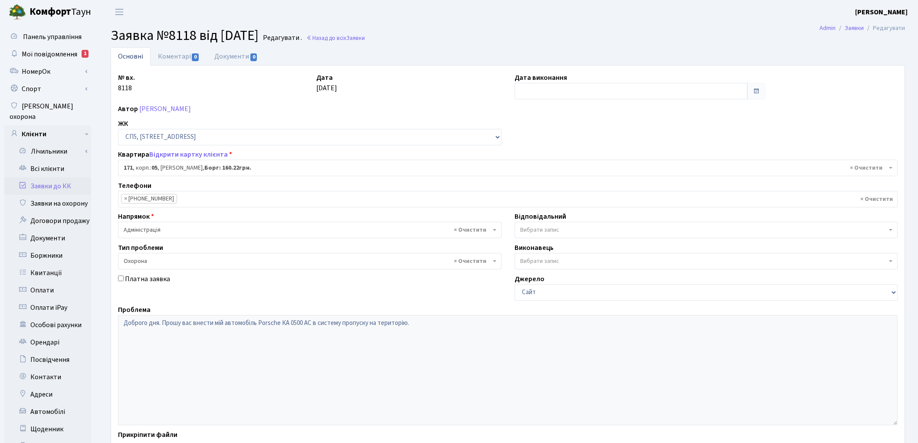
select select "21580"
select select "69"
click at [167, 58] on link "Коментарі 0" at bounding box center [178, 56] width 56 height 18
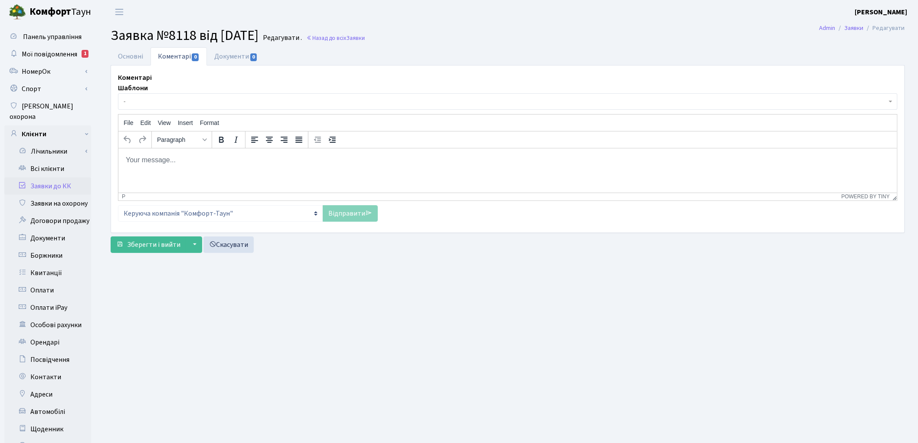
click at [188, 164] on html at bounding box center [507, 159] width 778 height 23
click at [123, 59] on link "Основні" at bounding box center [131, 56] width 40 height 18
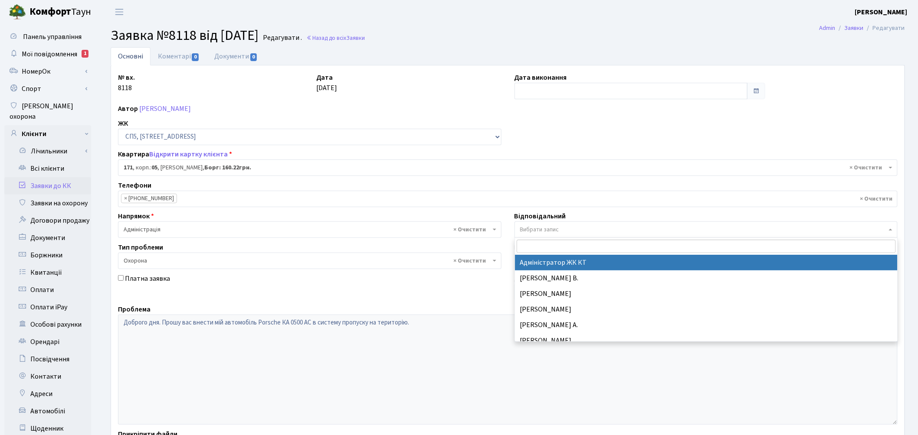
click at [569, 225] on span "Вибрати запис" at bounding box center [705, 230] width 383 height 16
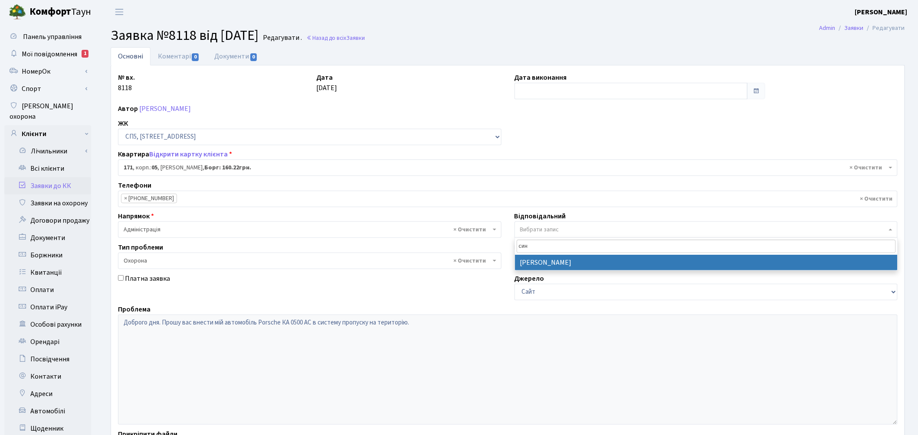
type input "син"
select select "85"
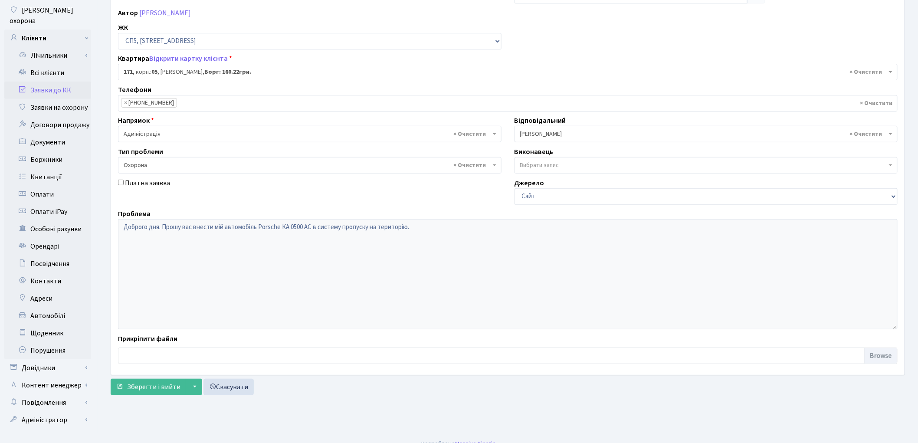
scroll to position [97, 0]
click at [153, 389] on span "Зберегти і вийти" at bounding box center [153, 386] width 53 height 10
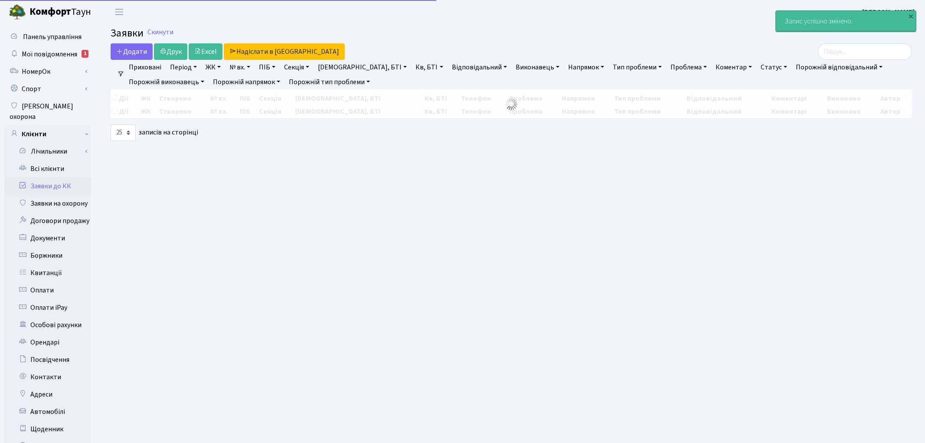
select select "25"
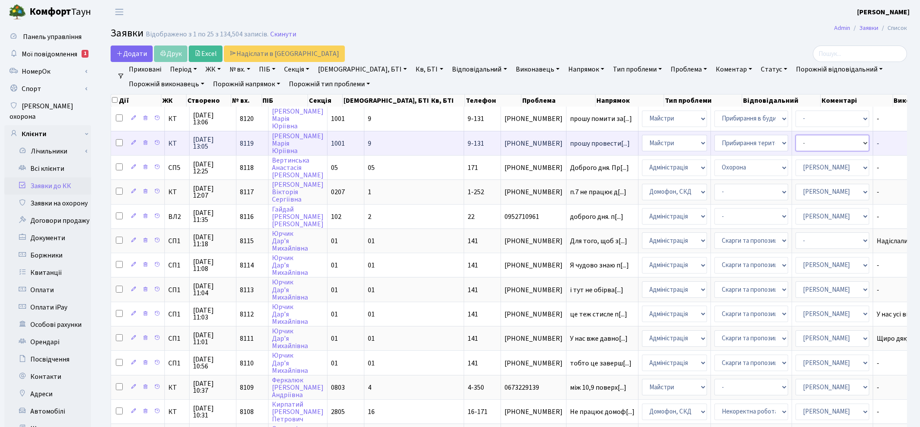
click at [795, 146] on select "- Адміністратор ЖК КТ Вижул В. В. Гордієнко Н.В. Дядюшкін Д.Ю. Кипчук Т. А. Кла…" at bounding box center [832, 143] width 74 height 16
select select "42"
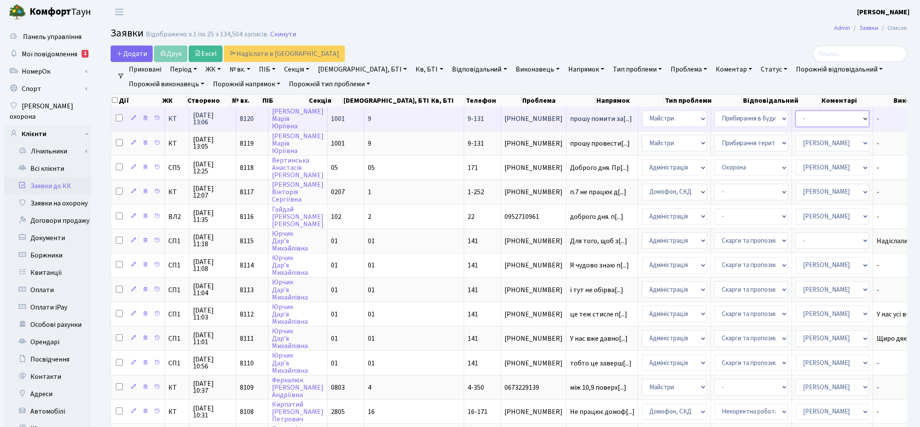
click at [795, 116] on select "- Адміністратор ЖК КТ Вижул В. В. Гордієнко Н.В. Дядюшкін Д.Ю. Кипчук Т. А. Кла…" at bounding box center [832, 119] width 74 height 16
select select "42"
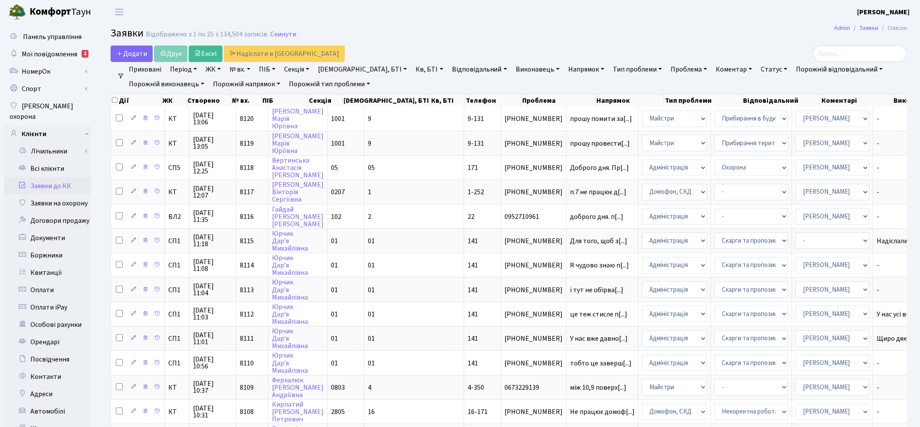
click at [656, 16] on header "Комфорт Таун Котенко К. Л. Мій обліковий запис Вийти" at bounding box center [460, 12] width 920 height 24
click at [41, 54] on span "Мої повідомлення" at bounding box center [50, 54] width 56 height 10
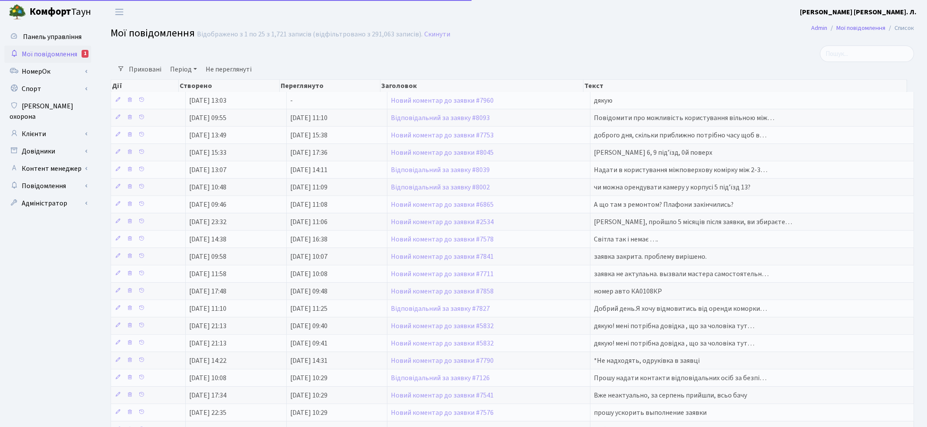
select select "25"
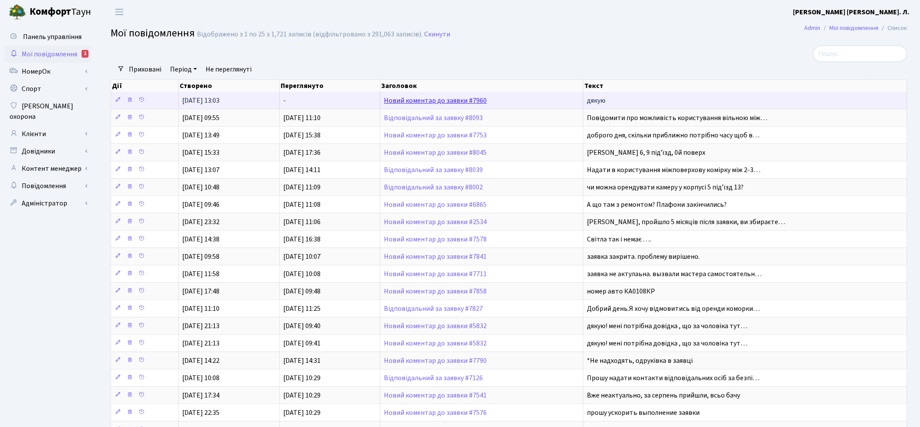
click at [430, 99] on link "Новий коментар до заявки #7960" at bounding box center [435, 101] width 103 height 10
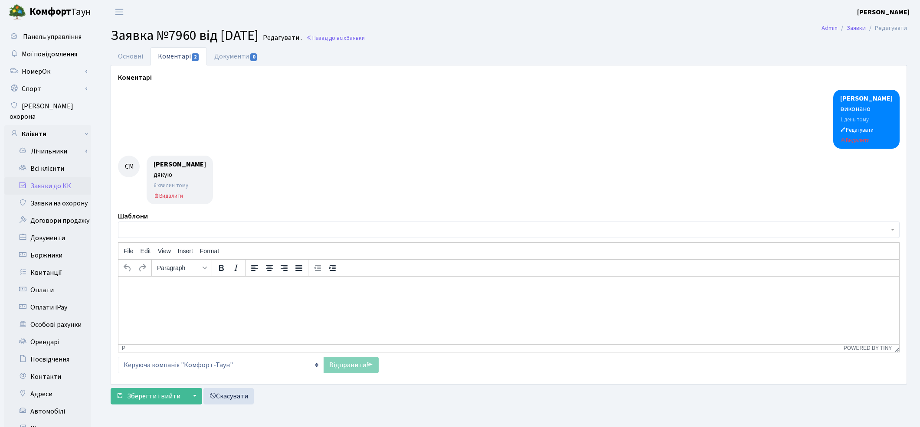
select select "6481"
click at [133, 58] on link "Основні" at bounding box center [131, 56] width 40 height 18
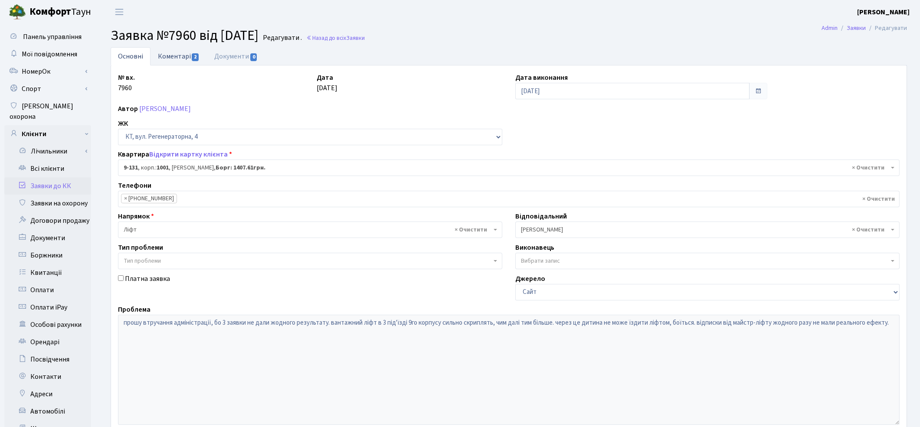
click at [167, 56] on link "Коментарі 2" at bounding box center [178, 56] width 56 height 18
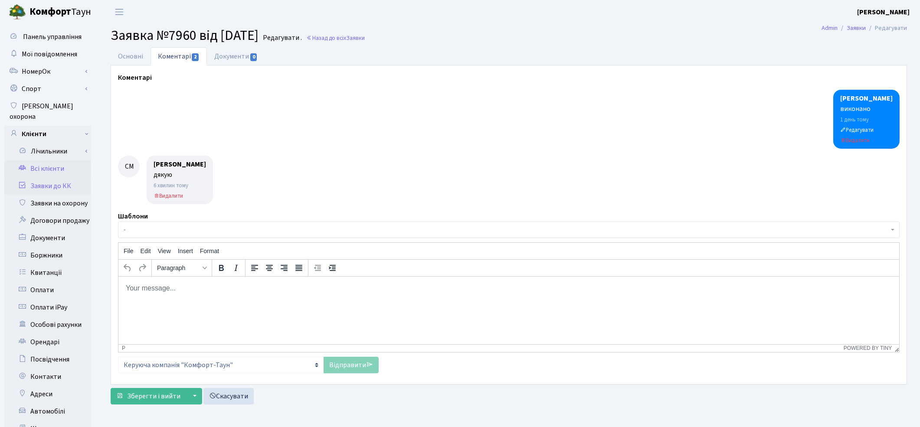
click at [41, 160] on link "Всі клієнти" at bounding box center [47, 168] width 87 height 17
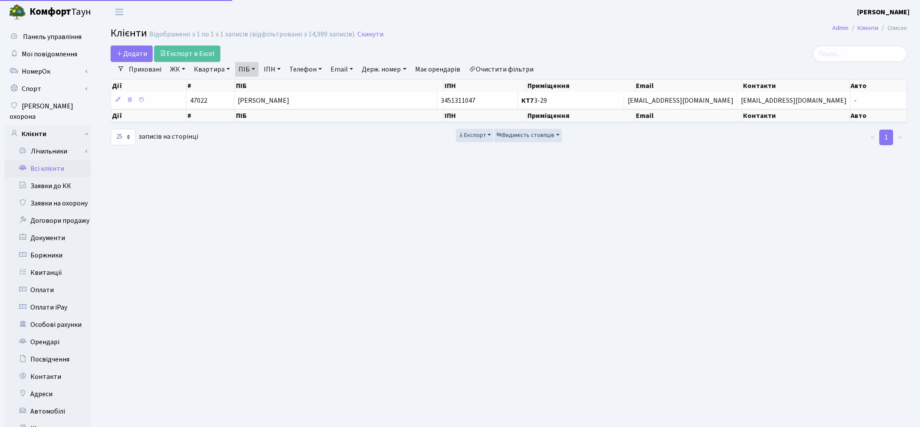
select select "25"
click at [525, 64] on link "Очистити фільтри" at bounding box center [501, 69] width 72 height 15
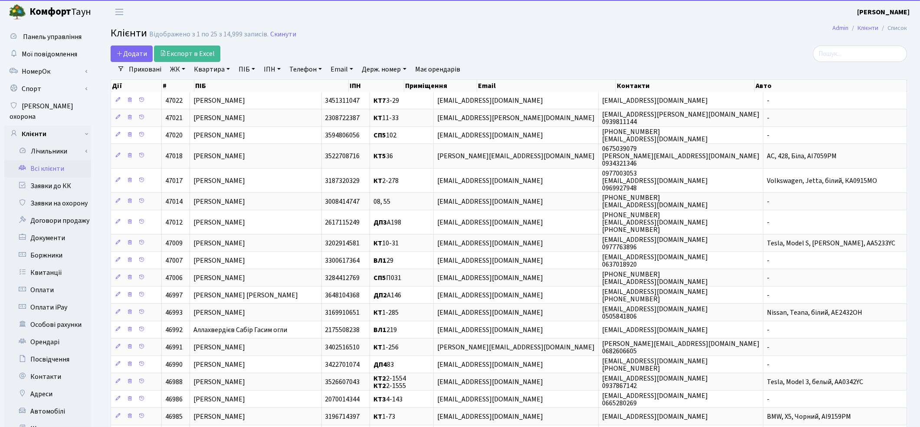
click at [248, 71] on link "ПІБ" at bounding box center [246, 69] width 23 height 15
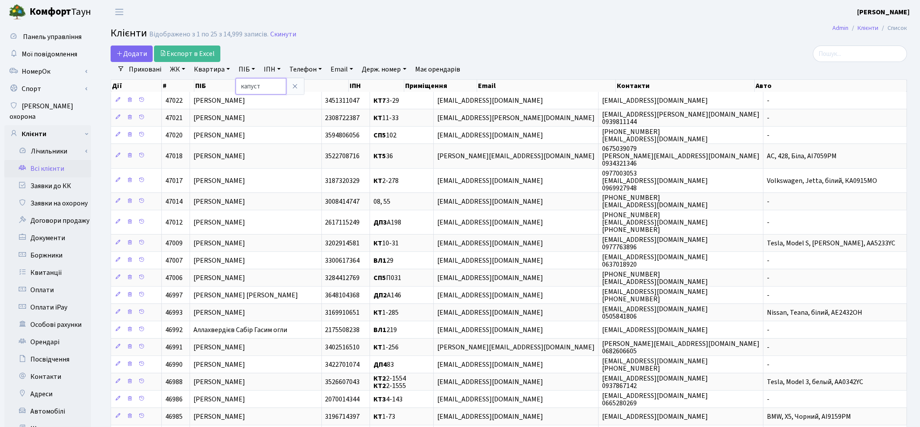
type input "капуст"
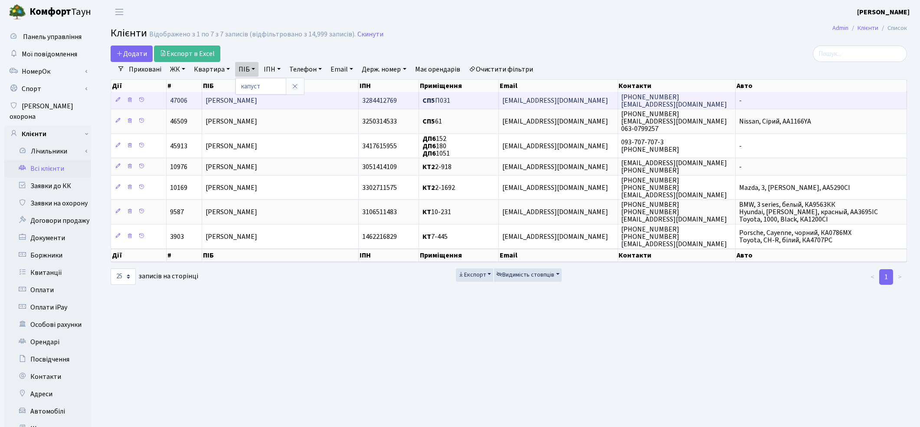
click at [239, 105] on td "[PERSON_NAME]" at bounding box center [280, 100] width 157 height 17
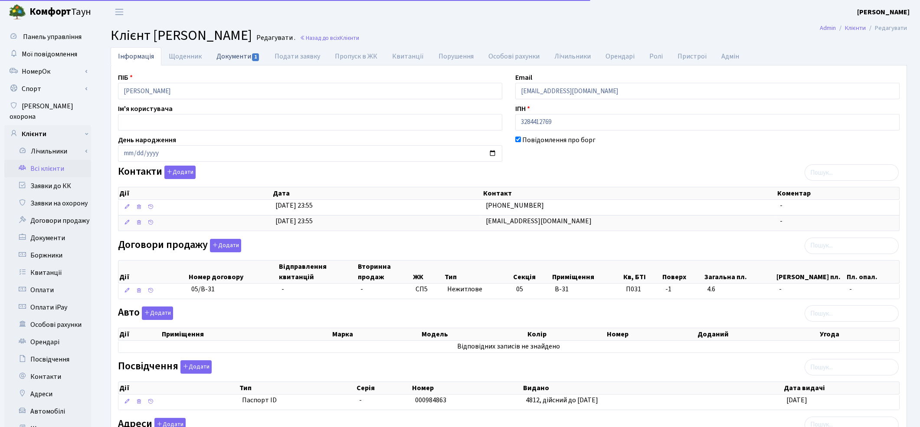
click at [222, 57] on link "Документи 1" at bounding box center [238, 56] width 58 height 18
select select "25"
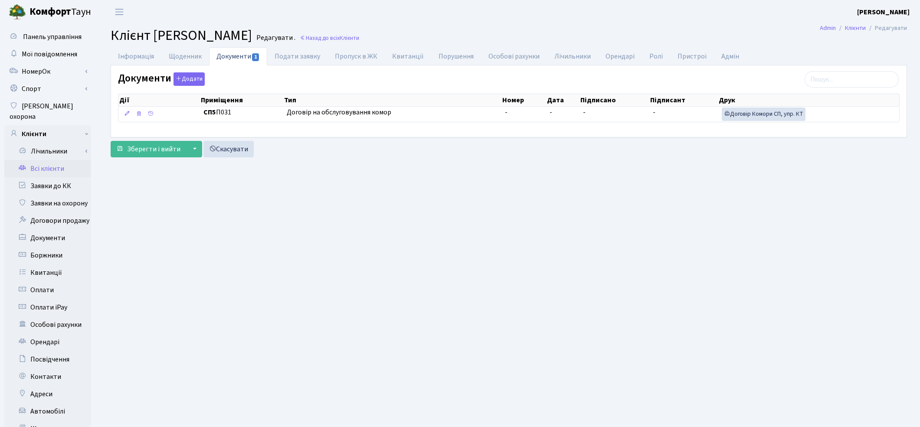
click at [52, 161] on link "Всі клієнти" at bounding box center [47, 168] width 87 height 17
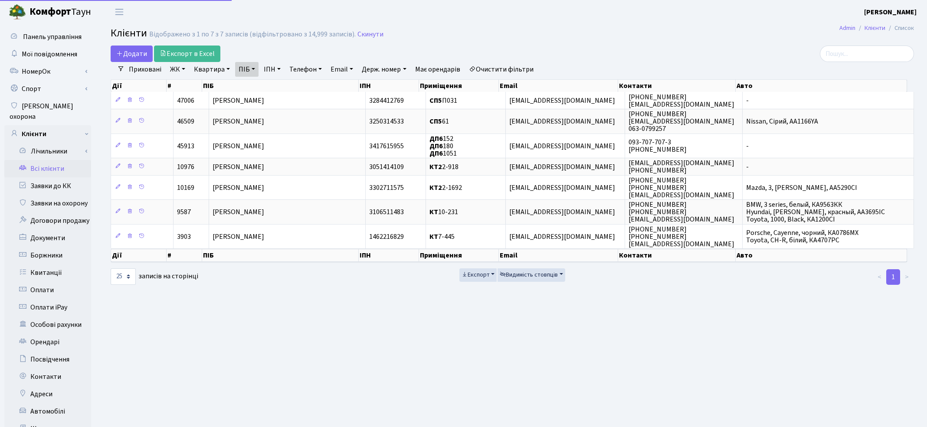
select select "25"
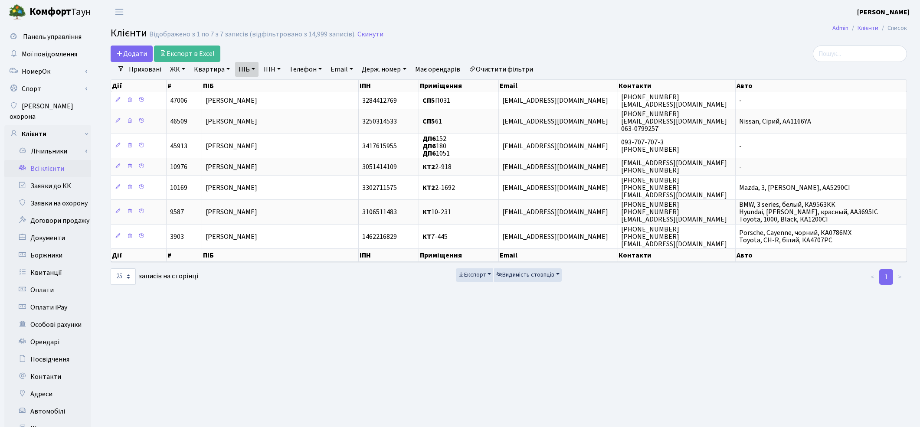
click at [518, 66] on link "Очистити фільтри" at bounding box center [501, 69] width 72 height 15
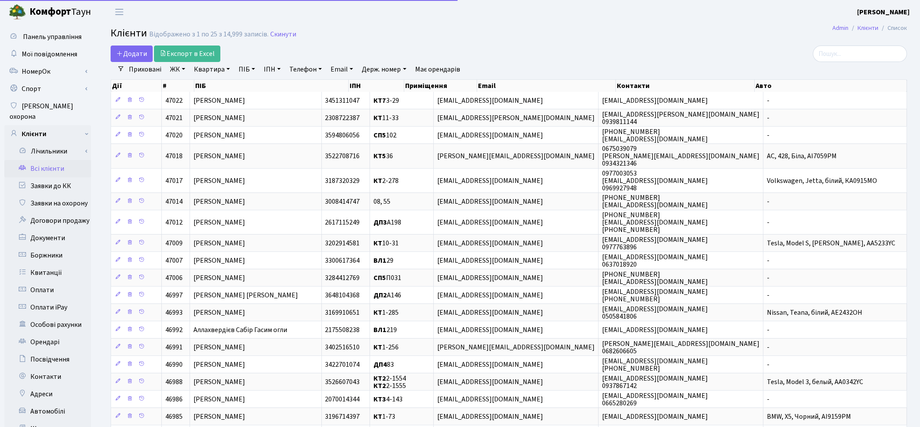
click at [196, 69] on link "Квартира" at bounding box center [211, 69] width 43 height 15
type input "138"
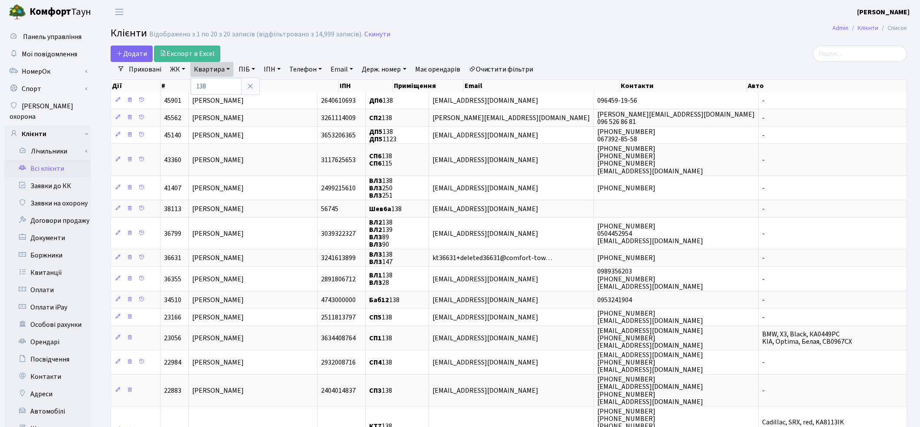
click at [220, 17] on header "[PERSON_NAME] [PERSON_NAME] Мій обліковий запис Вийти" at bounding box center [460, 12] width 920 height 24
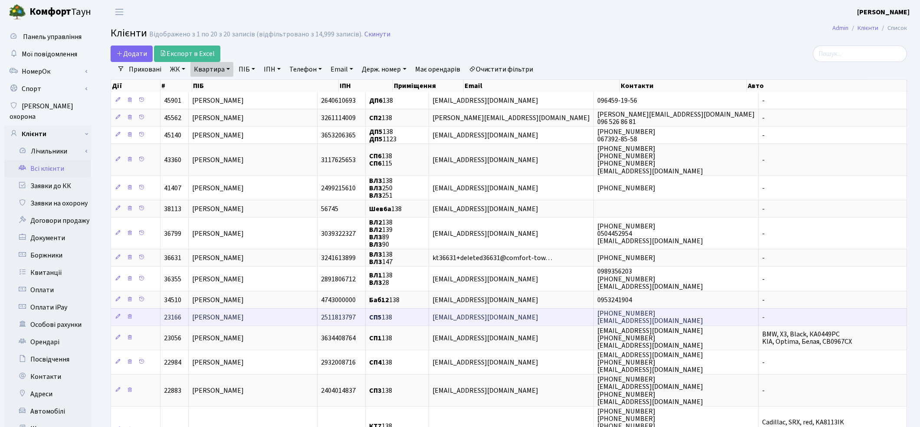
click at [234, 315] on span "[PERSON_NAME]" at bounding box center [218, 318] width 52 height 10
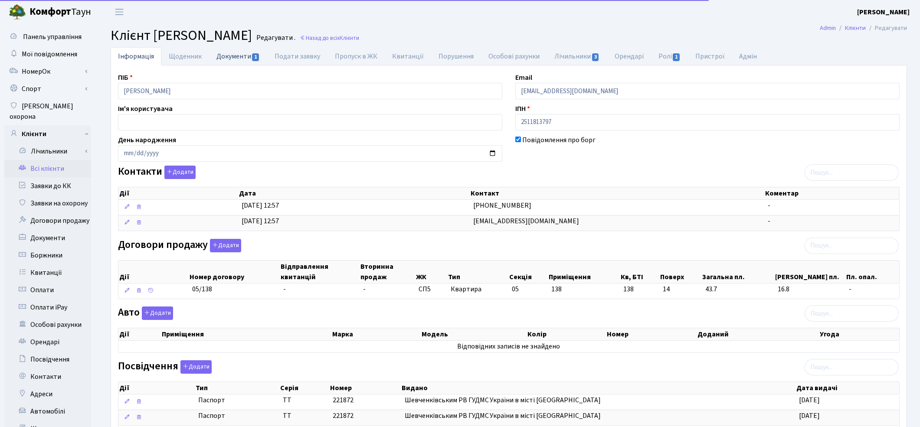
click at [230, 55] on link "Документи 1" at bounding box center [238, 56] width 58 height 18
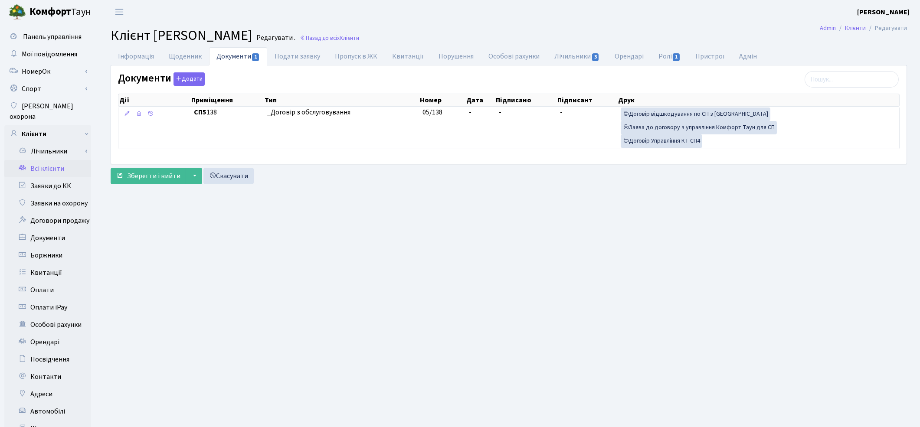
click at [39, 160] on link "Всі клієнти" at bounding box center [47, 168] width 87 height 17
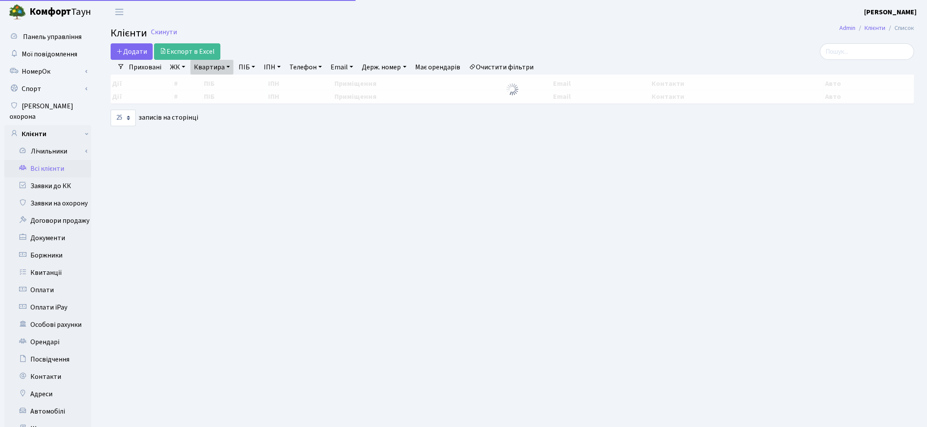
select select "25"
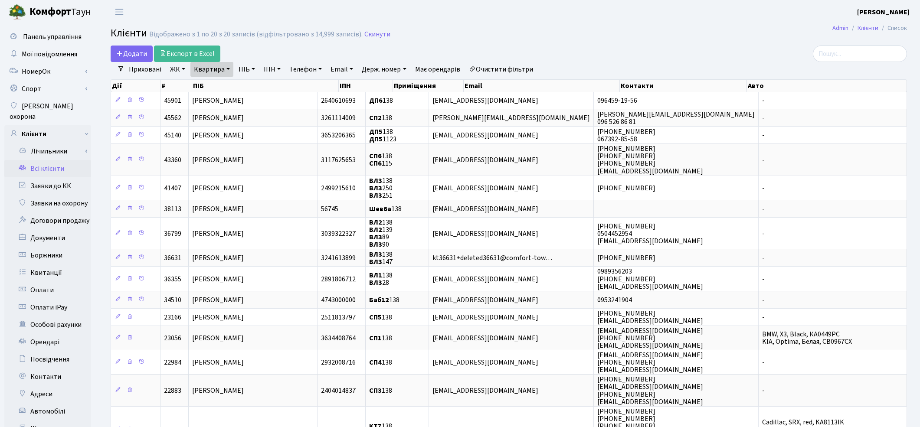
click at [210, 71] on link "Квартира" at bounding box center [211, 69] width 43 height 15
click at [211, 79] on input "138" at bounding box center [216, 86] width 51 height 16
type input "1"
type input "31"
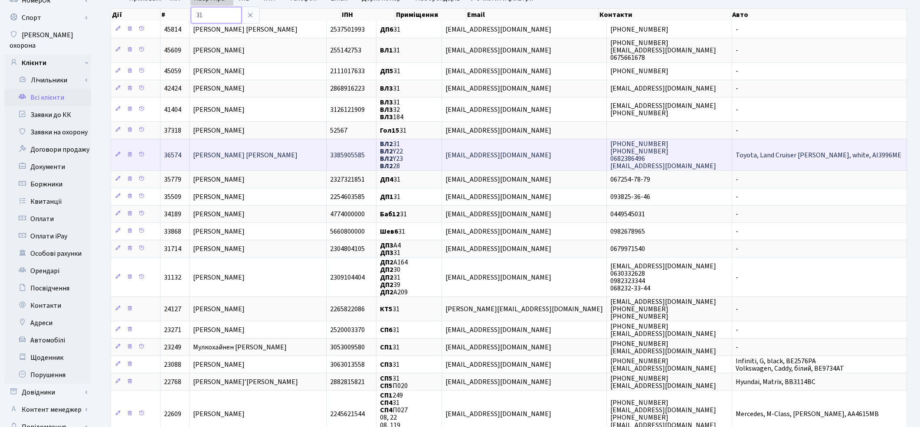
scroll to position [96, 0]
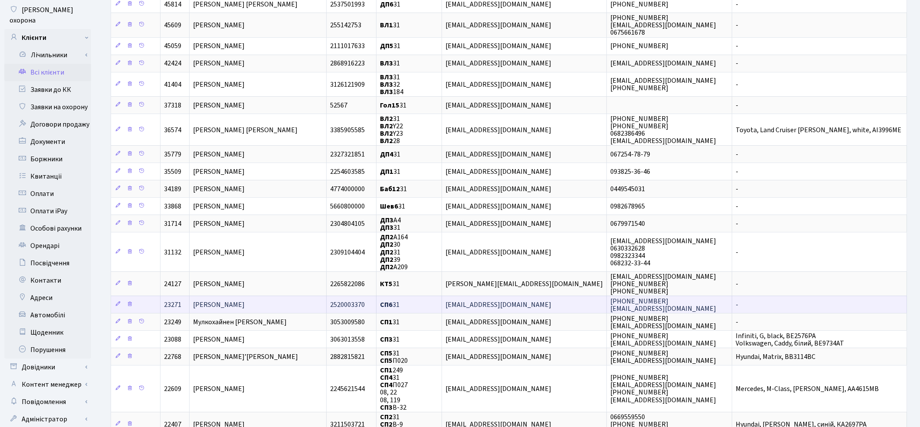
click at [245, 300] on span "Корнєв Вячеслав Анатолійович" at bounding box center [219, 305] width 52 height 10
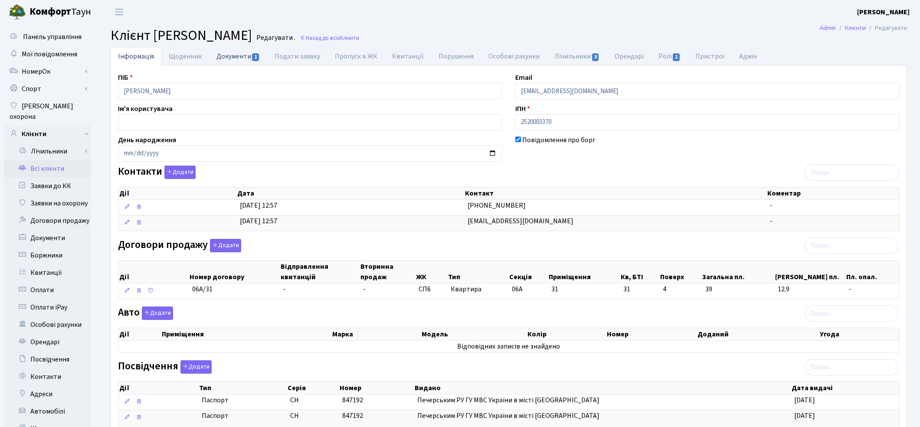
click at [222, 55] on link "Документи 1" at bounding box center [238, 56] width 58 height 18
select select "25"
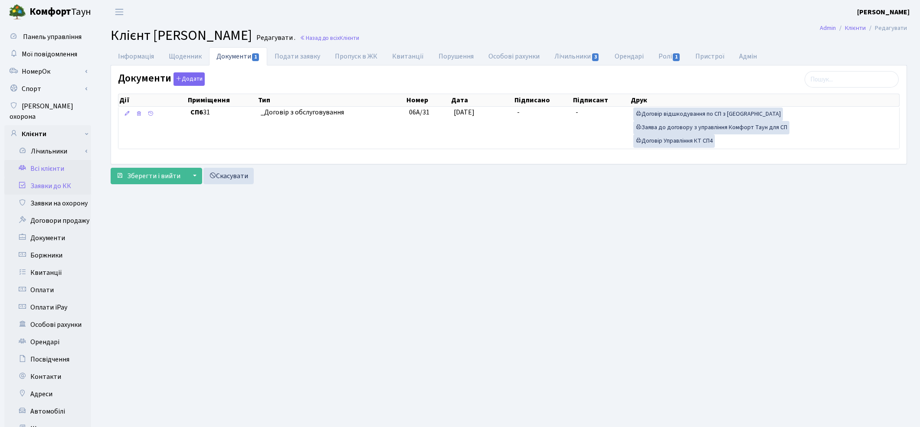
click at [62, 183] on link "Заявки до КК" at bounding box center [47, 185] width 87 height 17
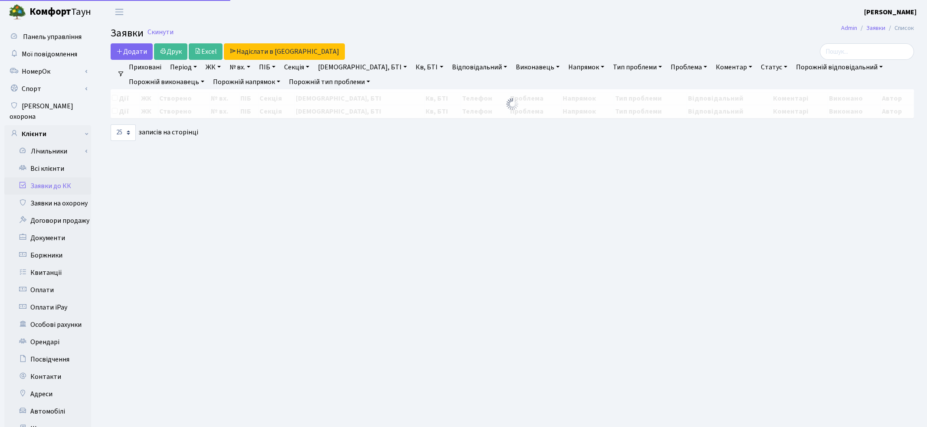
select select "25"
